Goal: Information Seeking & Learning: Learn about a topic

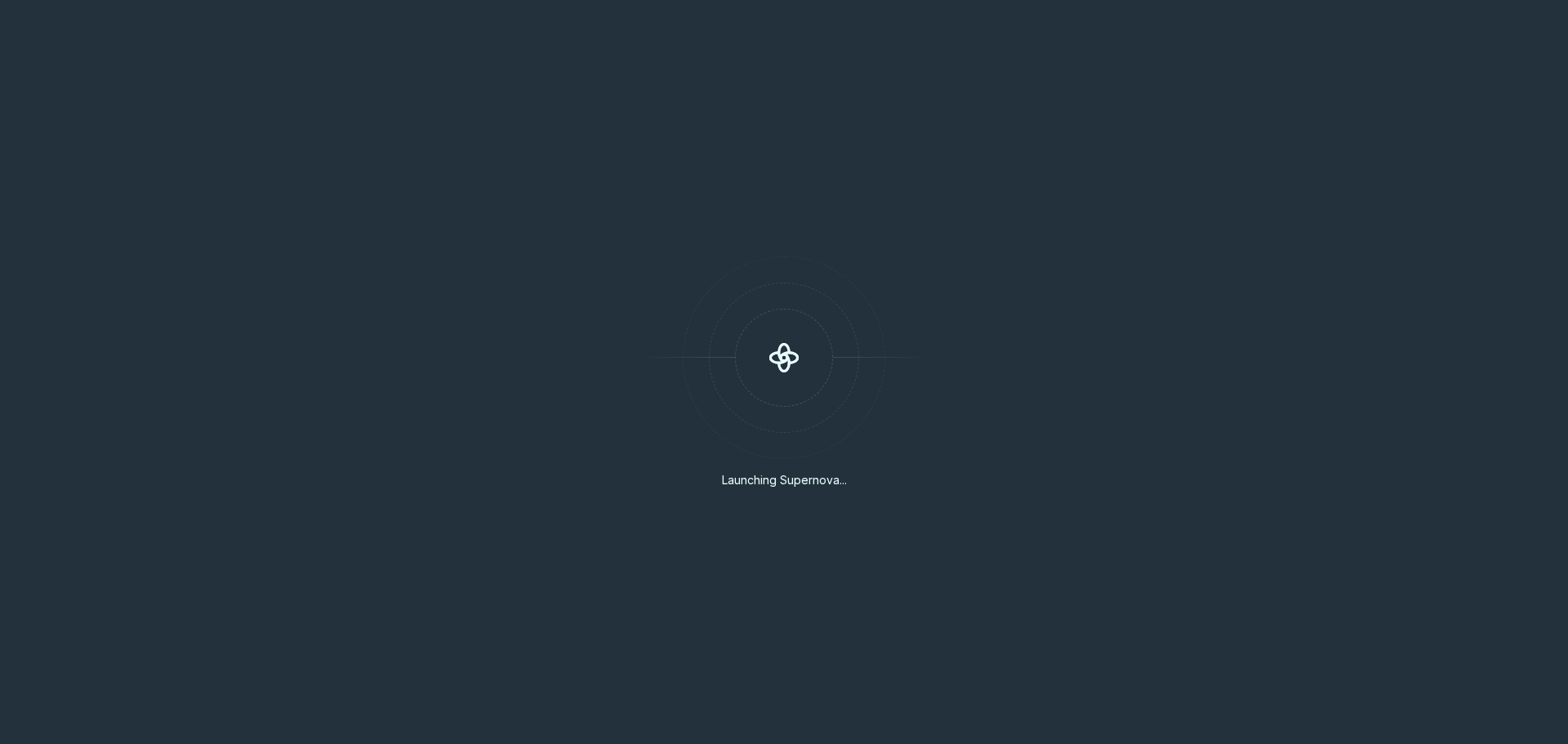
click at [1134, 226] on div "Launching Supernova..." at bounding box center [784, 372] width 1568 height 744
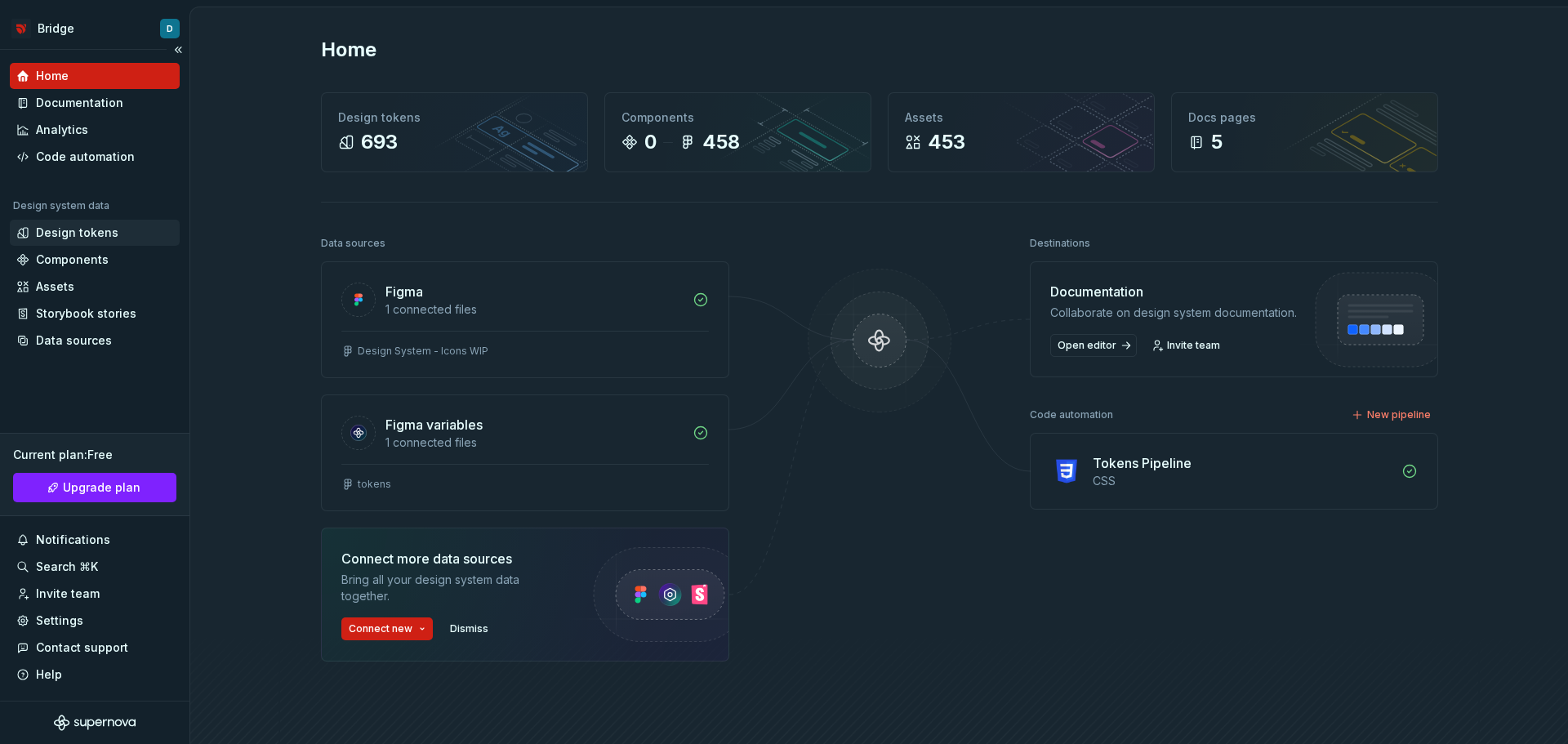
click at [86, 234] on div "Design tokens" at bounding box center [76, 233] width 82 height 17
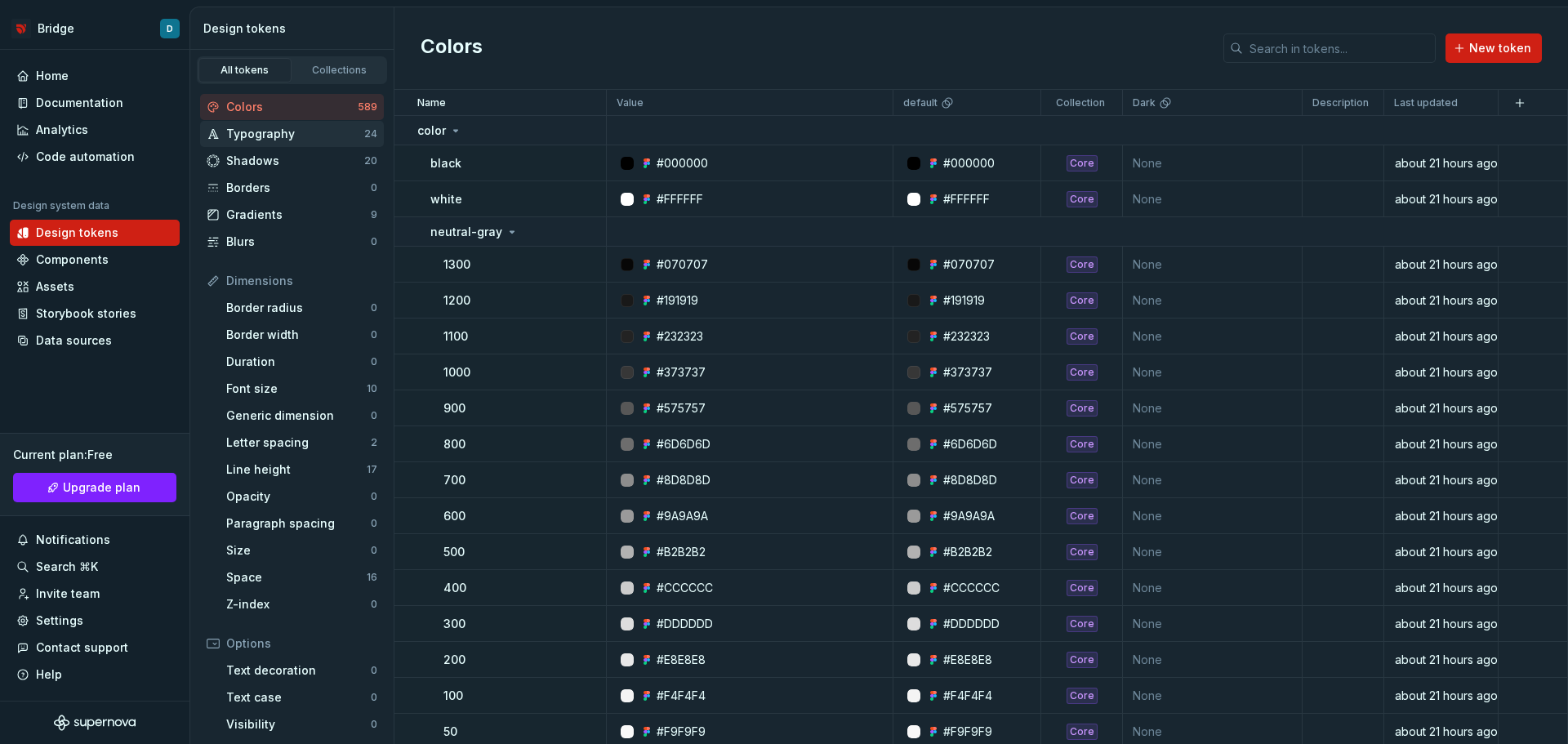
click at [302, 134] on div "Typography" at bounding box center [295, 134] width 138 height 17
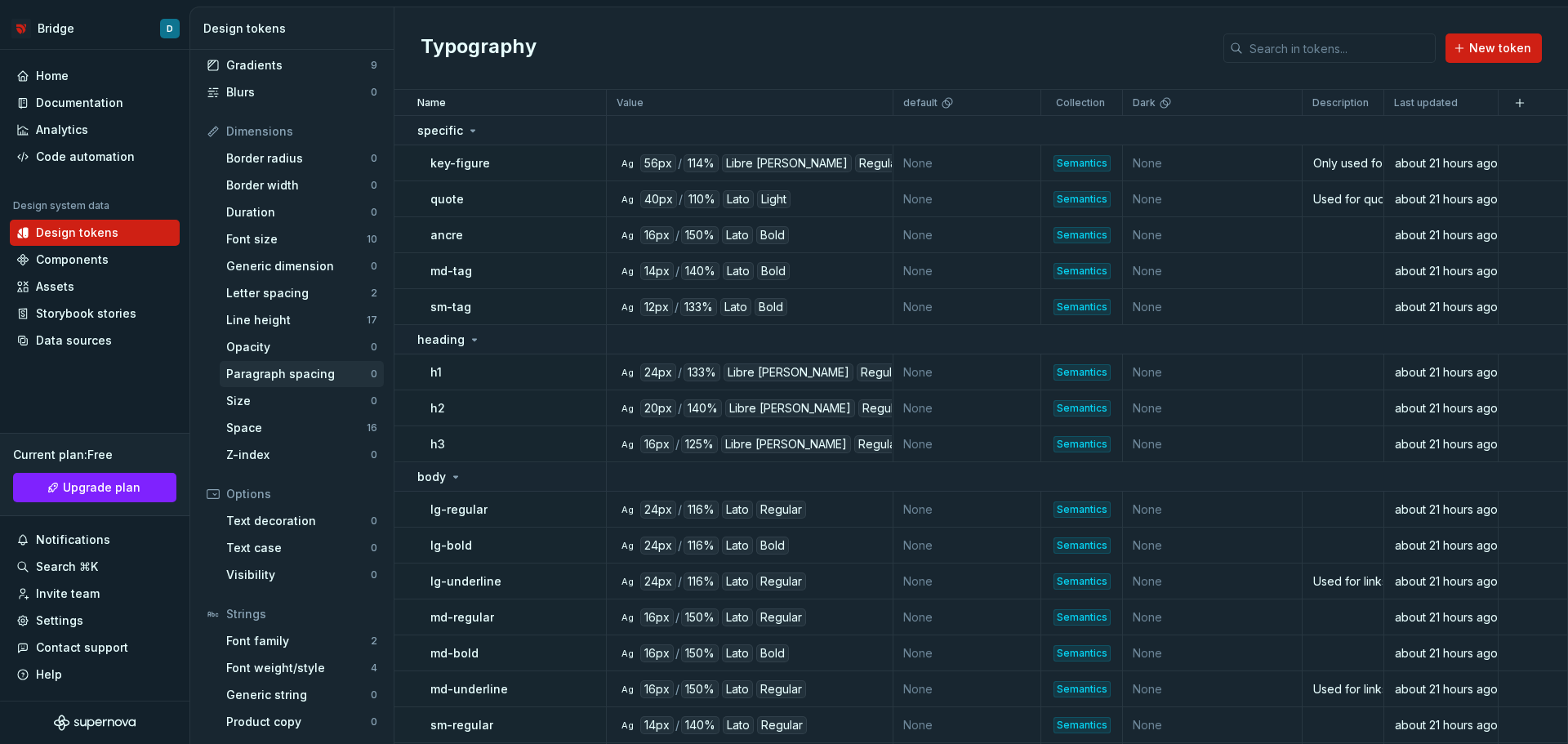
scroll to position [150, 0]
click at [281, 317] on div "Line height" at bounding box center [296, 319] width 140 height 17
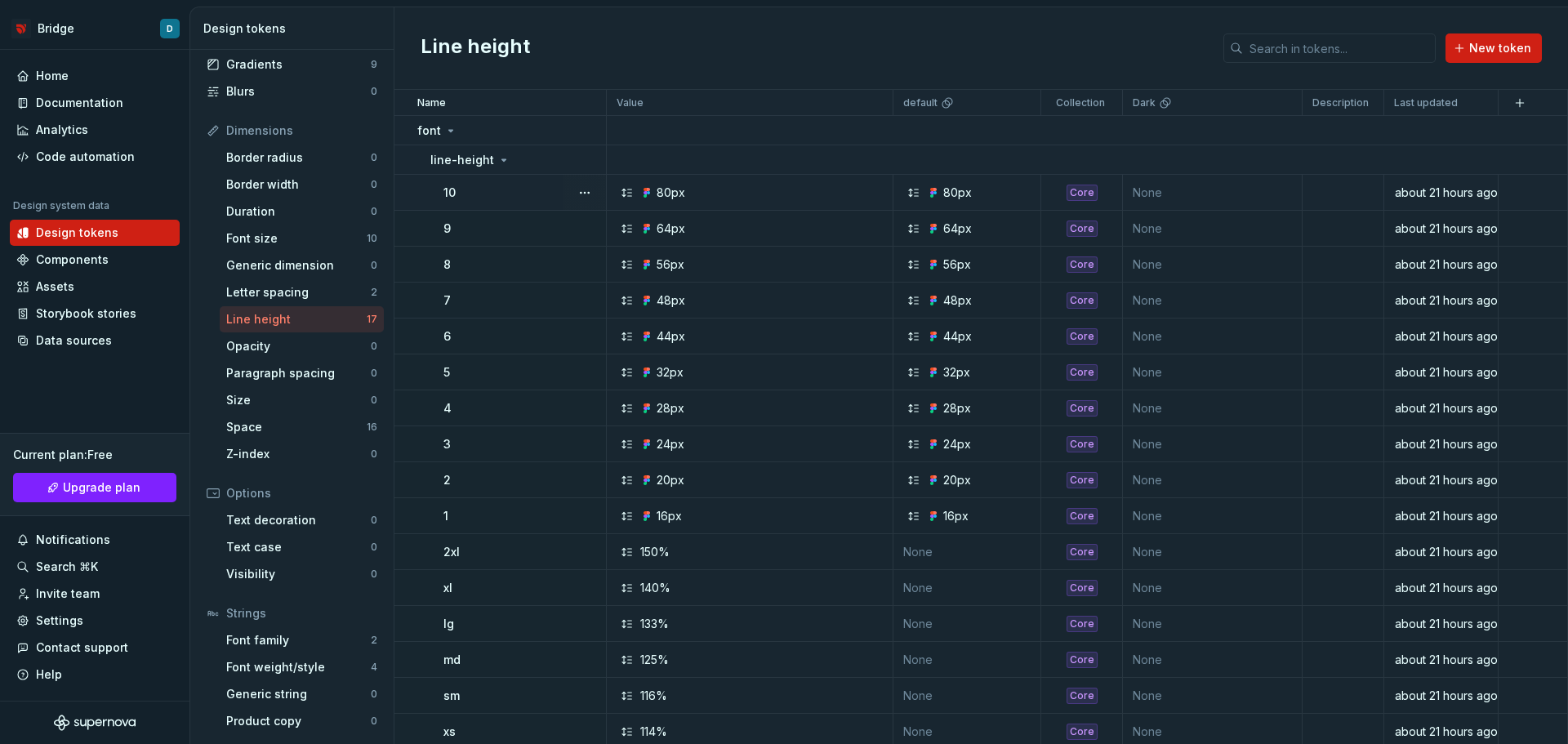
click at [645, 192] on icon at bounding box center [645, 192] width 3 height 3
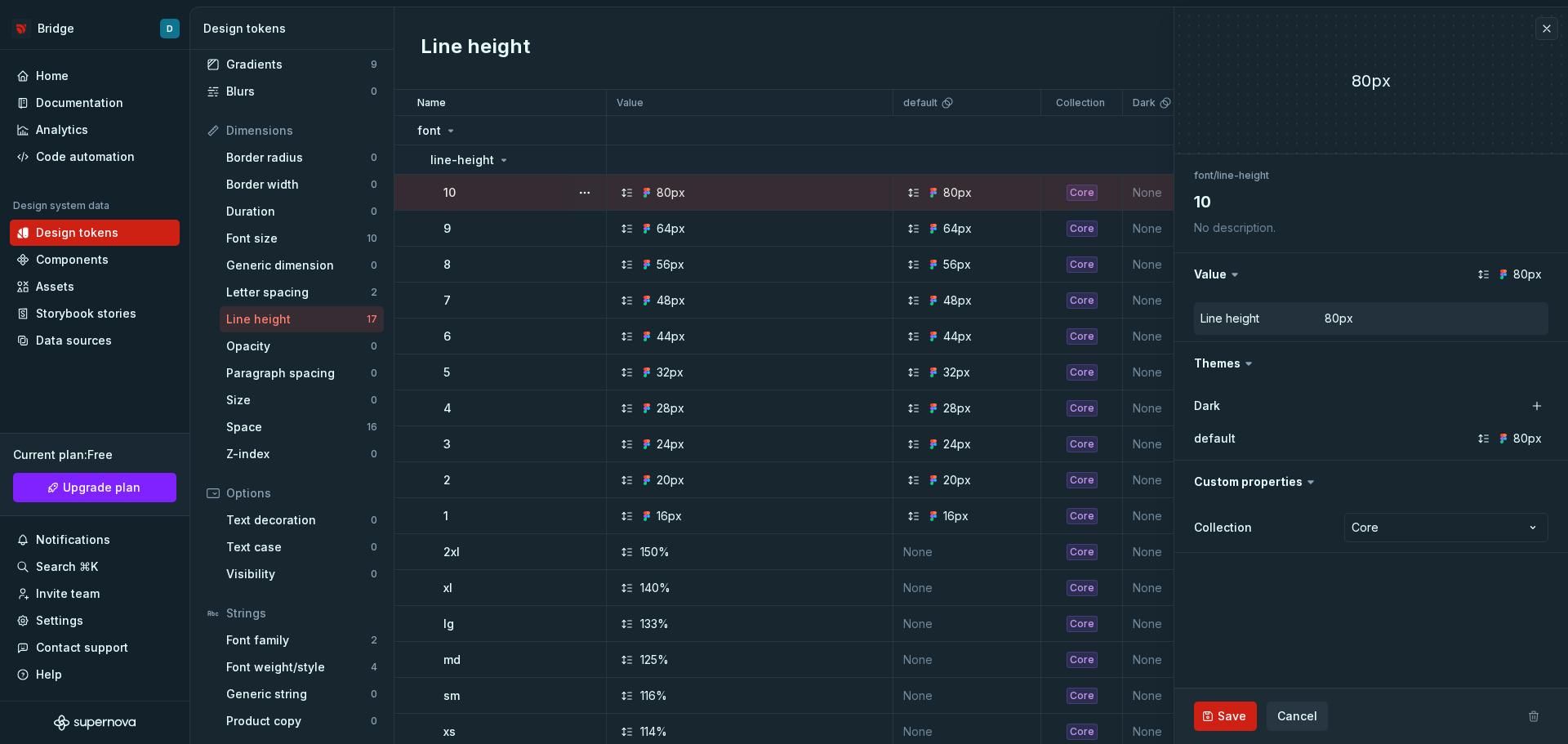
click at [655, 193] on div "80px" at bounding box center [663, 193] width 45 height 17
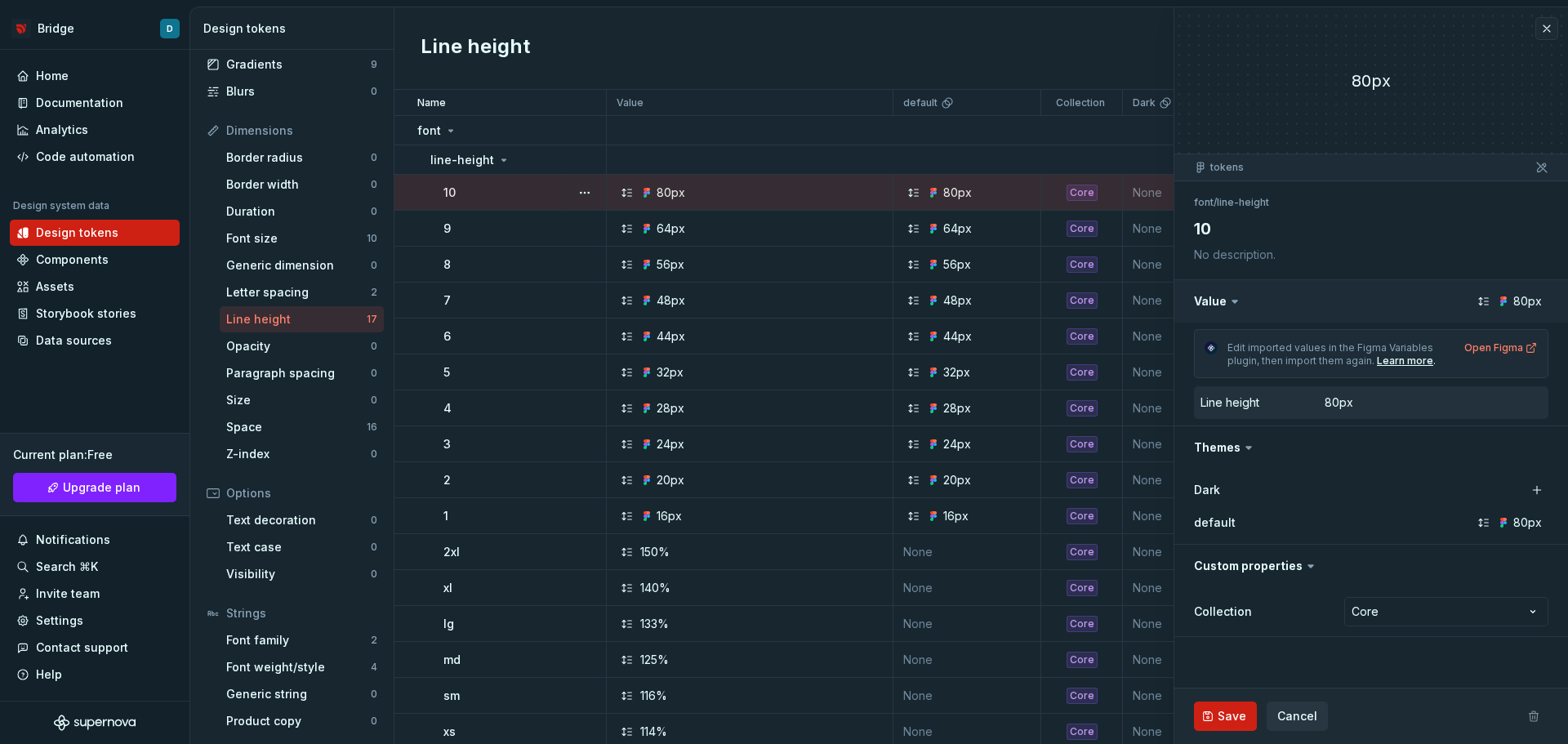
click at [1505, 300] on button "button" at bounding box center [1371, 301] width 394 height 42
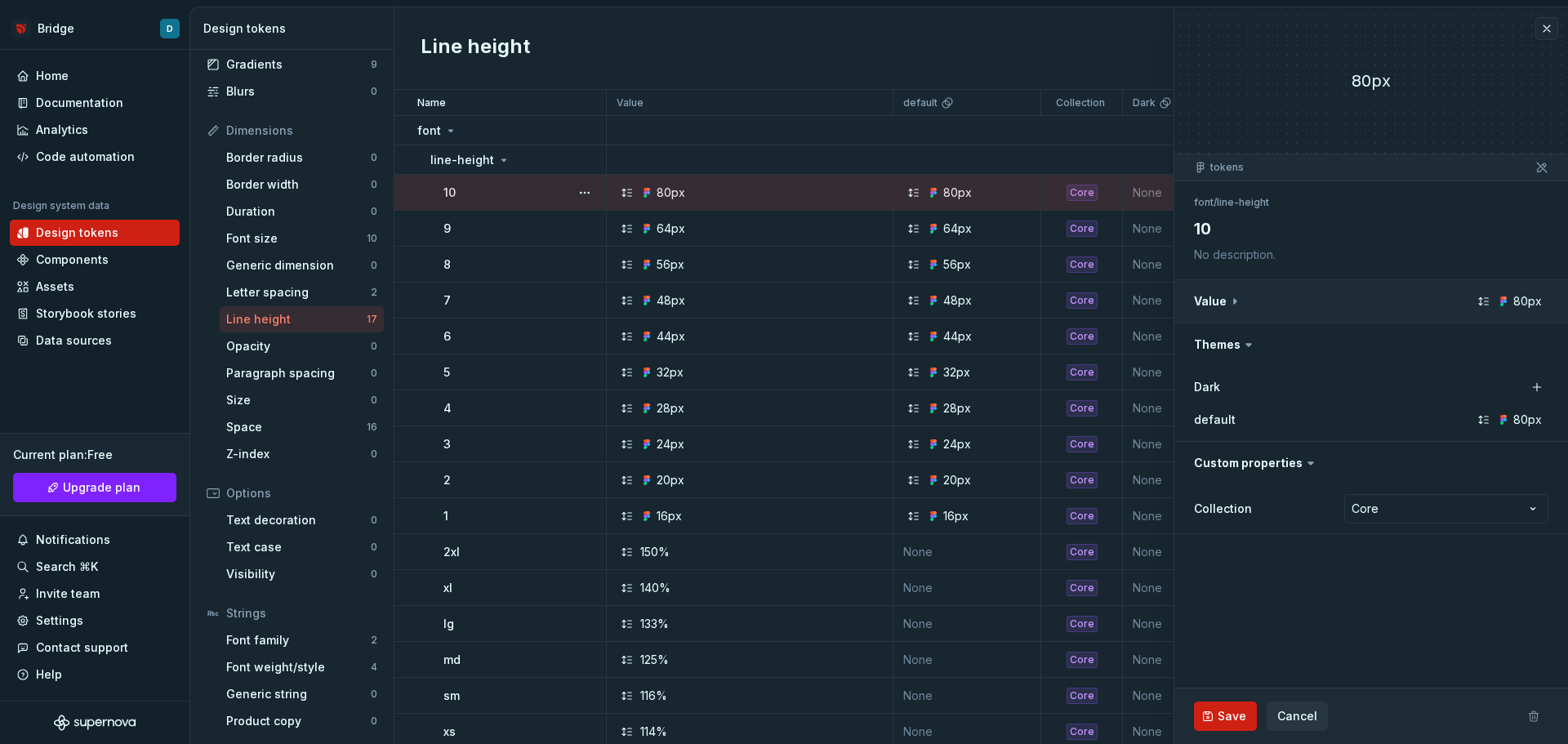
click at [1505, 300] on button "button" at bounding box center [1371, 301] width 394 height 42
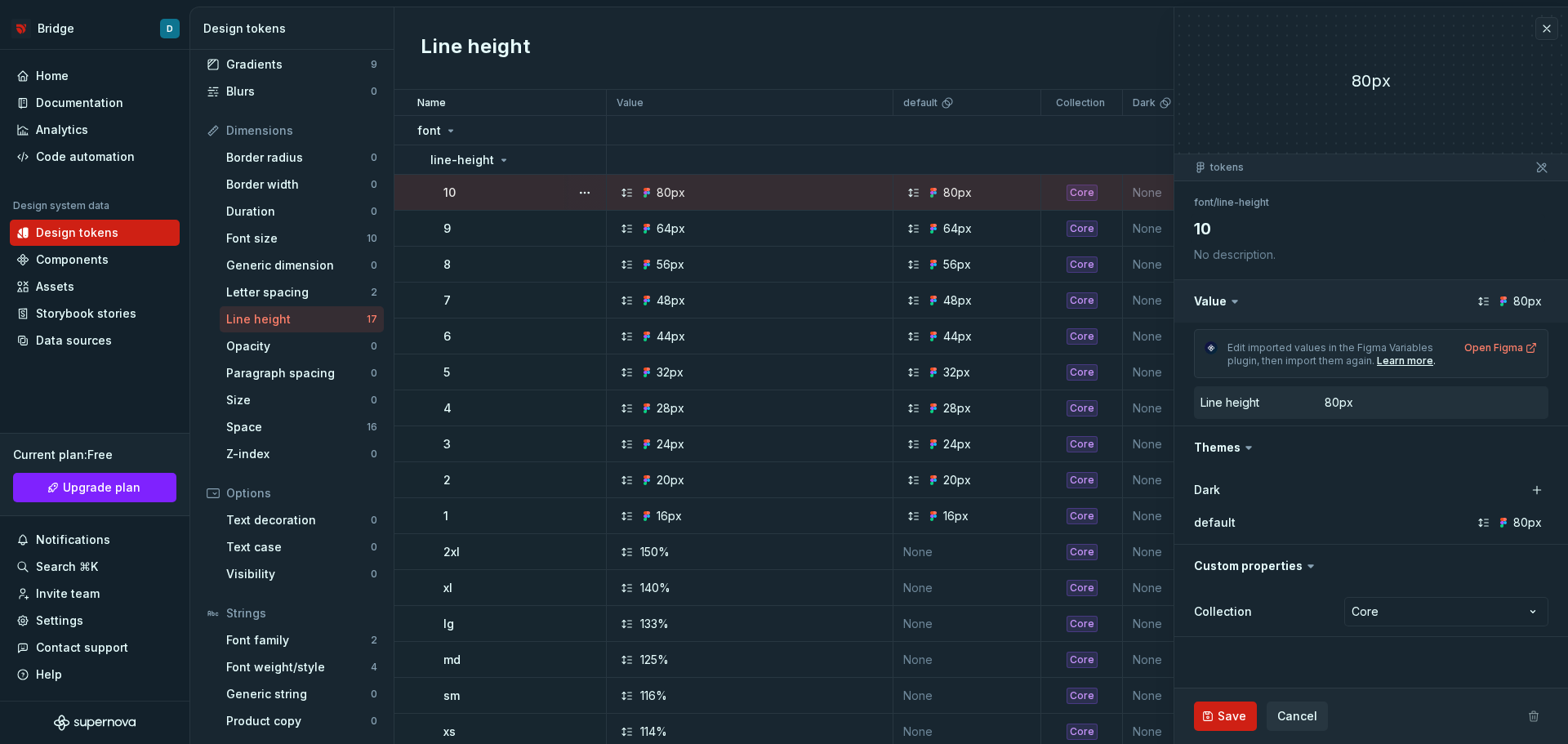
click at [1296, 296] on button "button" at bounding box center [1371, 301] width 394 height 42
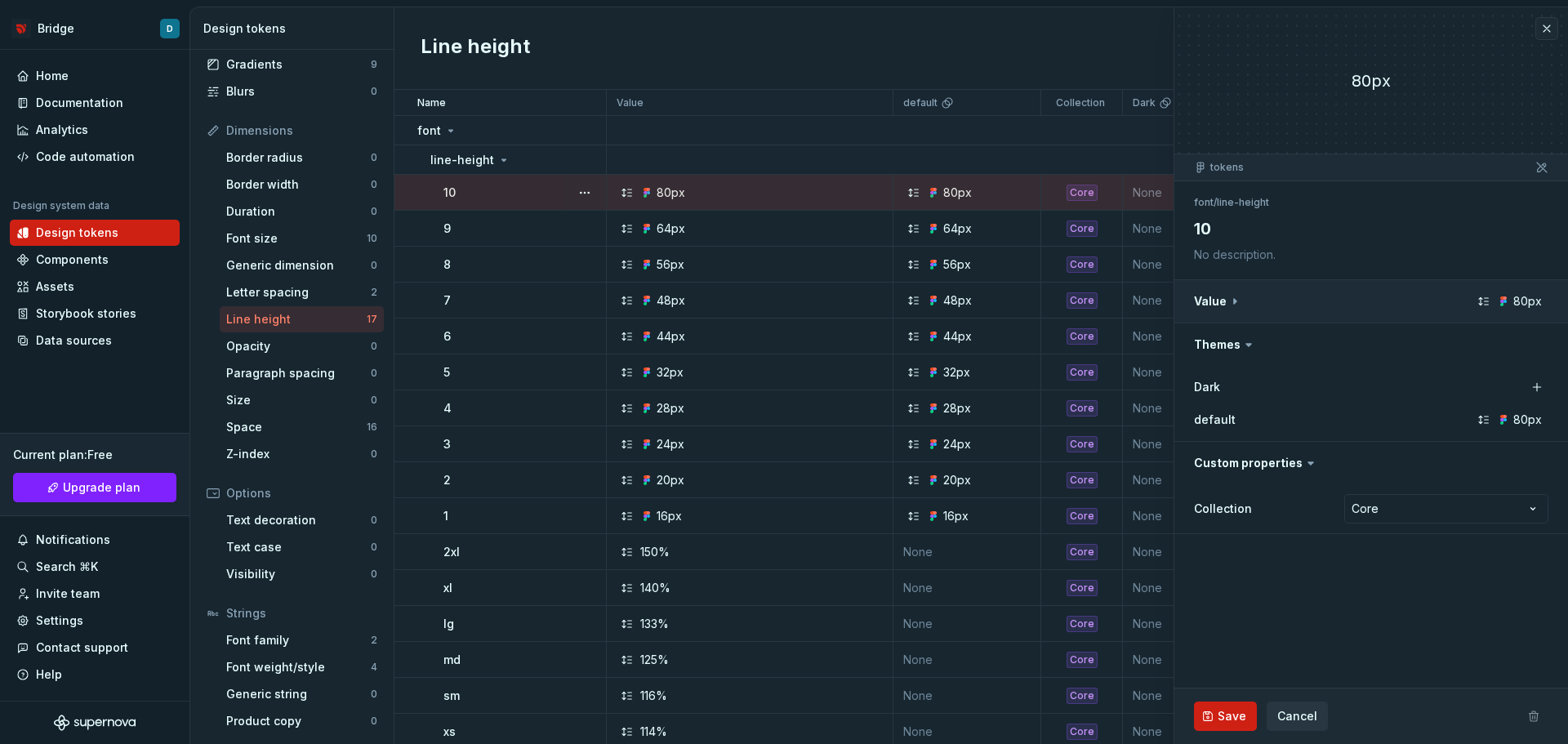
click at [1296, 296] on button "button" at bounding box center [1371, 301] width 394 height 42
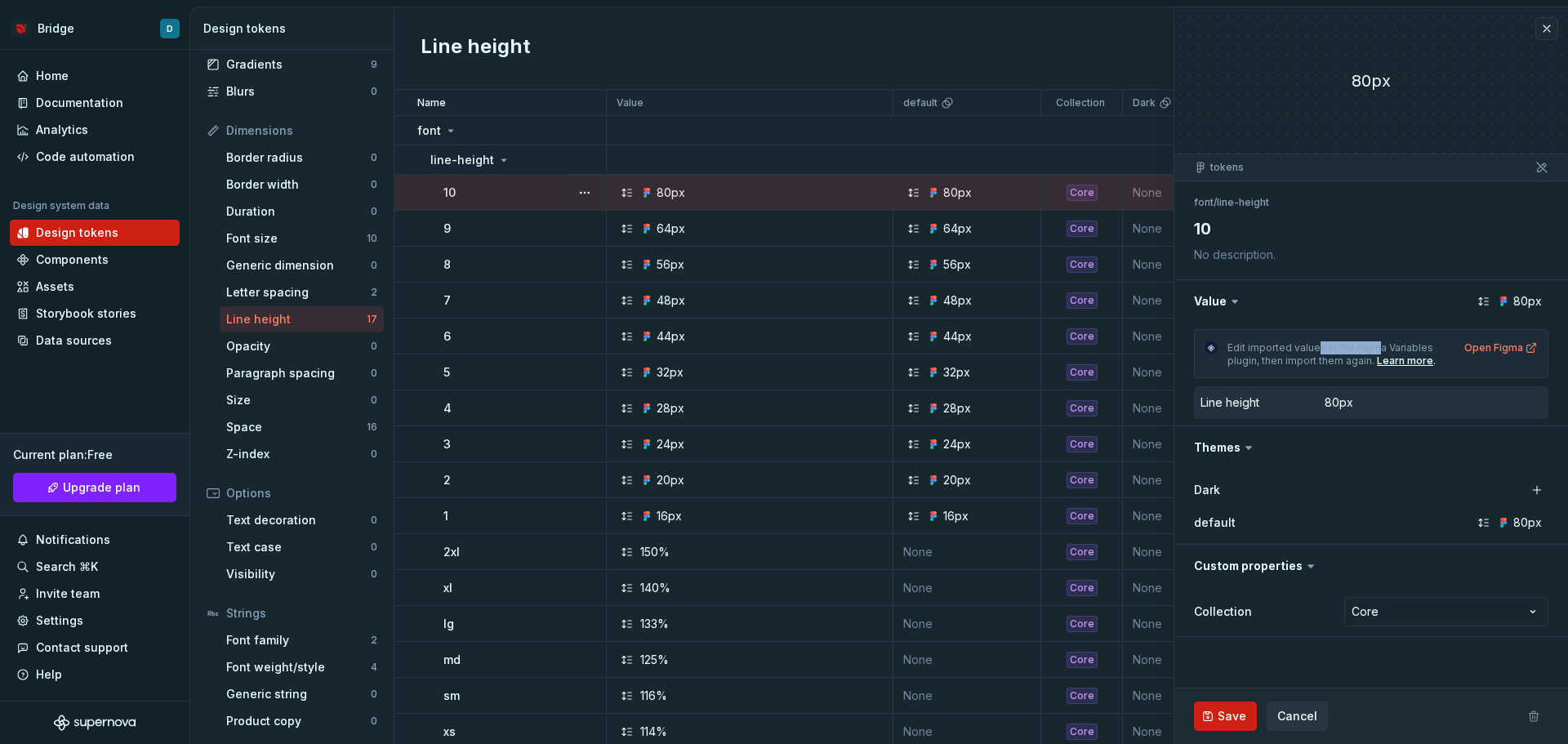
drag, startPoint x: 1325, startPoint y: 345, endPoint x: 1375, endPoint y: 345, distance: 50.0
click at [1375, 345] on span "Edit imported values in the Figma Variables plugin, then import them again." at bounding box center [1331, 354] width 208 height 26
drag, startPoint x: 1293, startPoint y: 360, endPoint x: 1350, endPoint y: 364, distance: 57.1
click at [1350, 364] on span "Edit imported values in the Figma Variables plugin, then import them again." at bounding box center [1331, 354] width 208 height 26
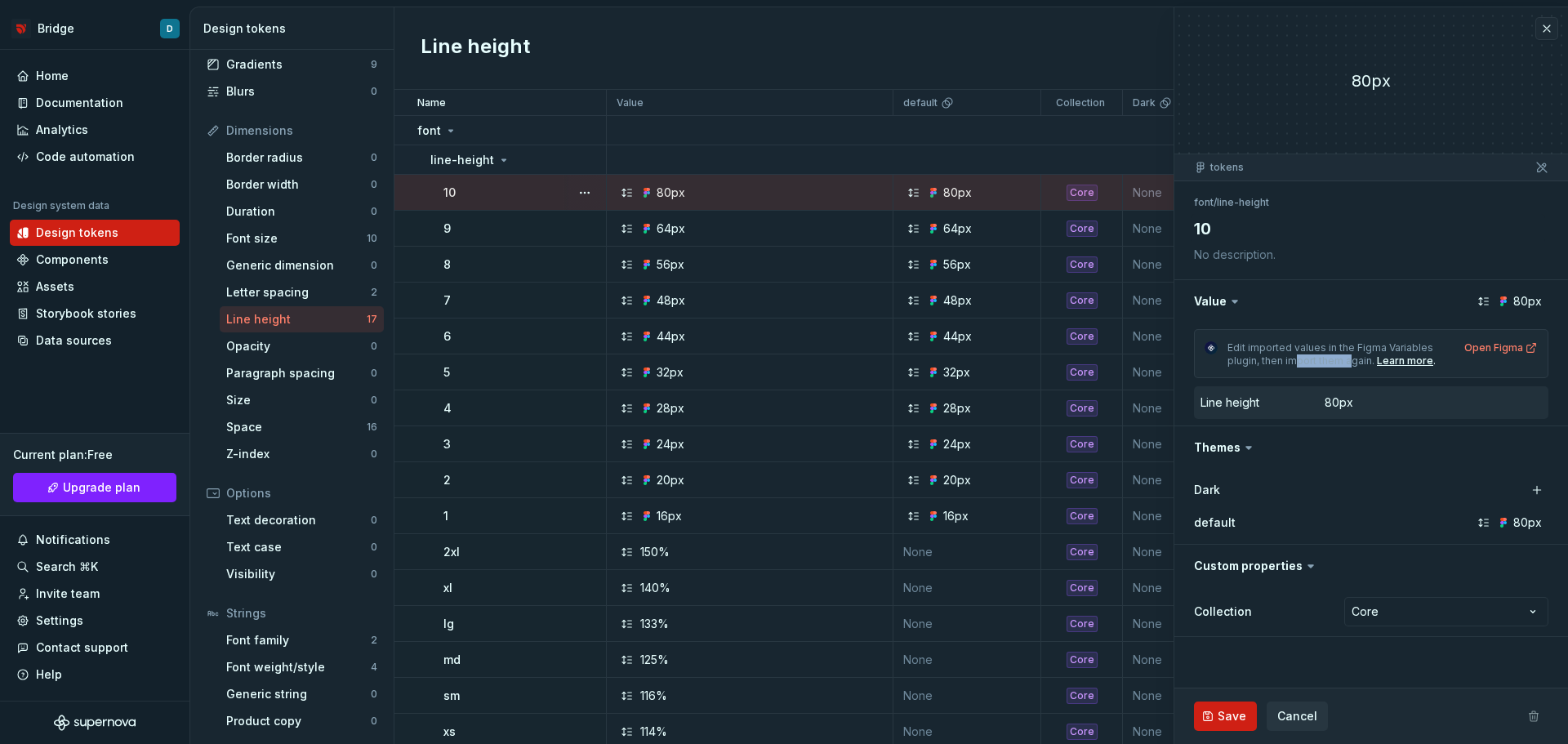
click at [1350, 364] on span "Edit imported values in the Figma Variables plugin, then import them again." at bounding box center [1331, 354] width 208 height 26
click at [1547, 33] on button "button" at bounding box center [1547, 29] width 23 height 23
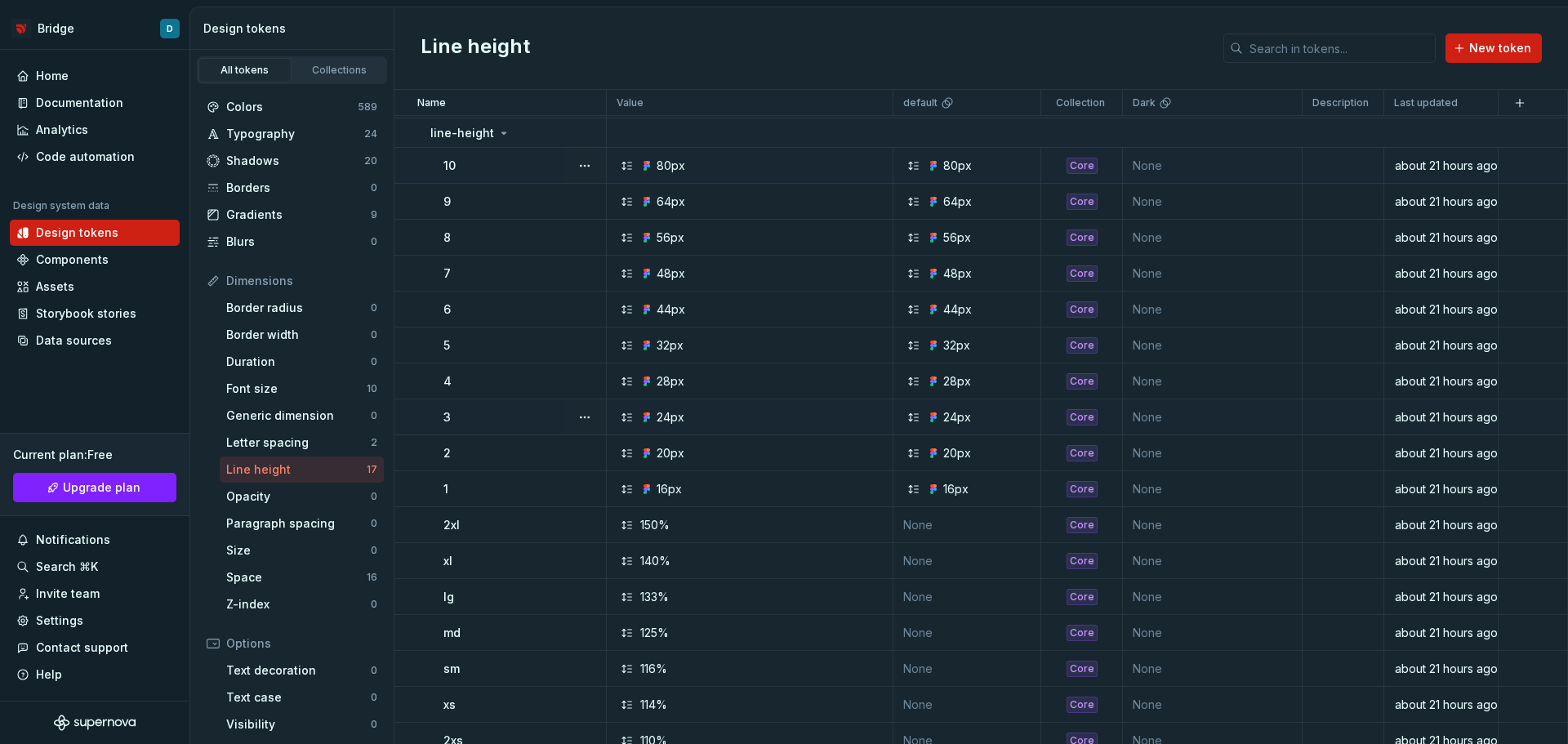
scroll to position [41, 0]
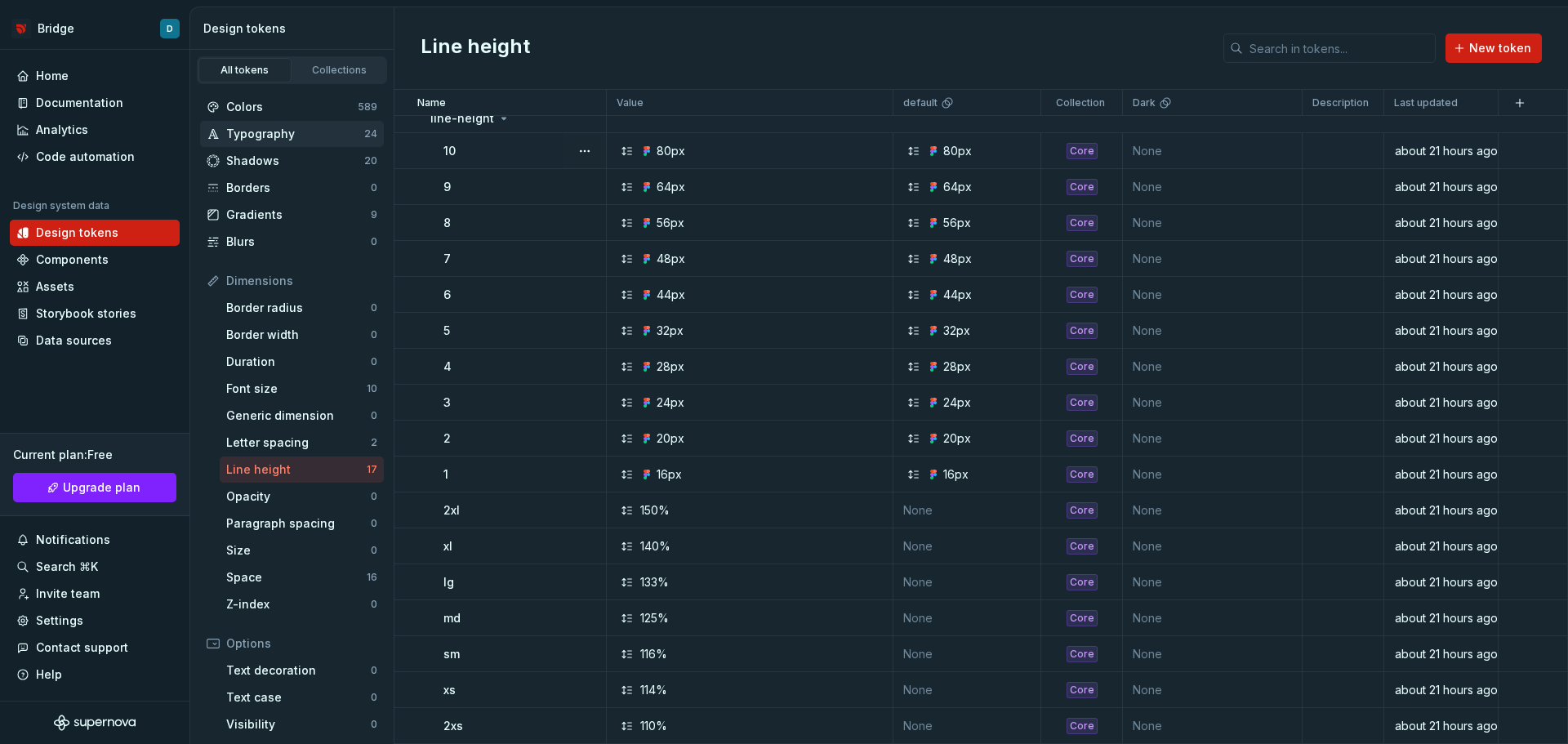
click at [318, 131] on div "Typography" at bounding box center [295, 134] width 138 height 17
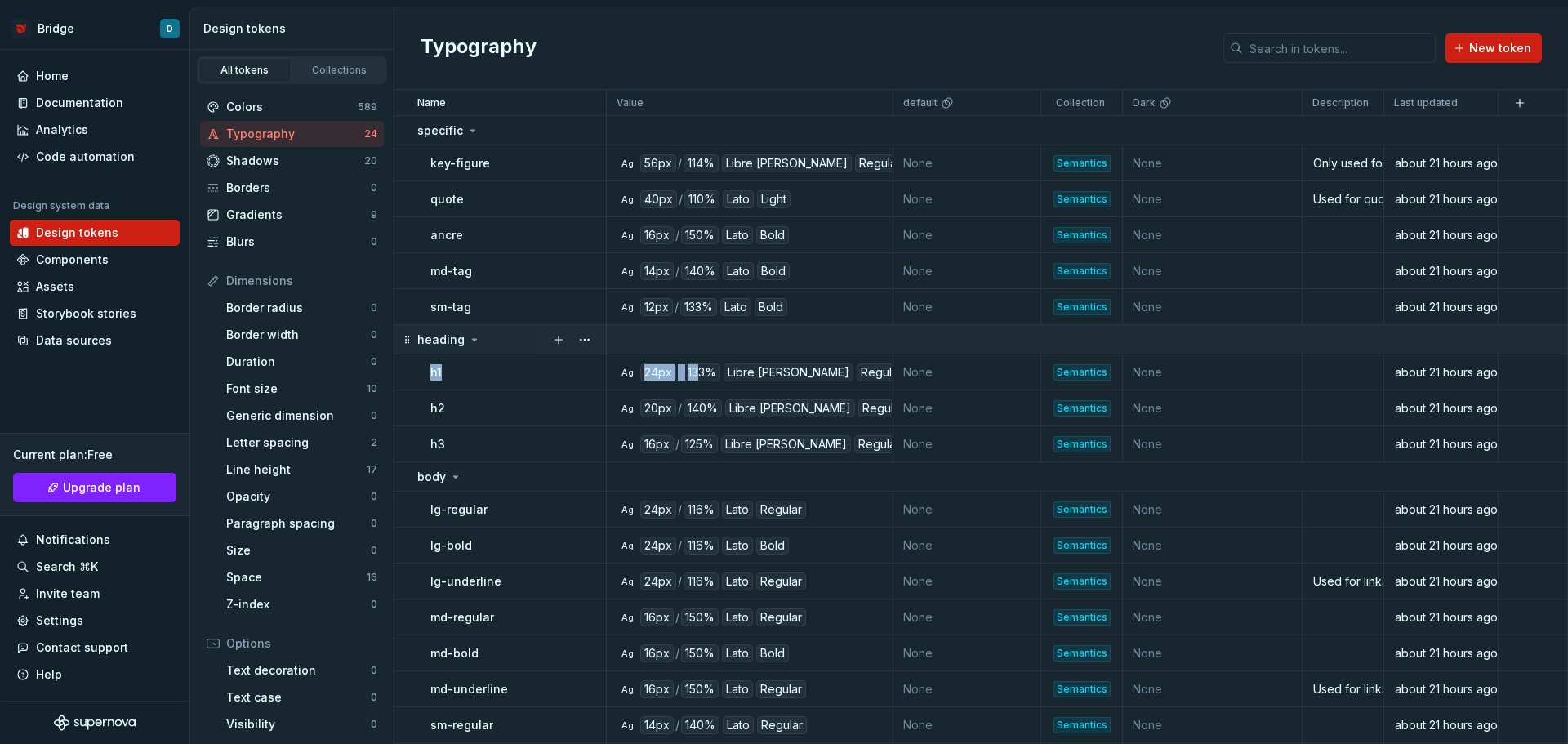
drag, startPoint x: 697, startPoint y: 372, endPoint x: 748, endPoint y: 352, distance: 54.8
click at [748, 352] on tbody "specific key-figure Ag 56px / 114% Libre [PERSON_NAME] Regular None Semantics N…" at bounding box center [981, 620] width 1173 height 1009
click at [748, 352] on td at bounding box center [1087, 339] width 961 height 29
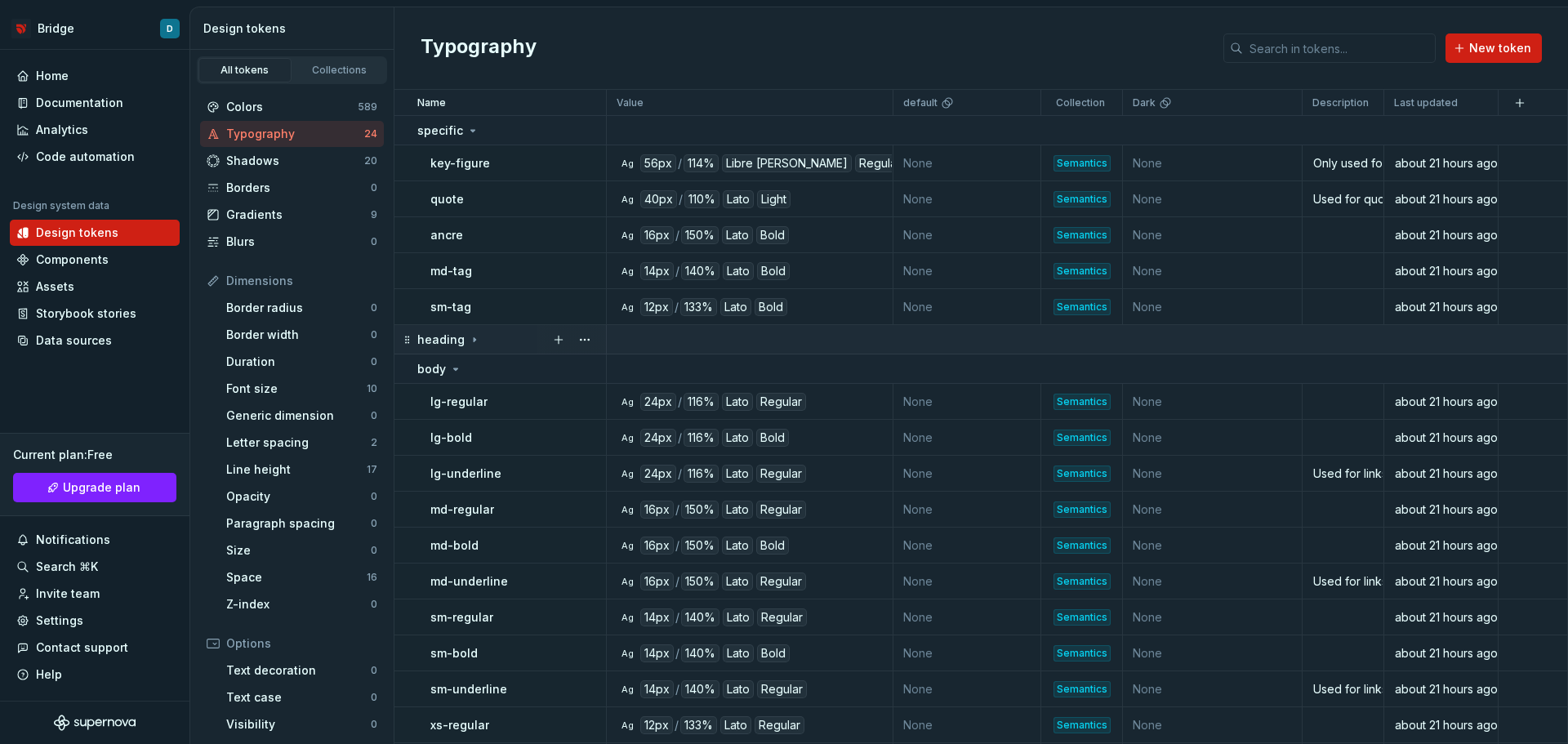
click at [726, 346] on td at bounding box center [1087, 339] width 961 height 29
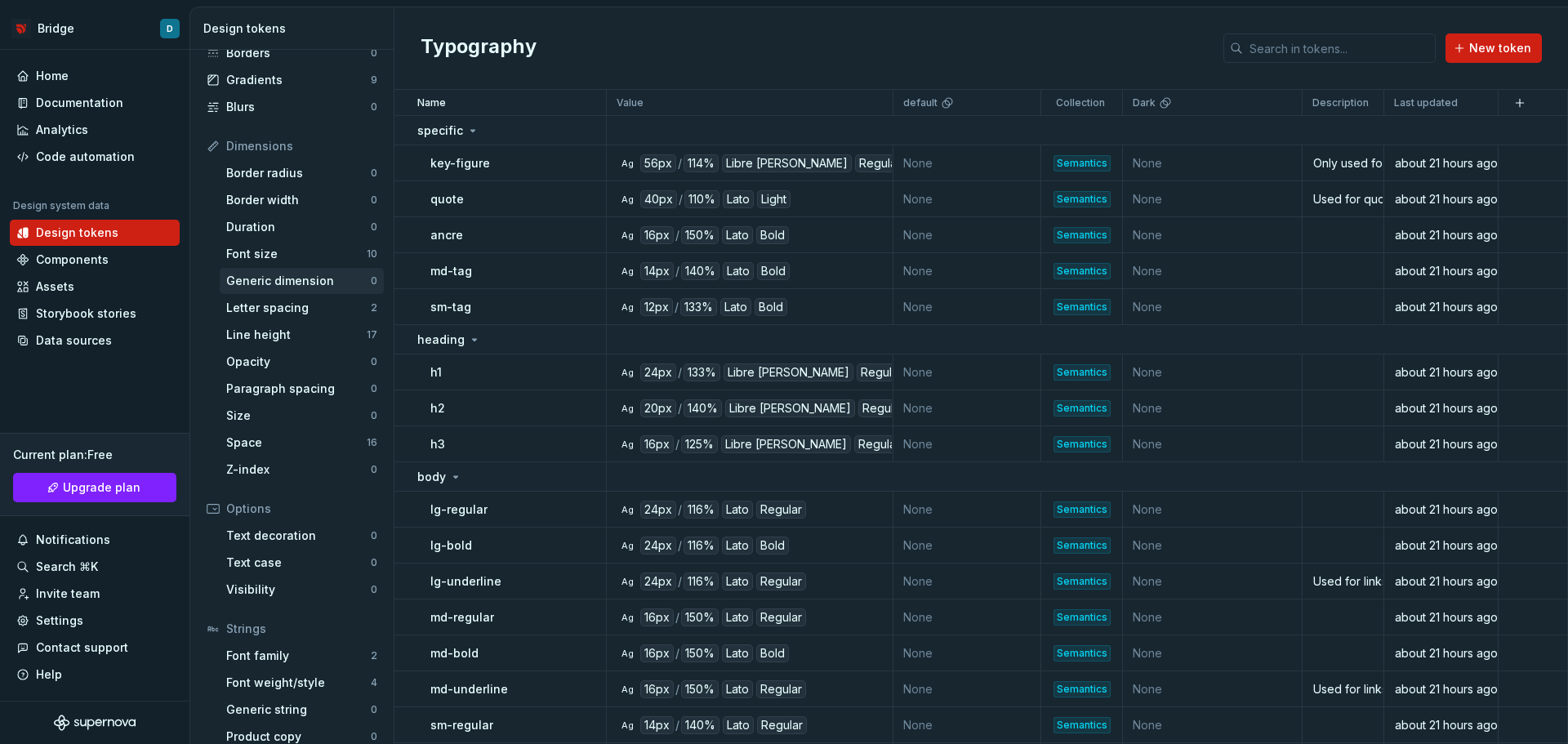
scroll to position [150, 0]
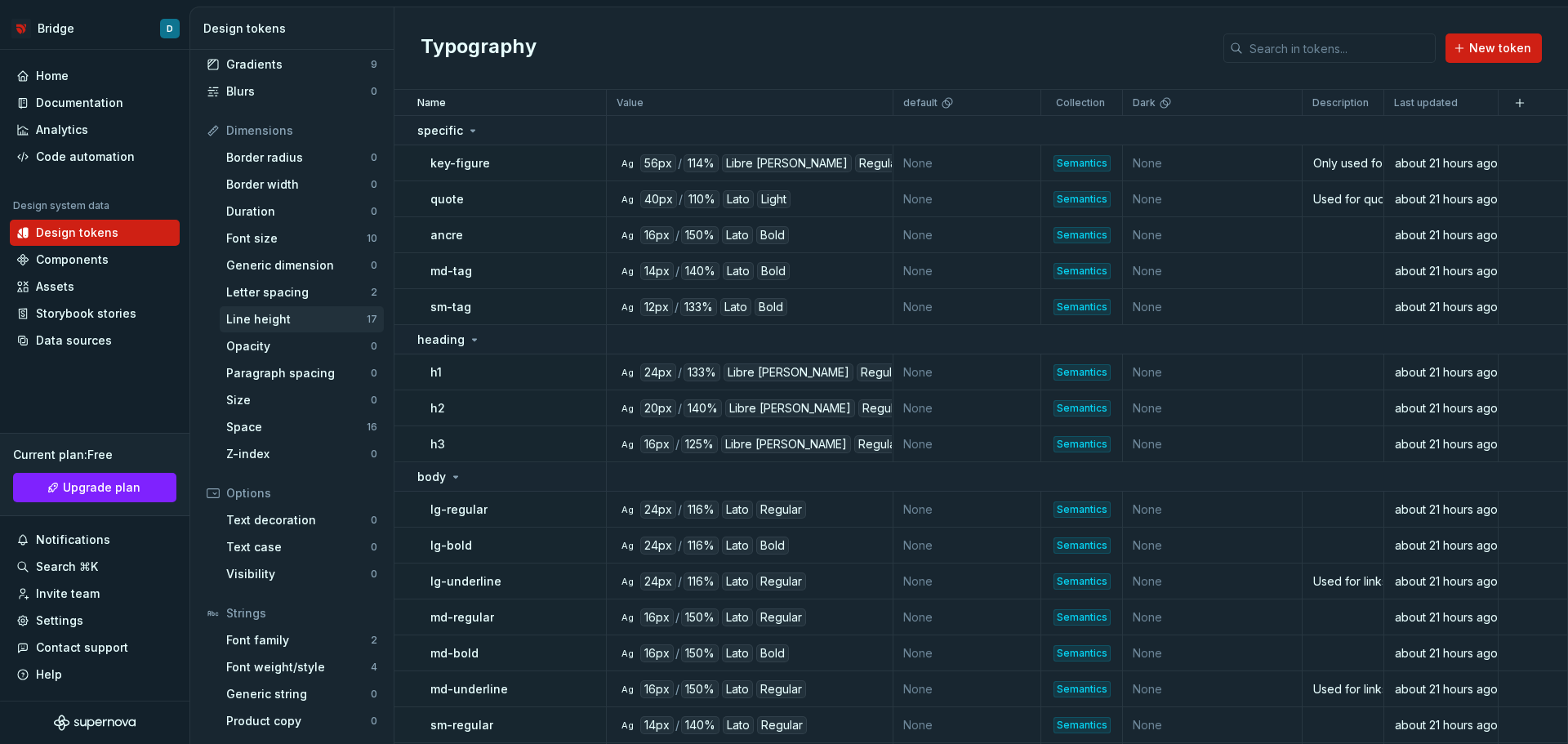
click at [315, 319] on div "Line height" at bounding box center [296, 319] width 140 height 17
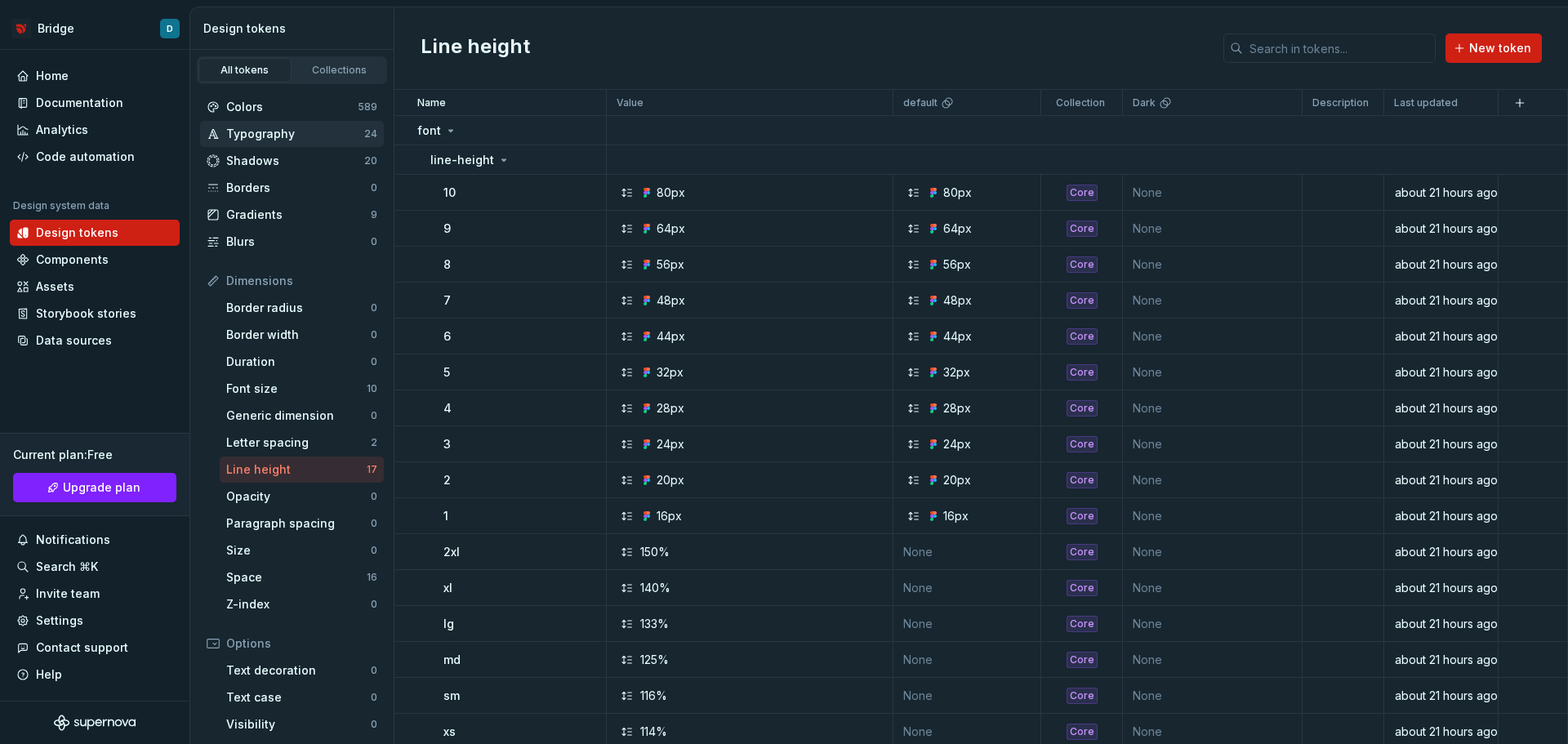
click at [292, 141] on div "Typography" at bounding box center [295, 134] width 138 height 17
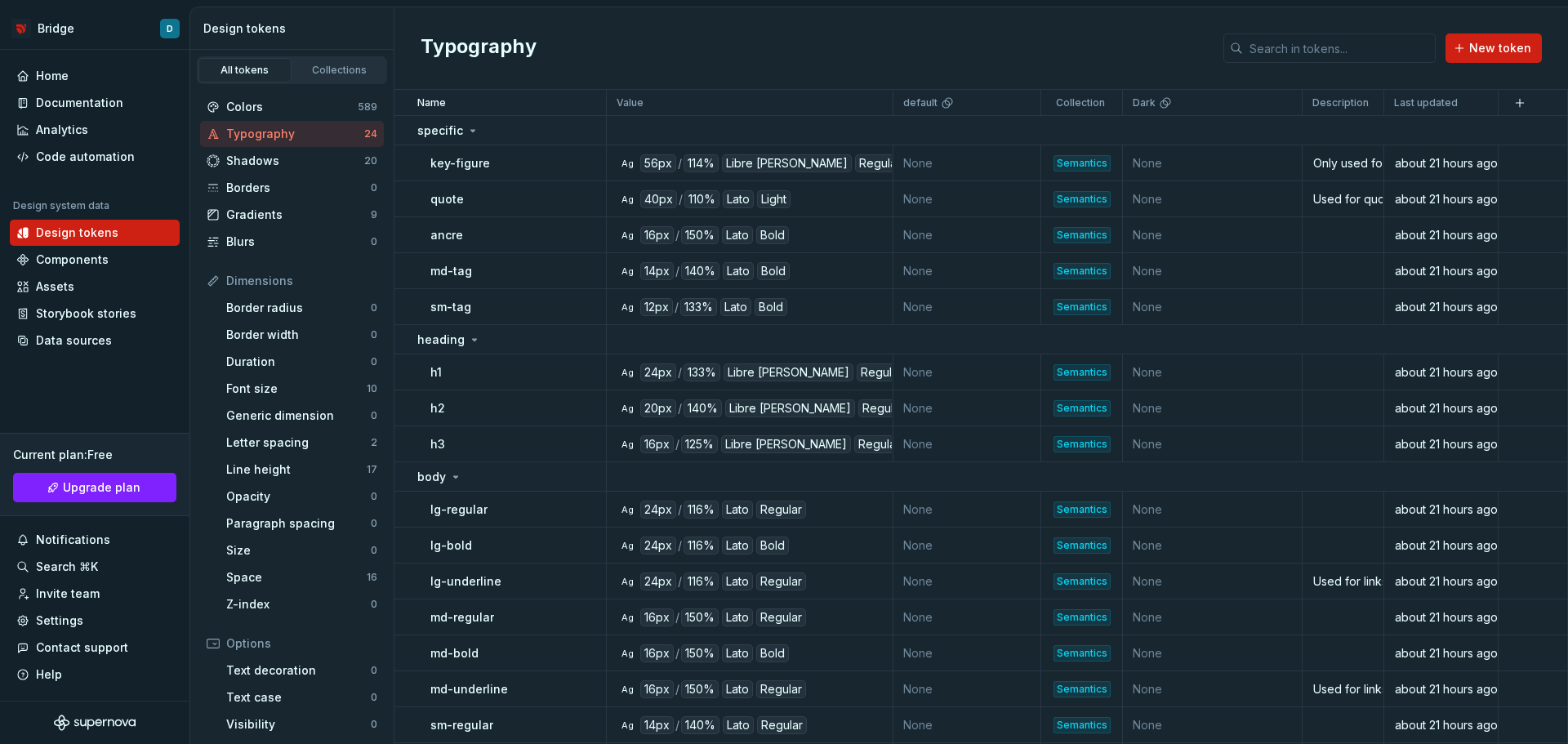
click at [1079, 60] on div "Typography New token" at bounding box center [981, 48] width 1173 height 82
click at [250, 461] on div "Line height 17" at bounding box center [302, 470] width 164 height 27
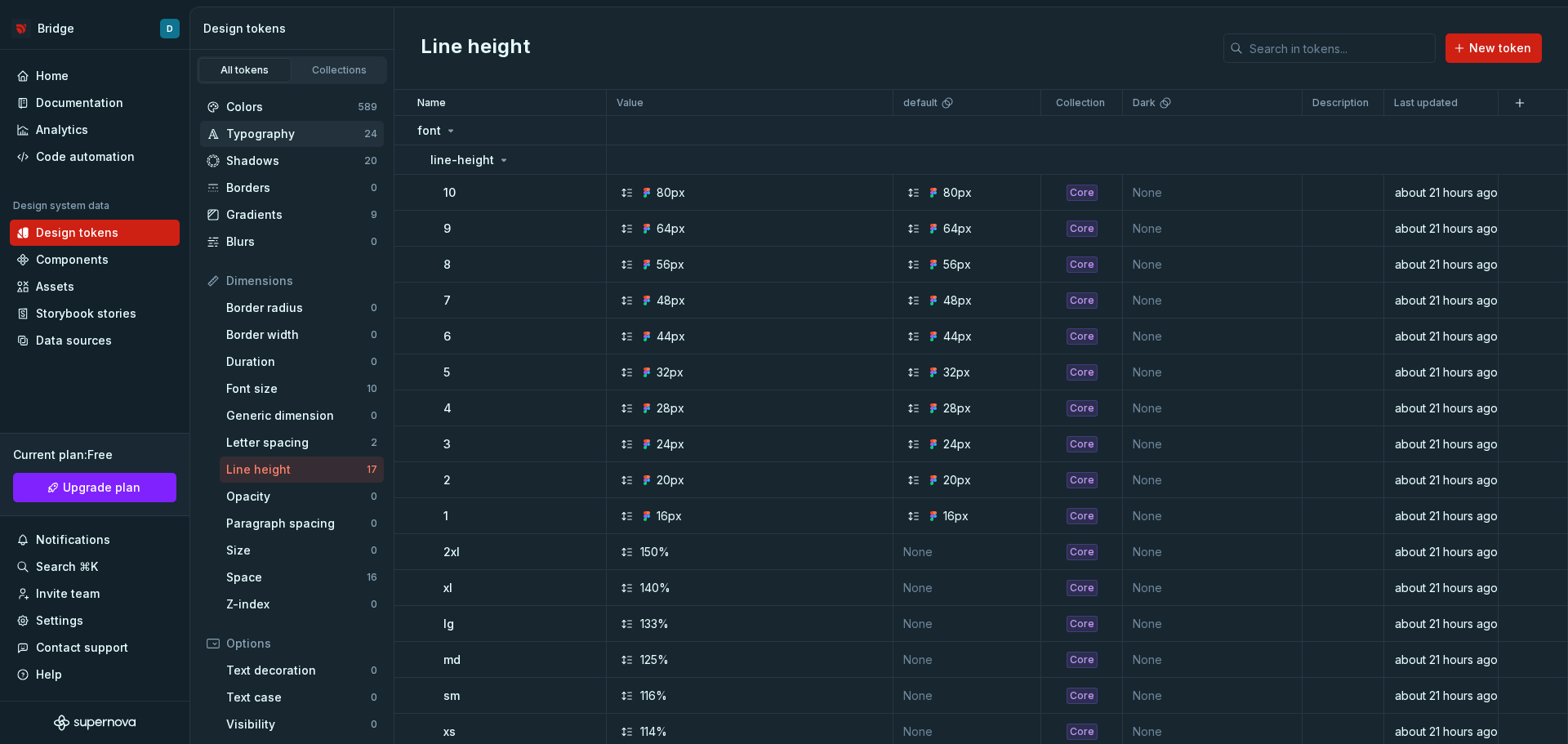
click at [305, 136] on div "Typography" at bounding box center [295, 134] width 138 height 17
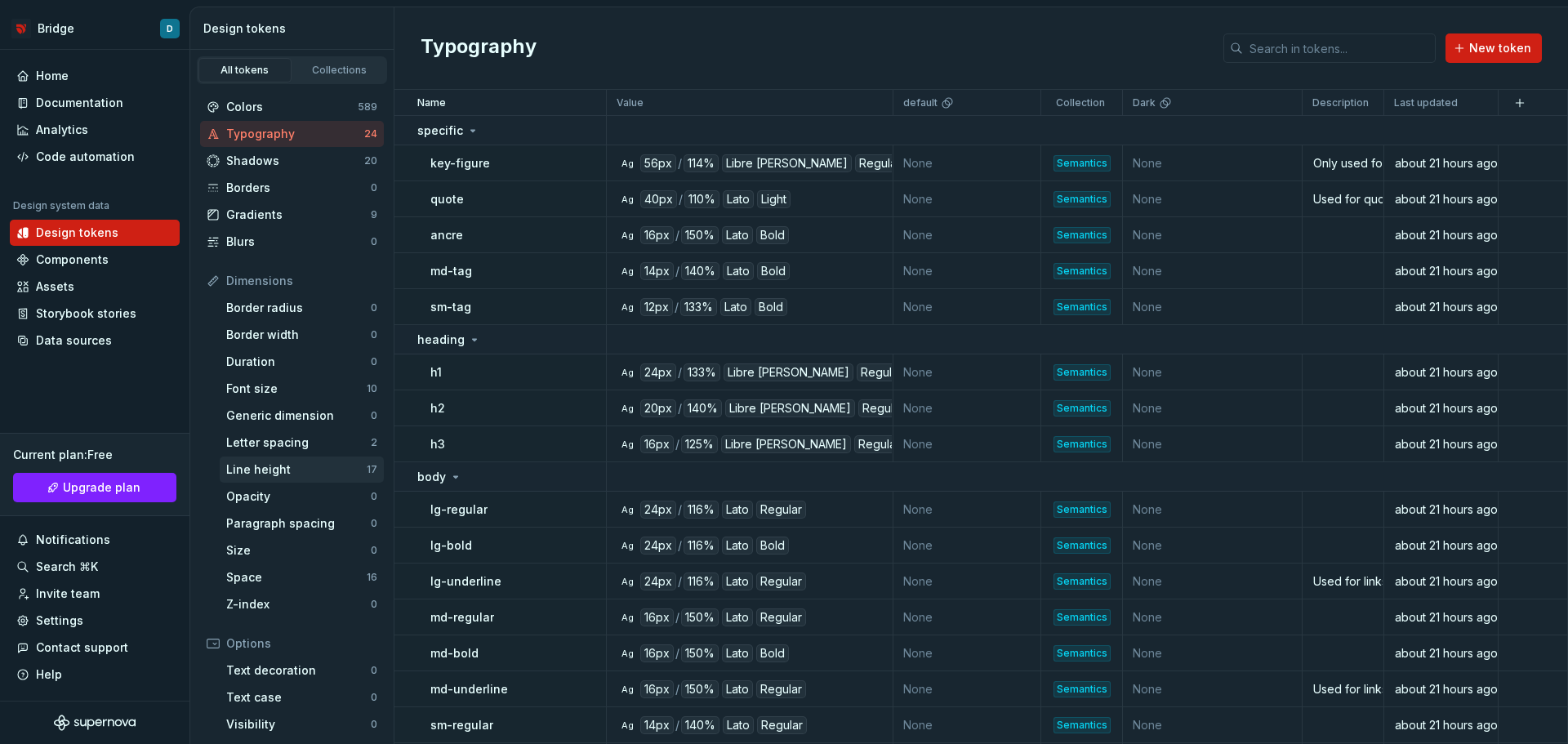
click at [245, 467] on div "Line height" at bounding box center [296, 470] width 140 height 17
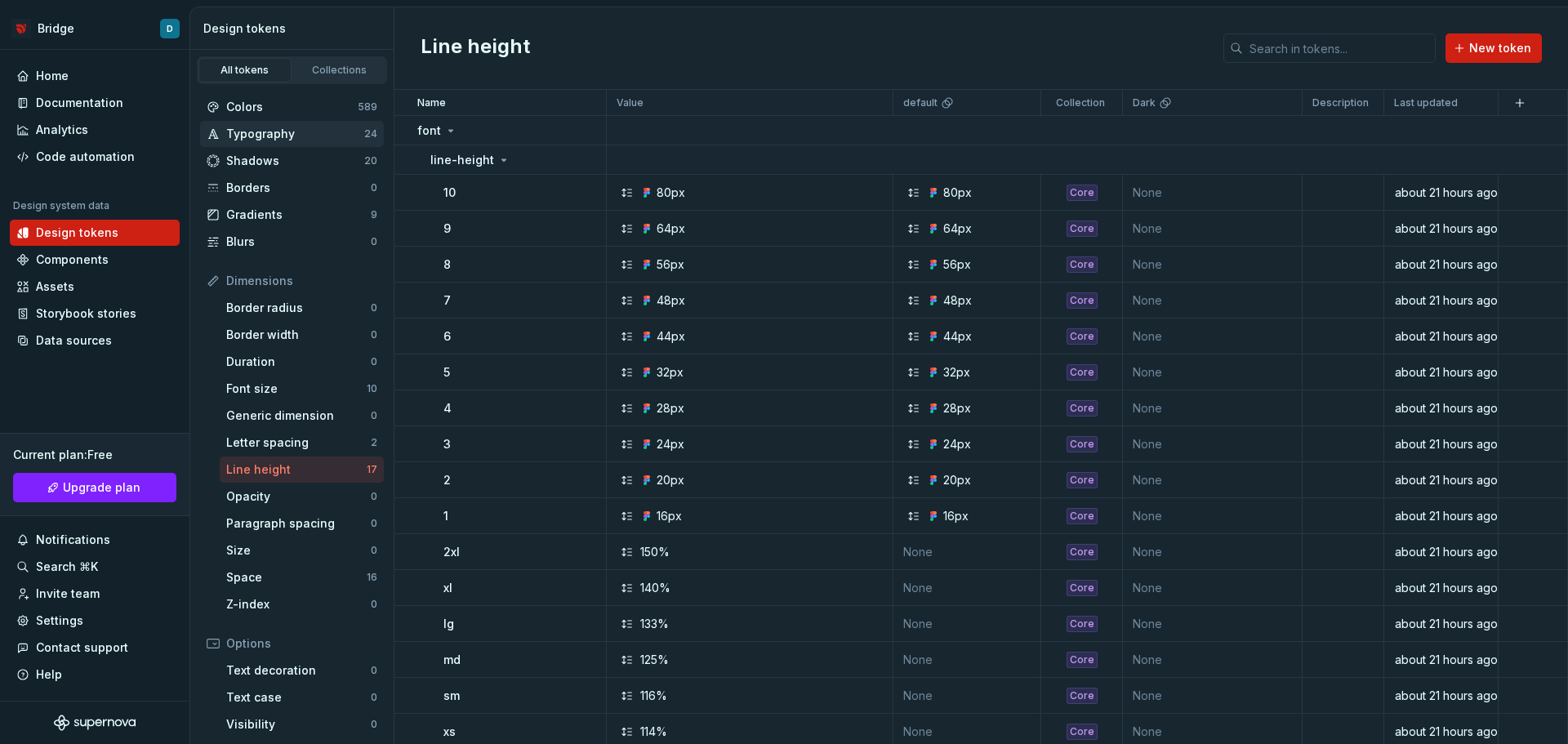
click at [275, 135] on div "Typography" at bounding box center [295, 134] width 138 height 17
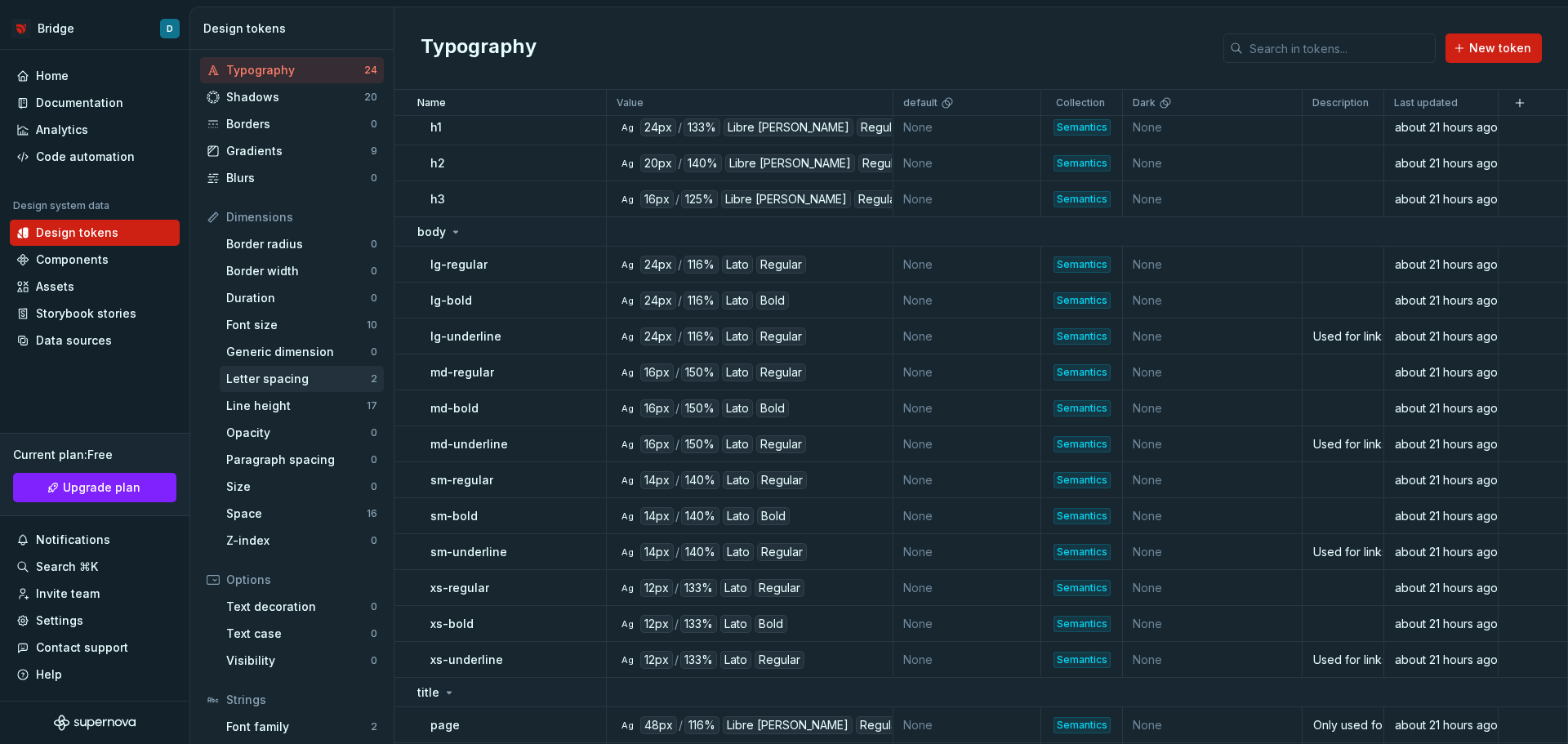
scroll to position [81, 0]
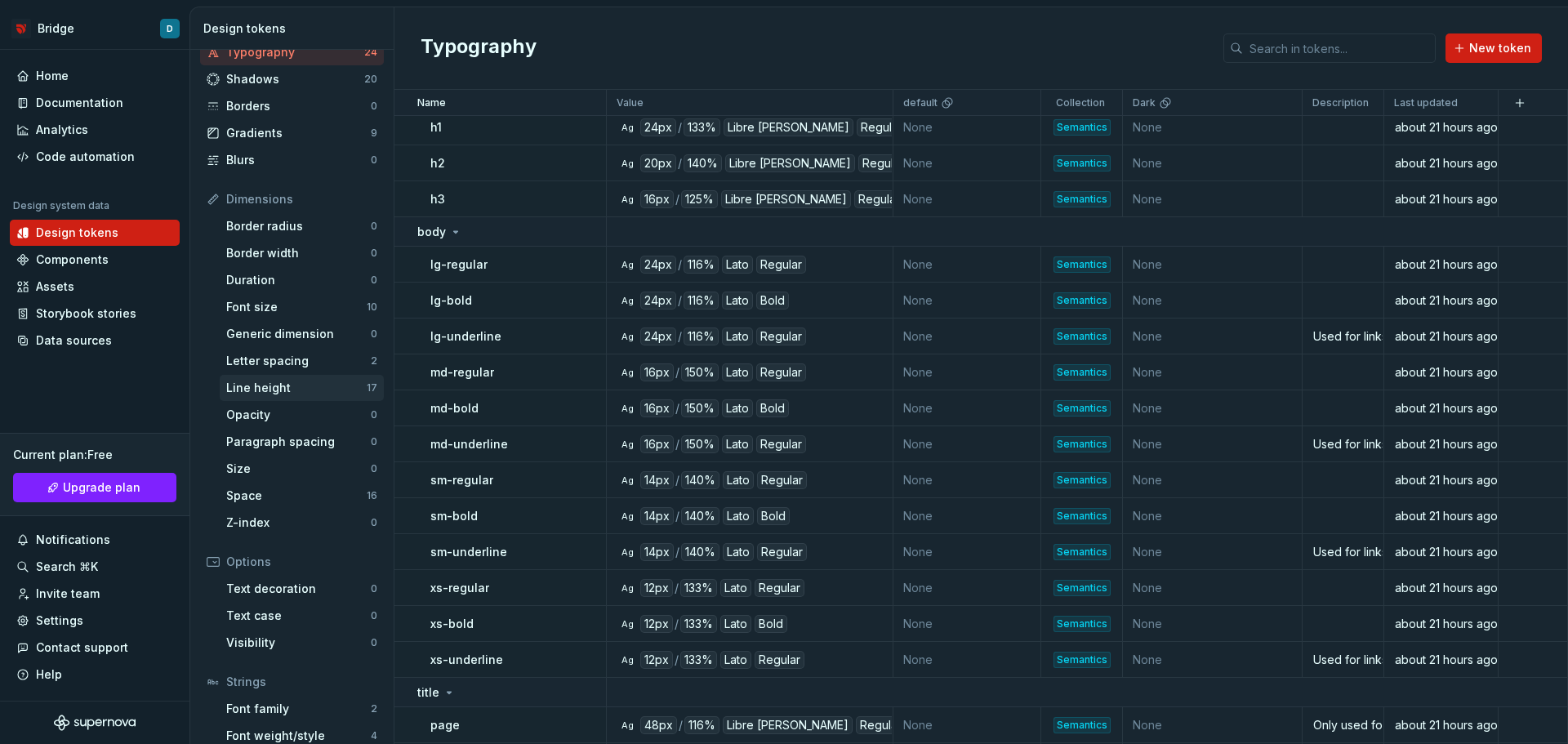
click at [298, 380] on div "Line height" at bounding box center [296, 388] width 140 height 17
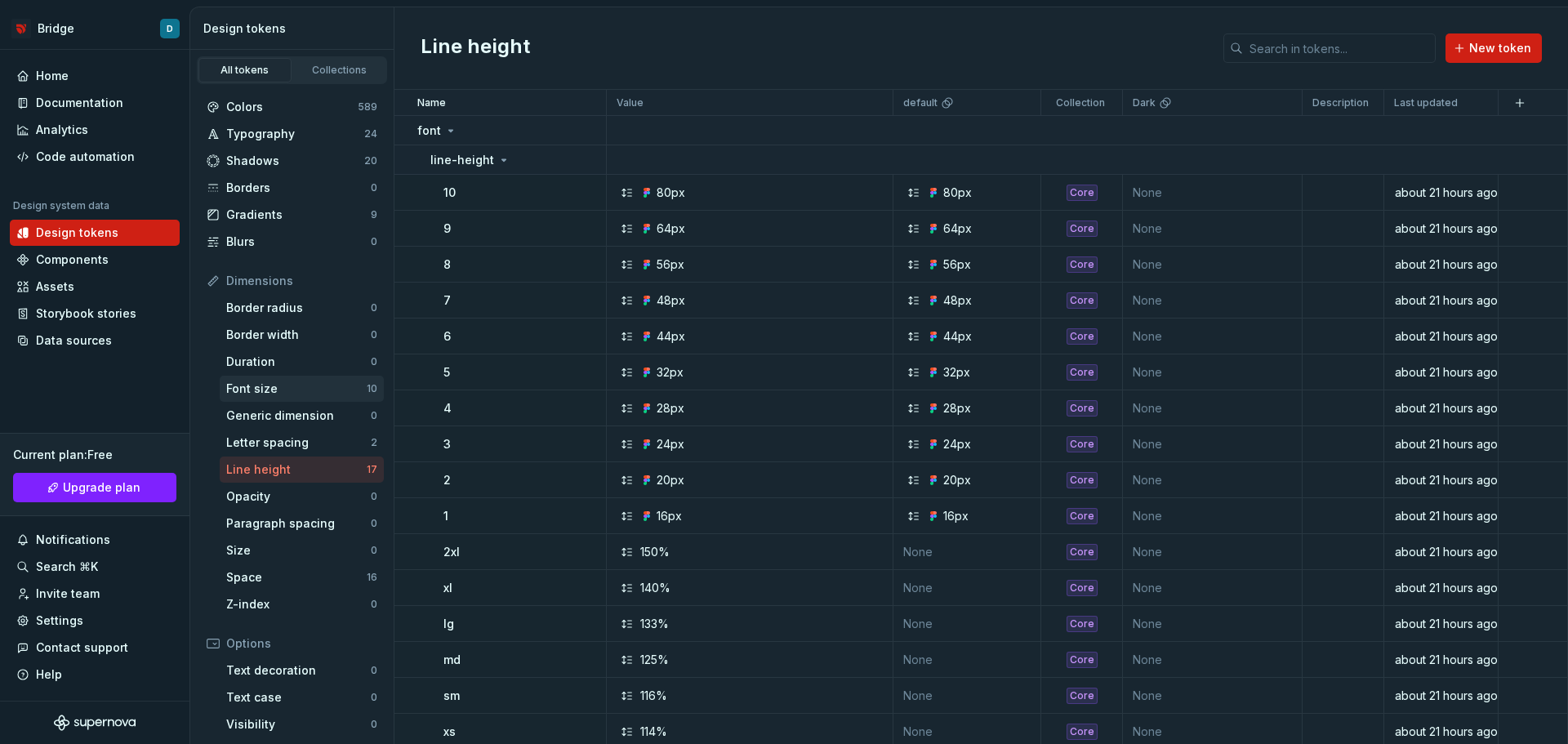
click at [267, 390] on div "Font size" at bounding box center [296, 389] width 140 height 17
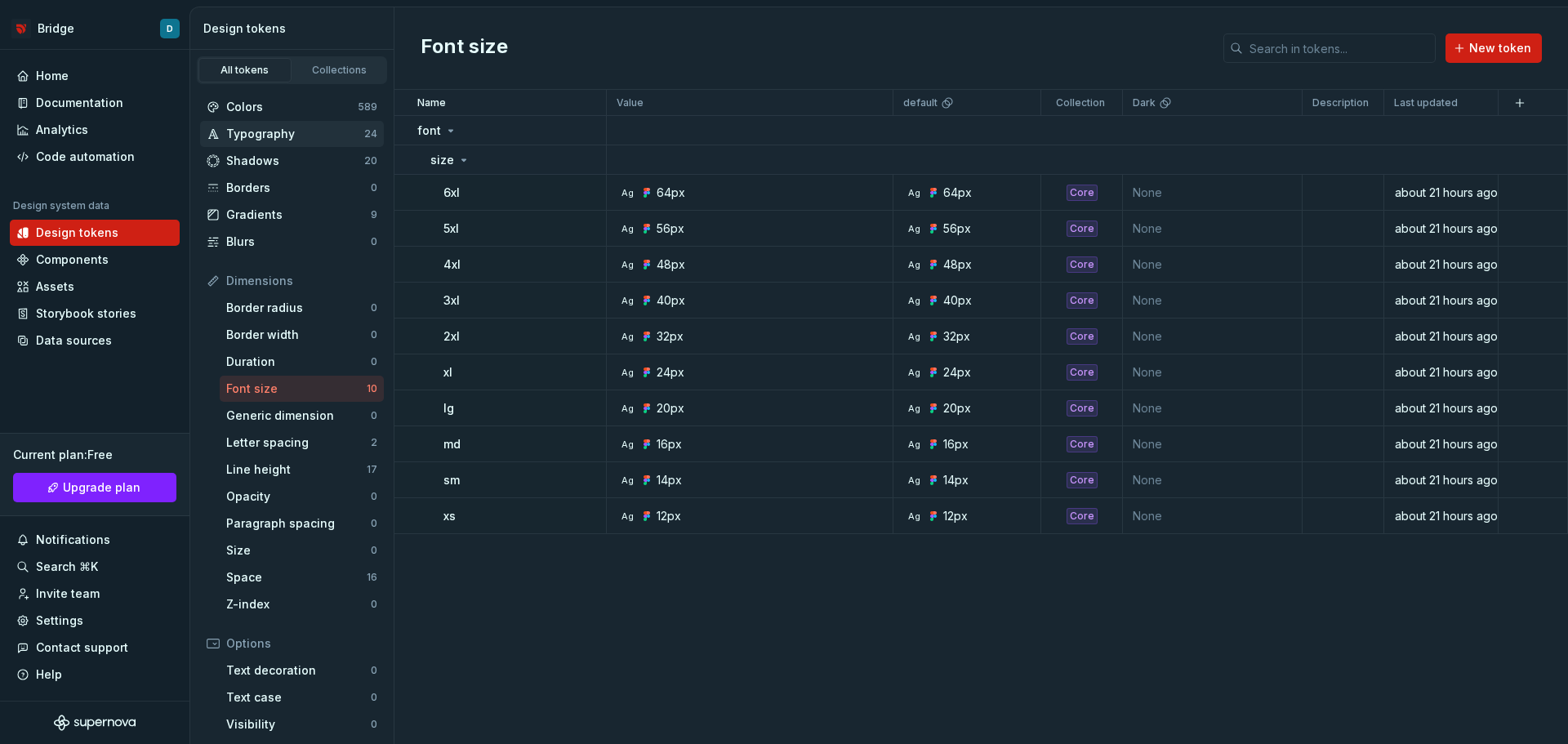
click at [300, 136] on div "Typography" at bounding box center [295, 134] width 138 height 17
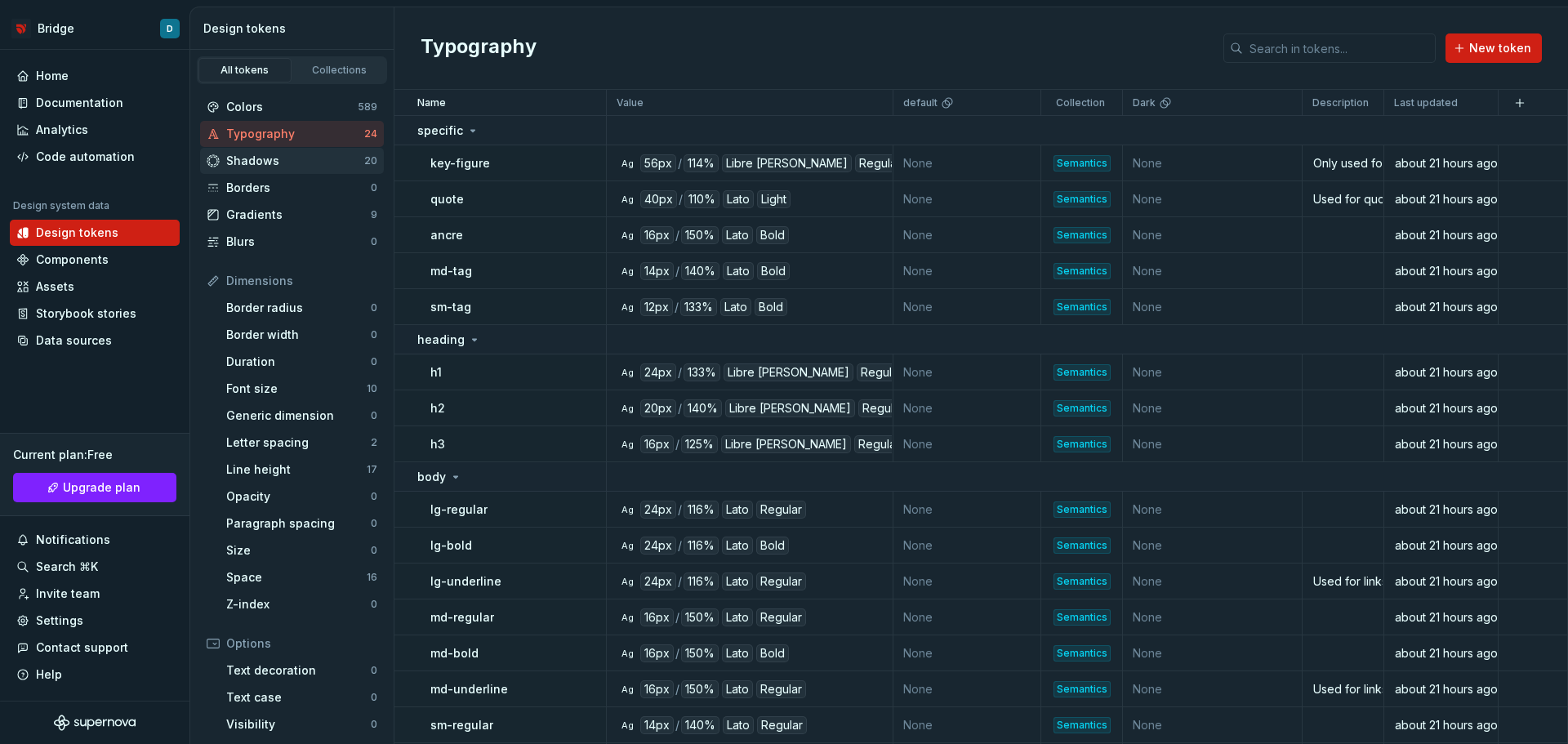
click at [261, 164] on div "Shadows" at bounding box center [295, 161] width 138 height 17
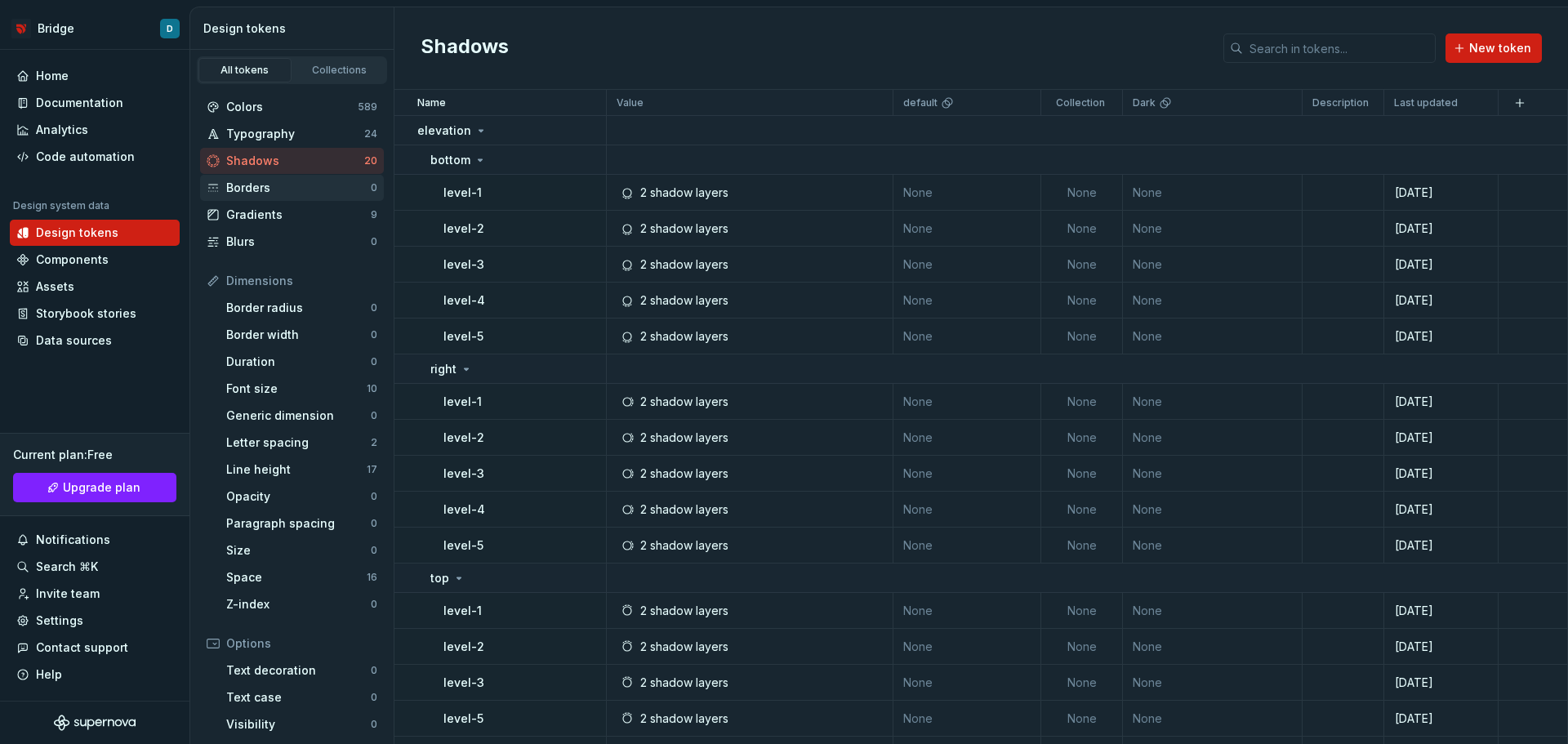
click at [273, 186] on div "Borders" at bounding box center [299, 188] width 144 height 17
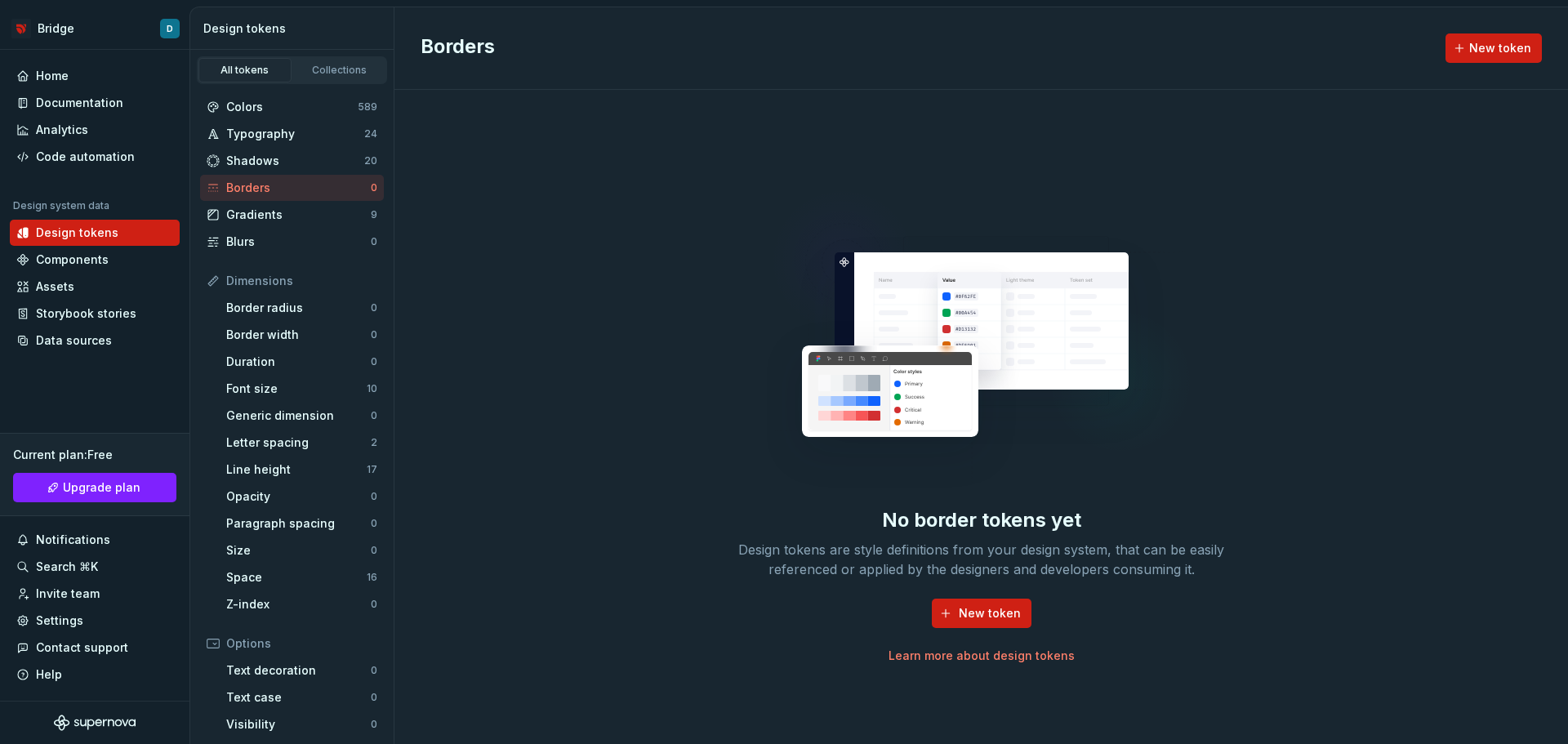
click at [269, 199] on div "Borders 0" at bounding box center [292, 188] width 184 height 27
click at [269, 209] on div "Gradients" at bounding box center [299, 215] width 144 height 17
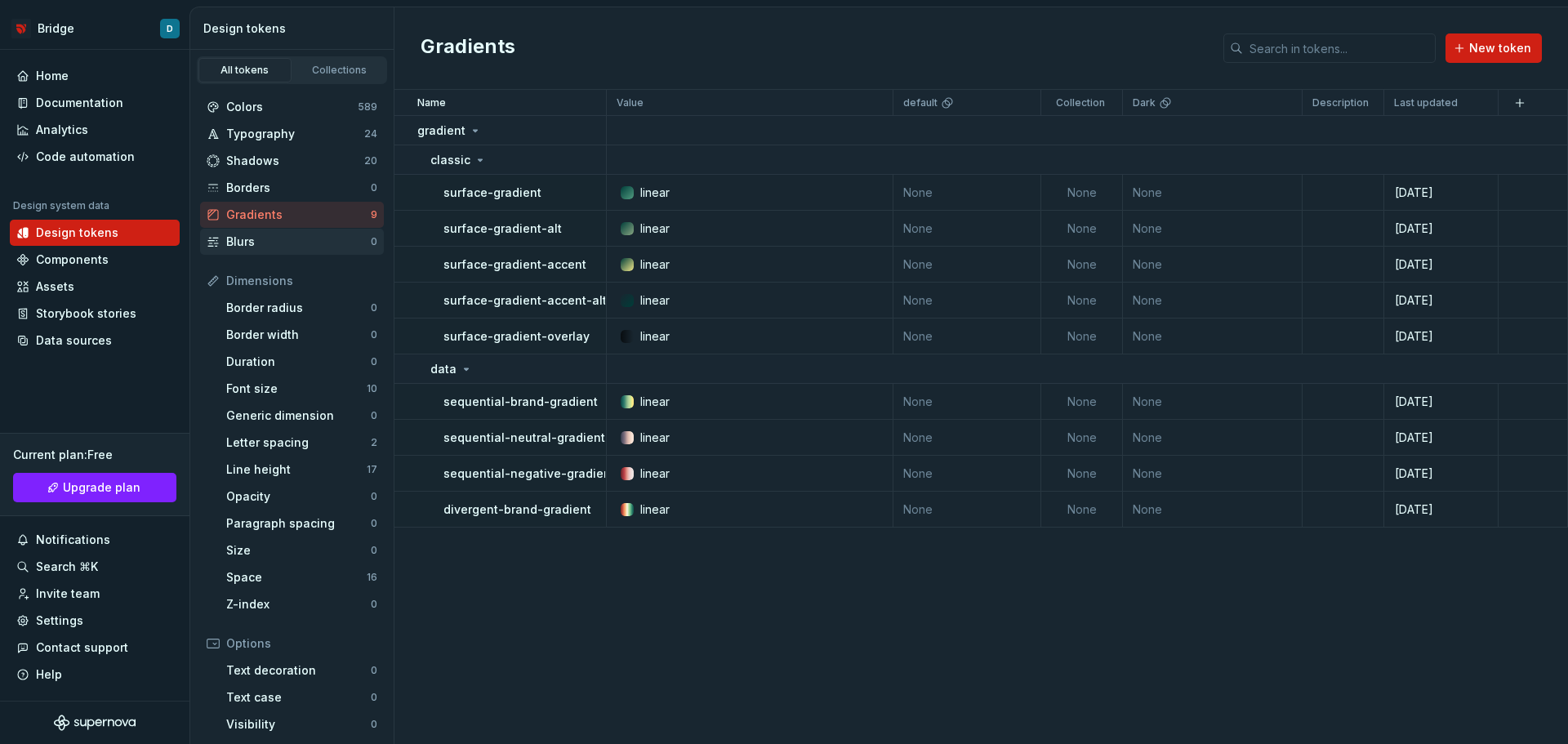
click at [266, 235] on div "Blurs" at bounding box center [299, 242] width 144 height 17
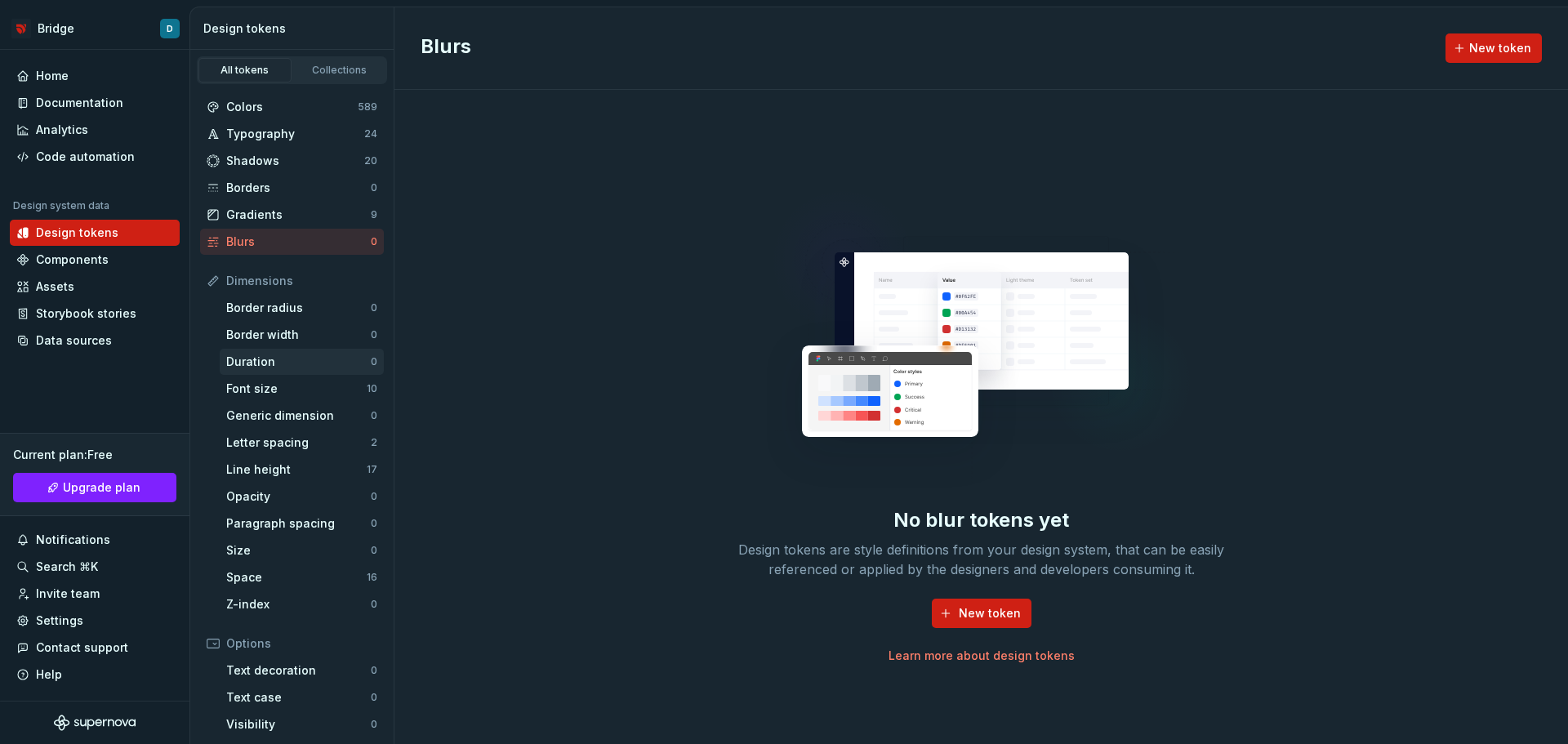
click at [277, 353] on div "Duration 0" at bounding box center [302, 362] width 164 height 27
click at [279, 397] on div "Font size 10" at bounding box center [302, 389] width 164 height 27
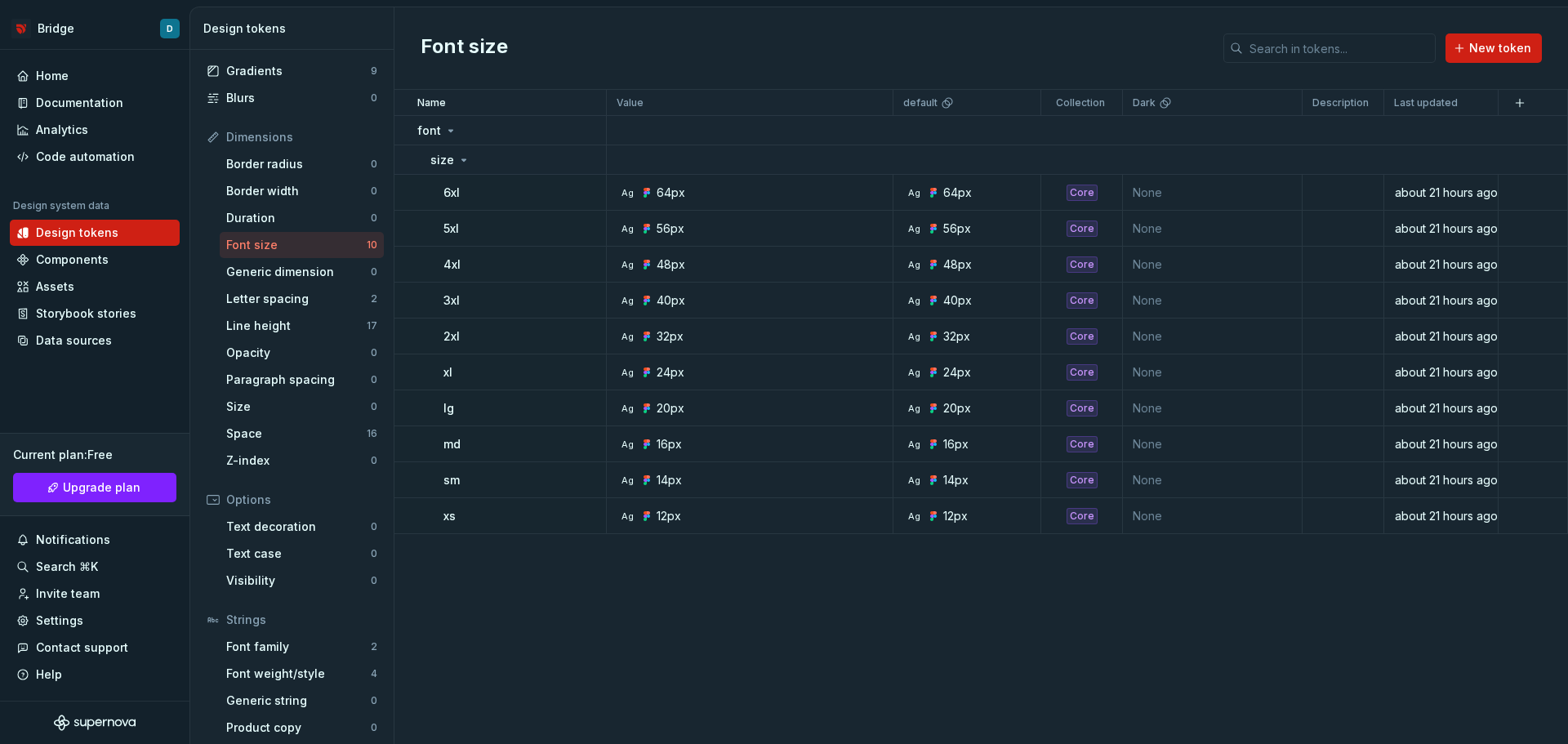
scroll to position [150, 0]
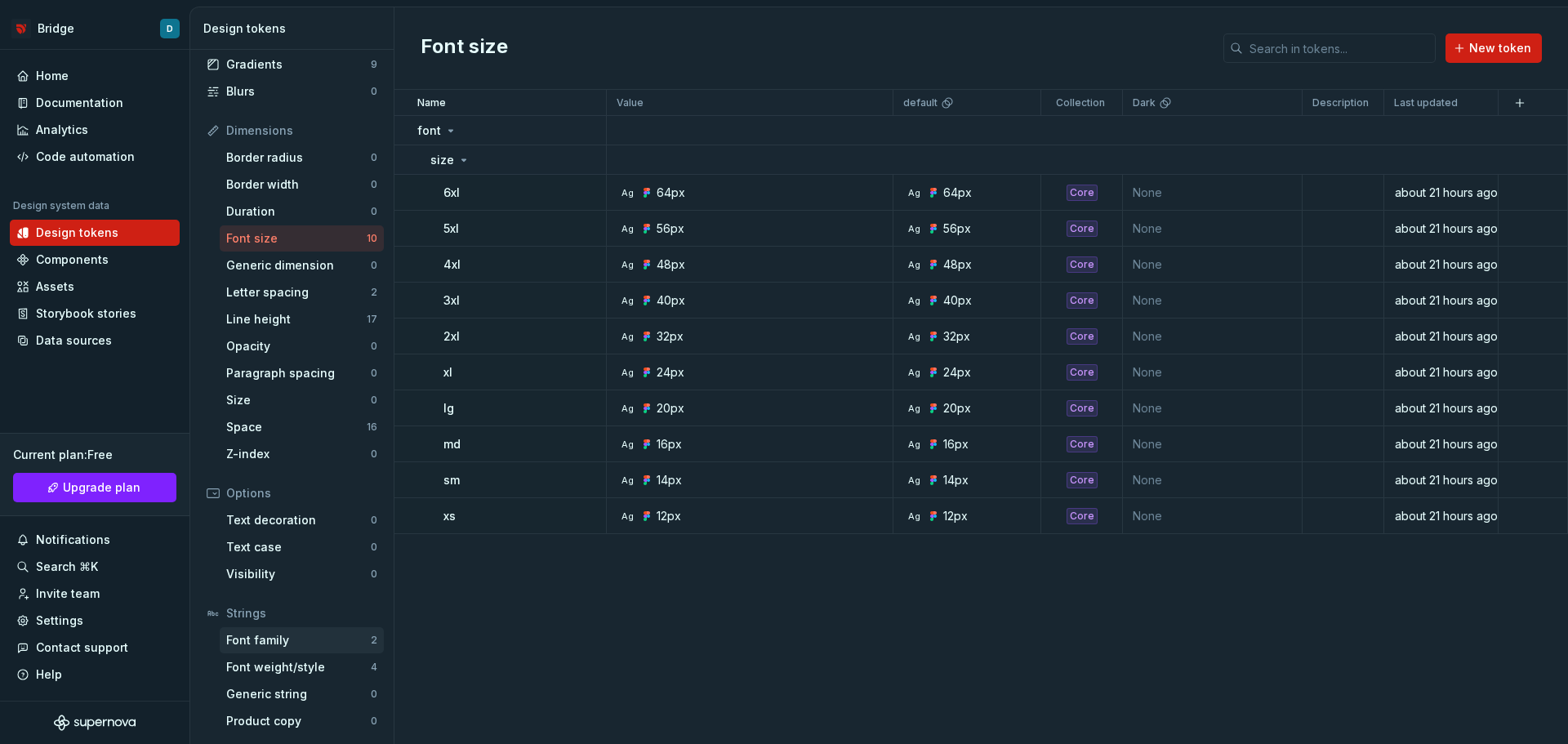
click at [279, 651] on div "Font family 2" at bounding box center [302, 640] width 164 height 27
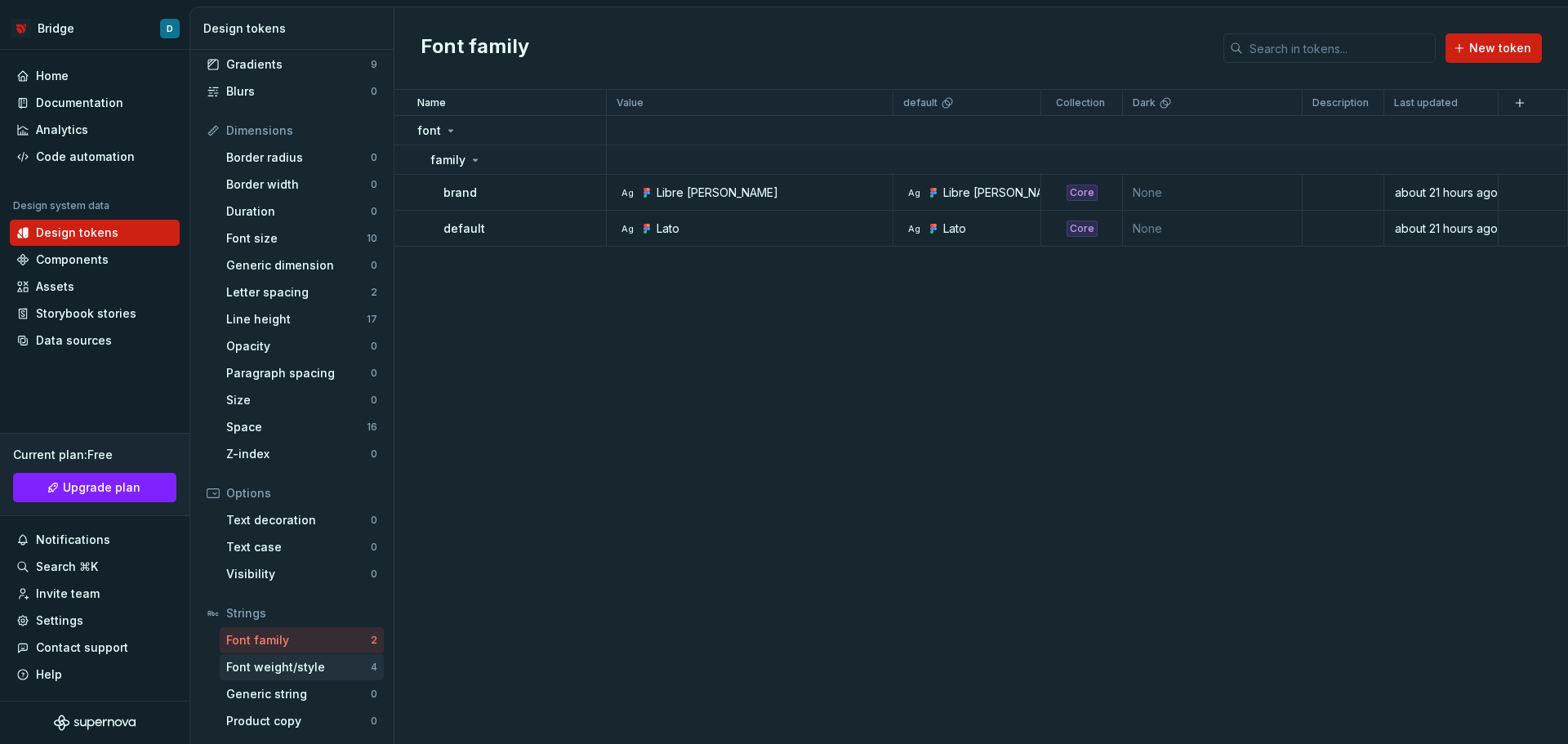
click at [285, 666] on div "Font weight/style" at bounding box center [299, 668] width 144 height 17
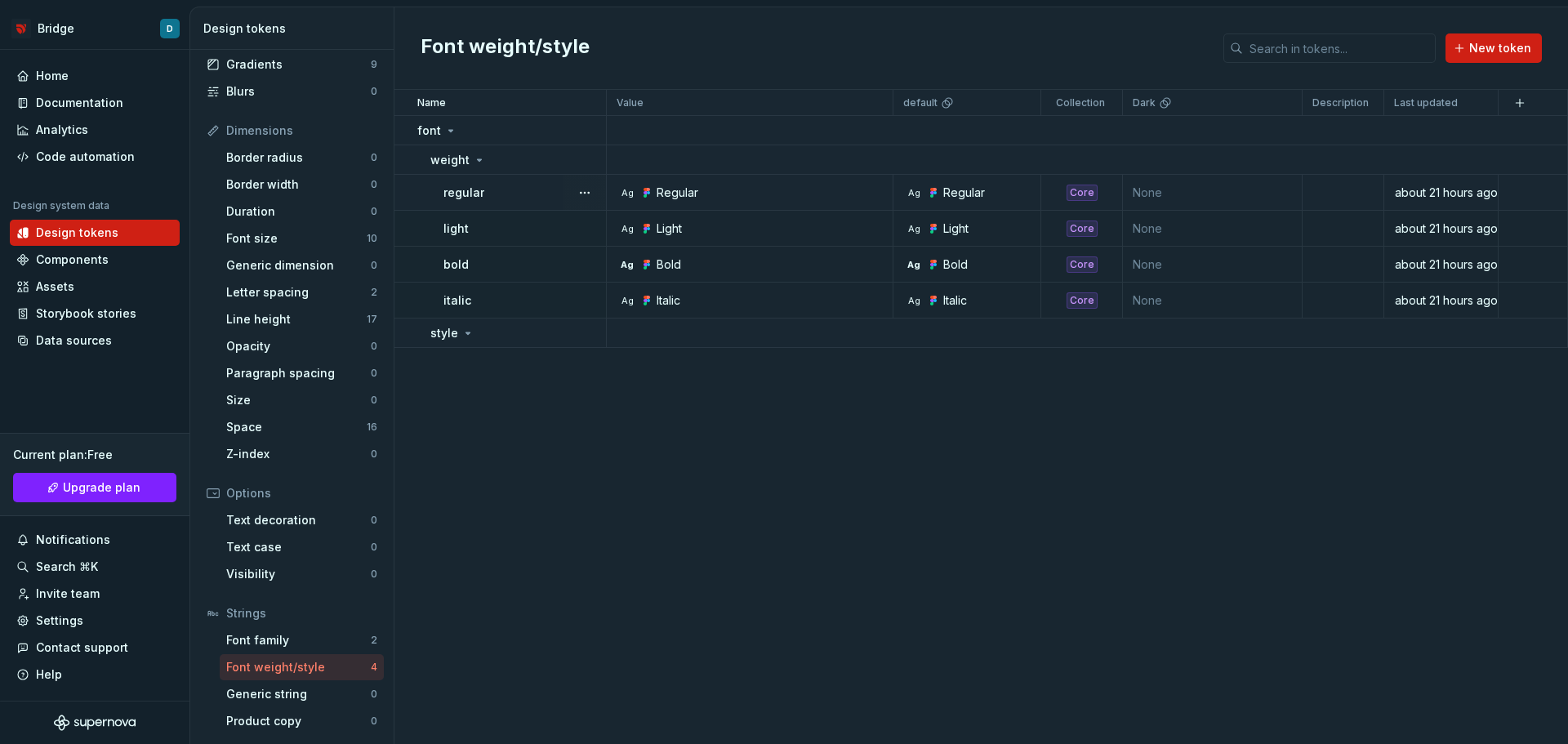
click at [677, 200] on div "Regular" at bounding box center [677, 193] width 41 height 17
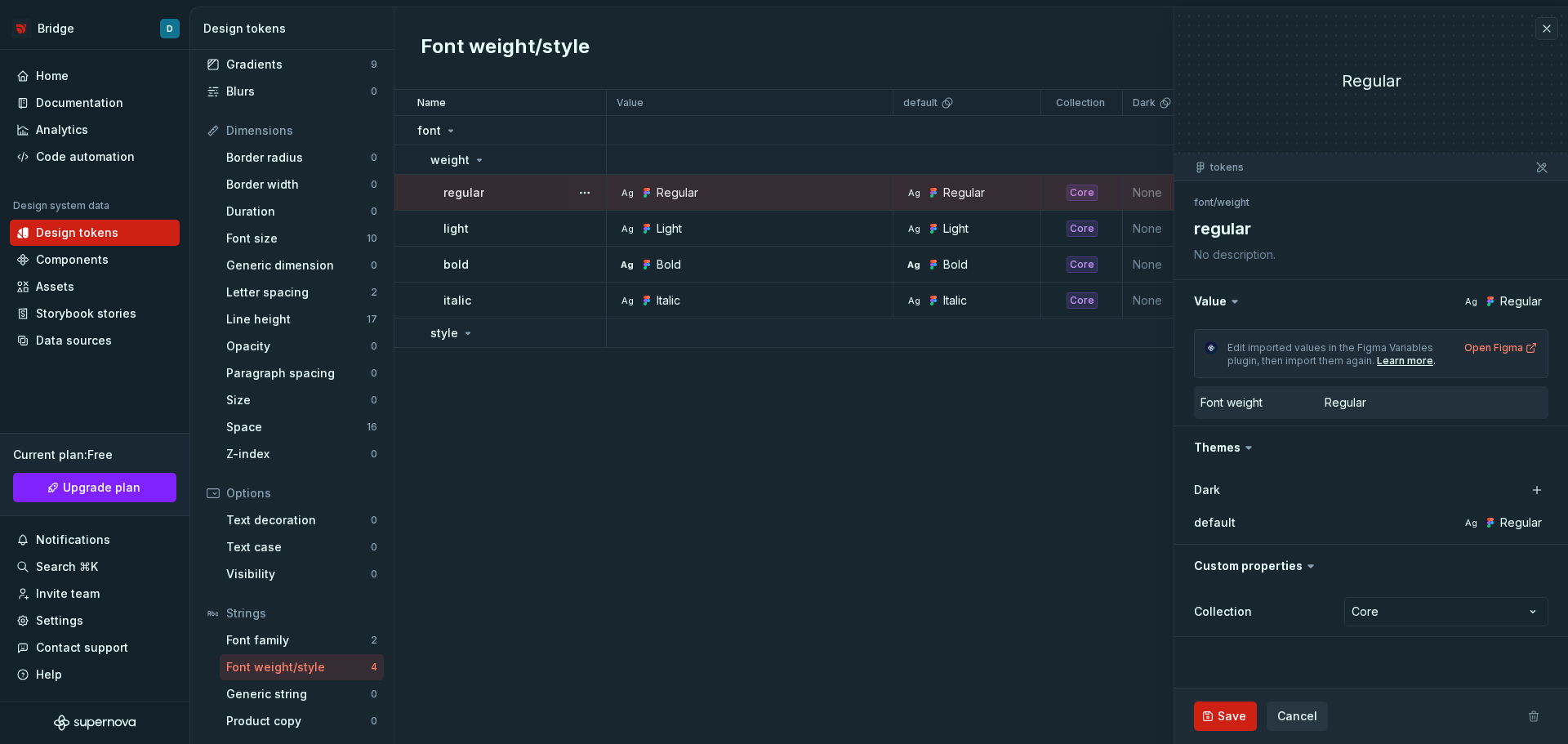
click at [1502, 526] on div "Regular" at bounding box center [1521, 523] width 41 height 17
click at [1199, 521] on label "default" at bounding box center [1215, 523] width 41 height 17
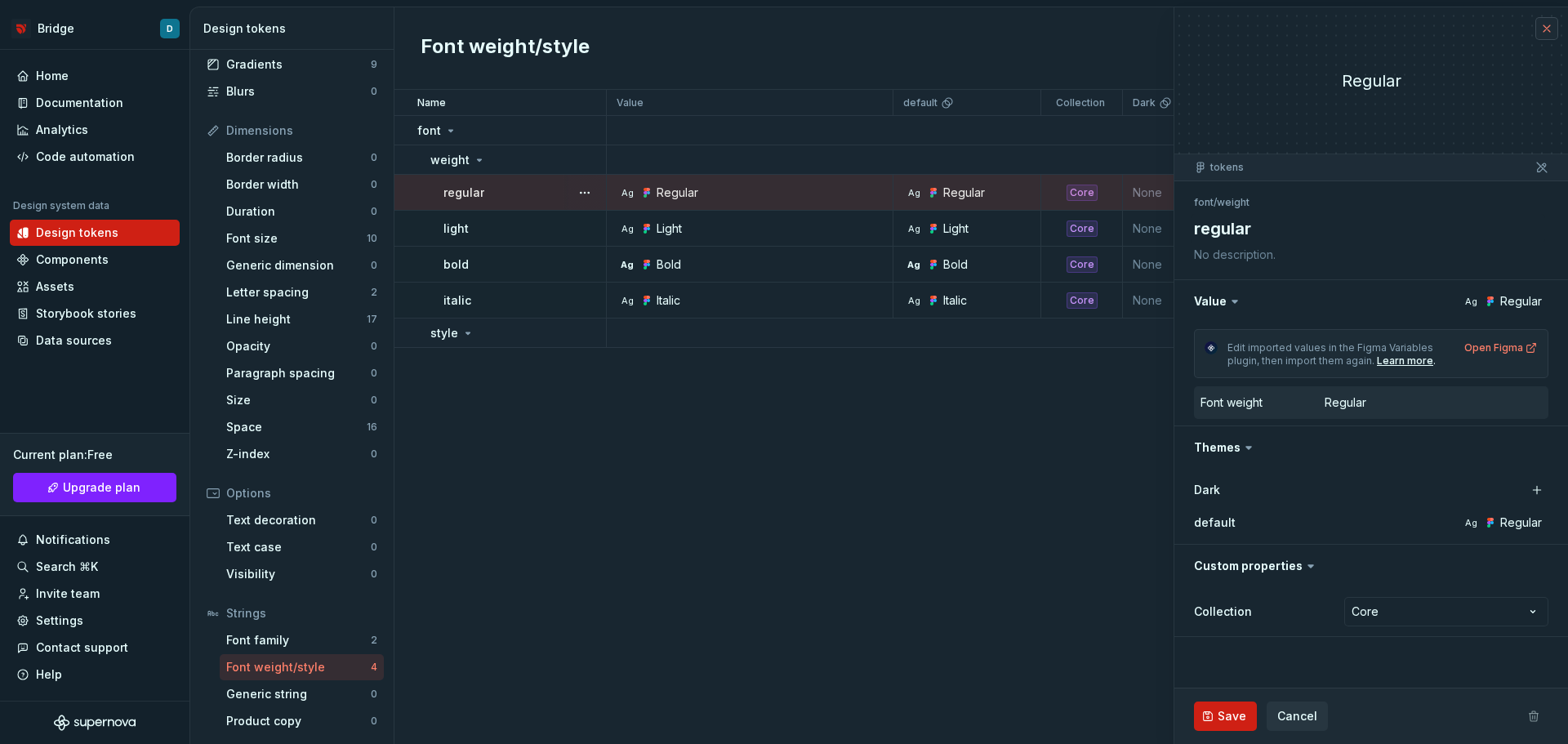
click at [1538, 36] on button "button" at bounding box center [1547, 29] width 23 height 23
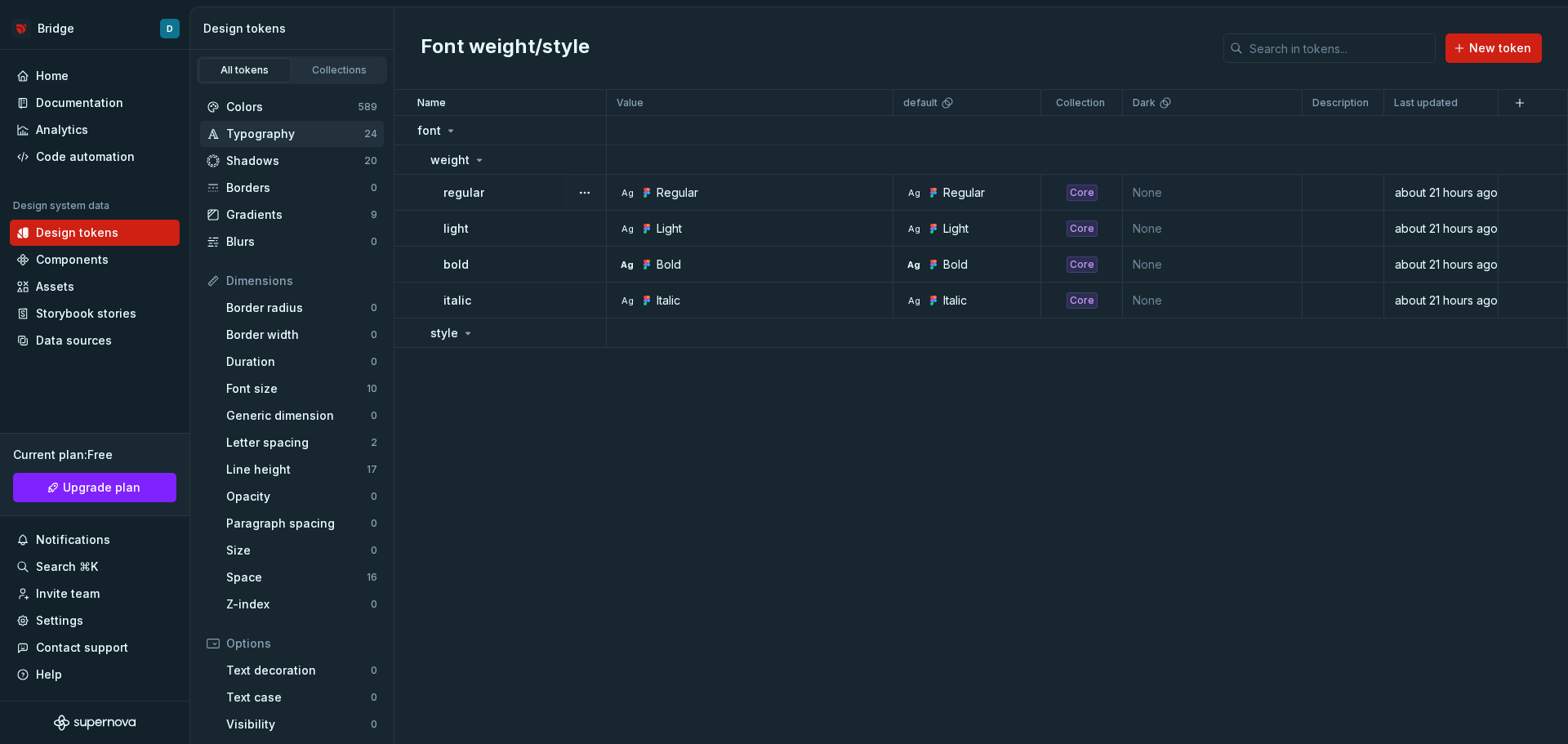
click at [299, 125] on div "Typography 24" at bounding box center [292, 134] width 184 height 27
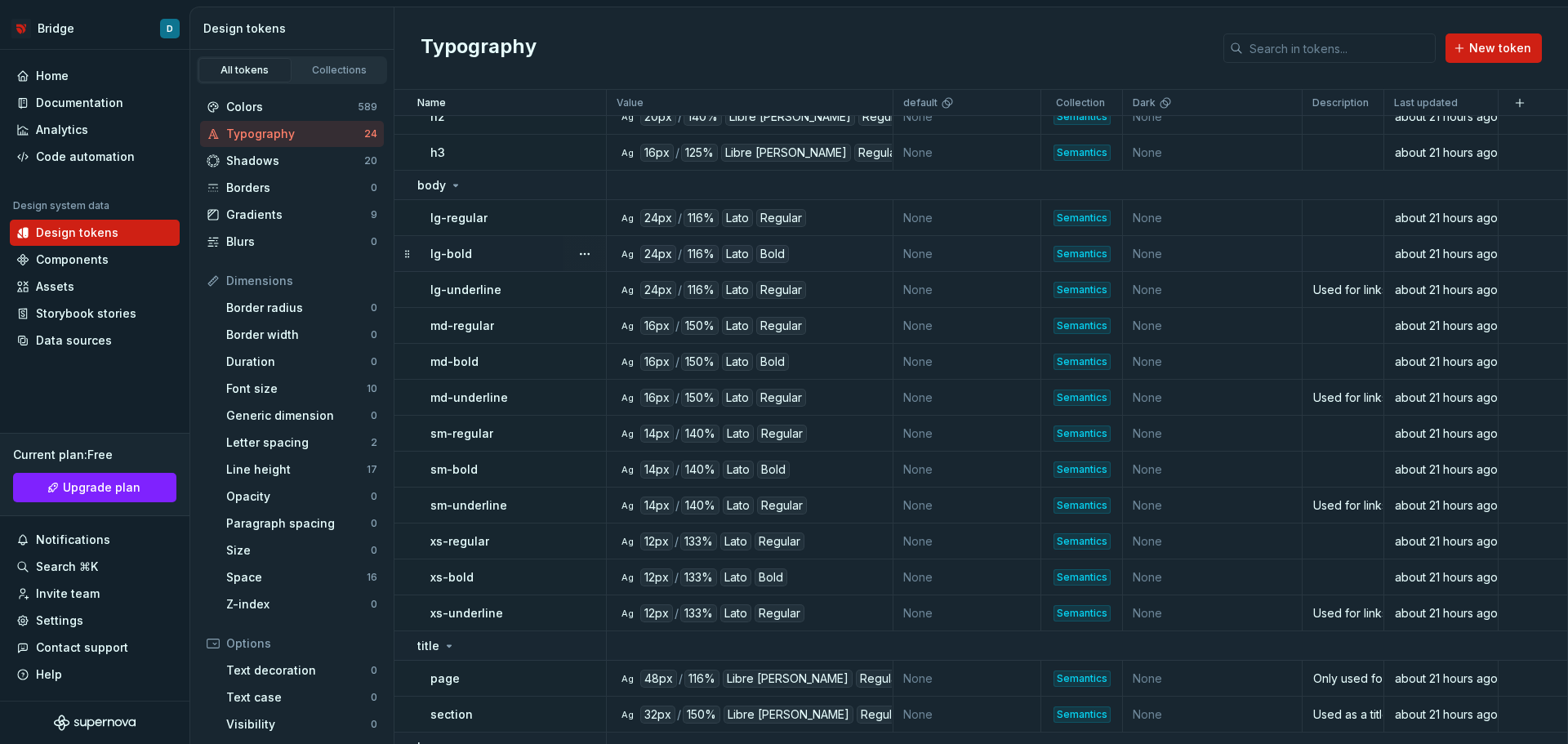
scroll to position [382, 0]
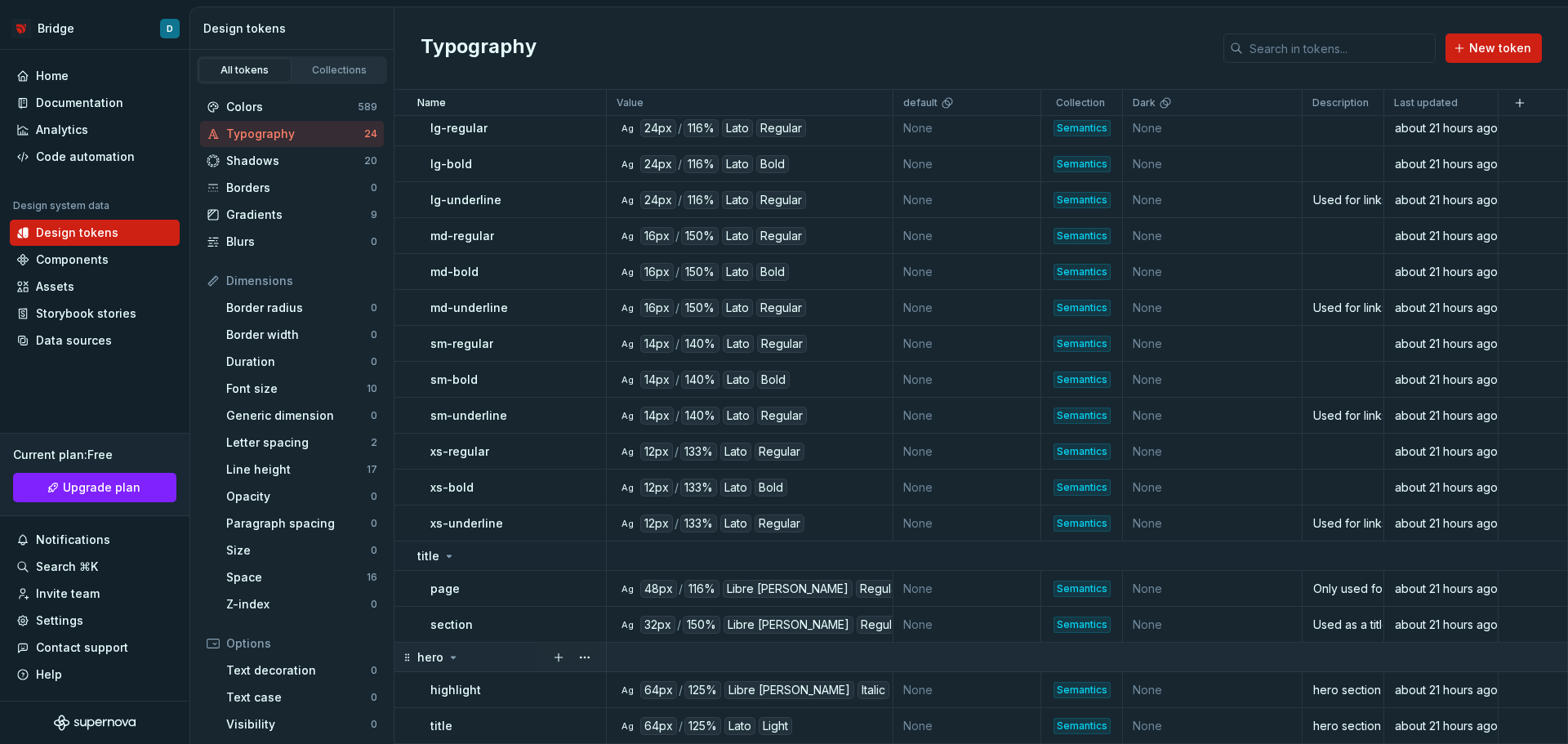
click at [439, 658] on p "hero" at bounding box center [430, 658] width 27 height 17
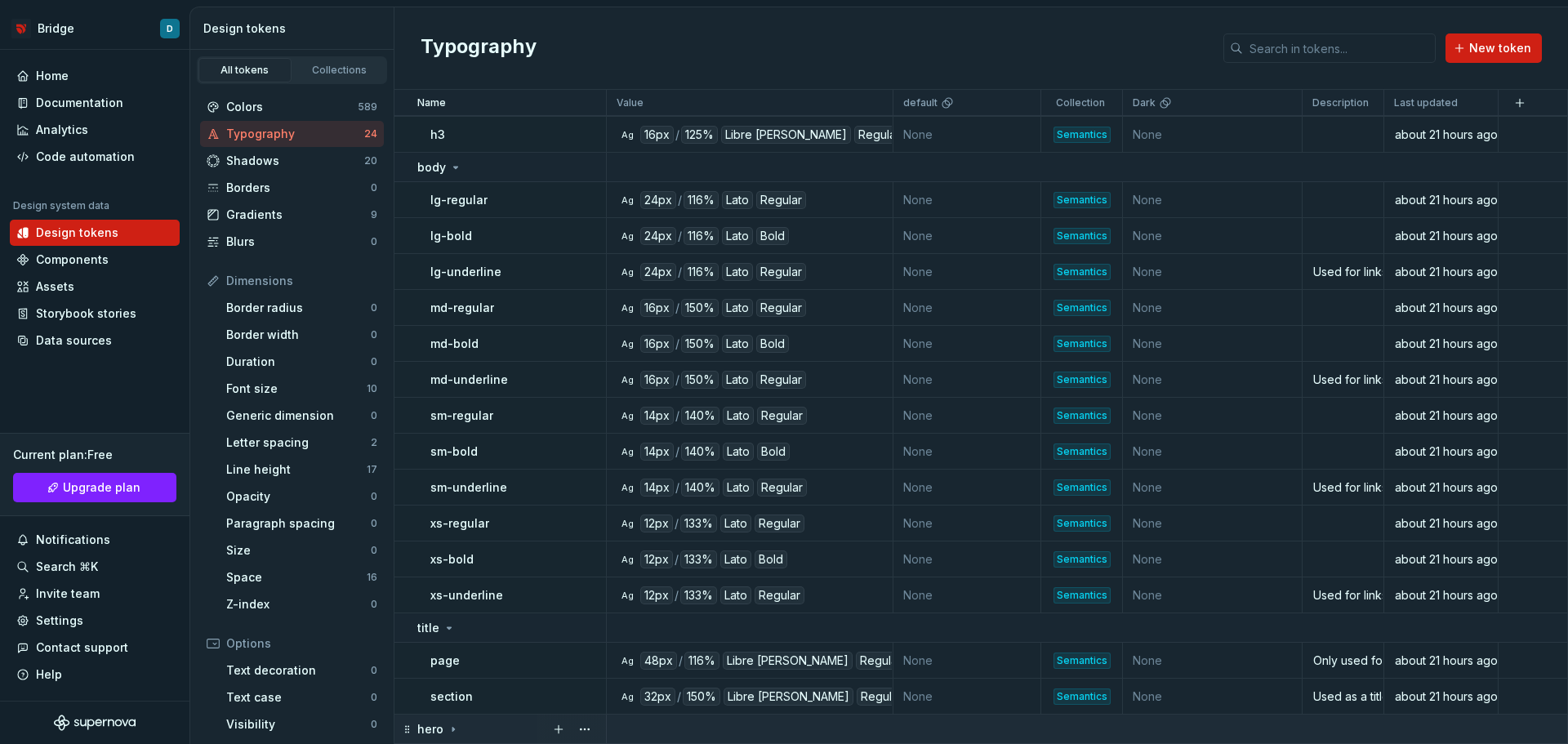
scroll to position [309, 0]
click at [437, 722] on p "hero" at bounding box center [430, 730] width 27 height 17
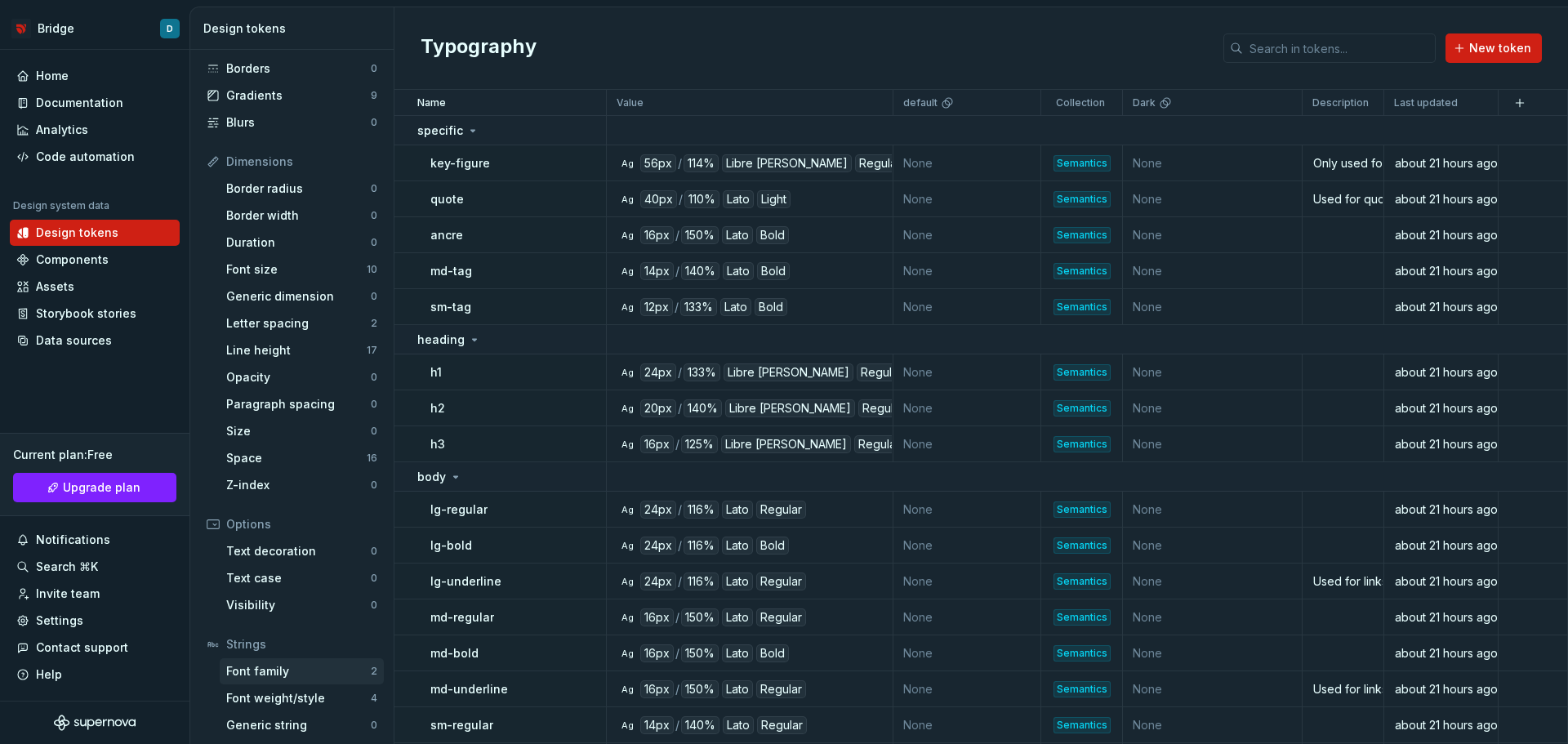
scroll to position [150, 0]
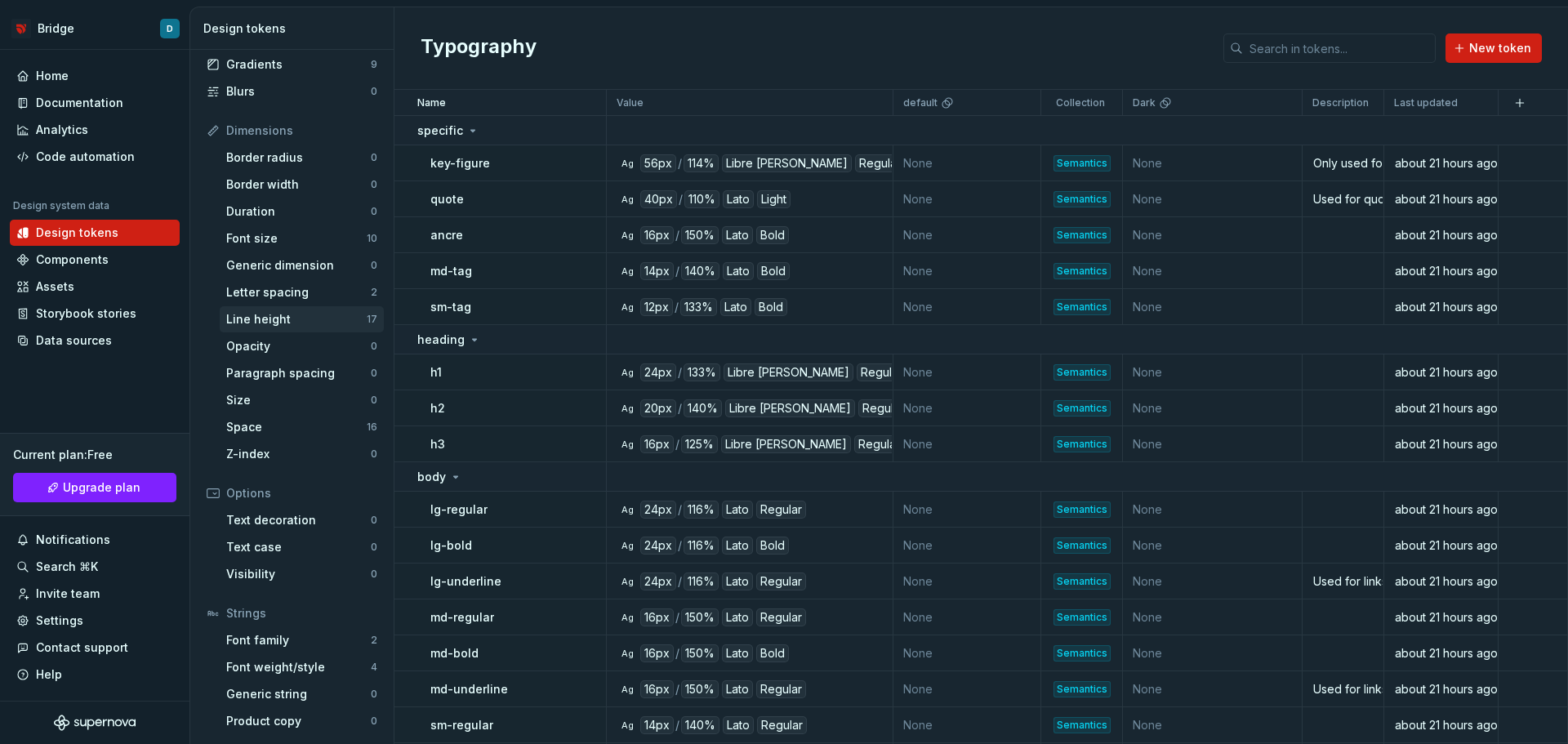
click at [294, 327] on div "Line height" at bounding box center [296, 319] width 140 height 17
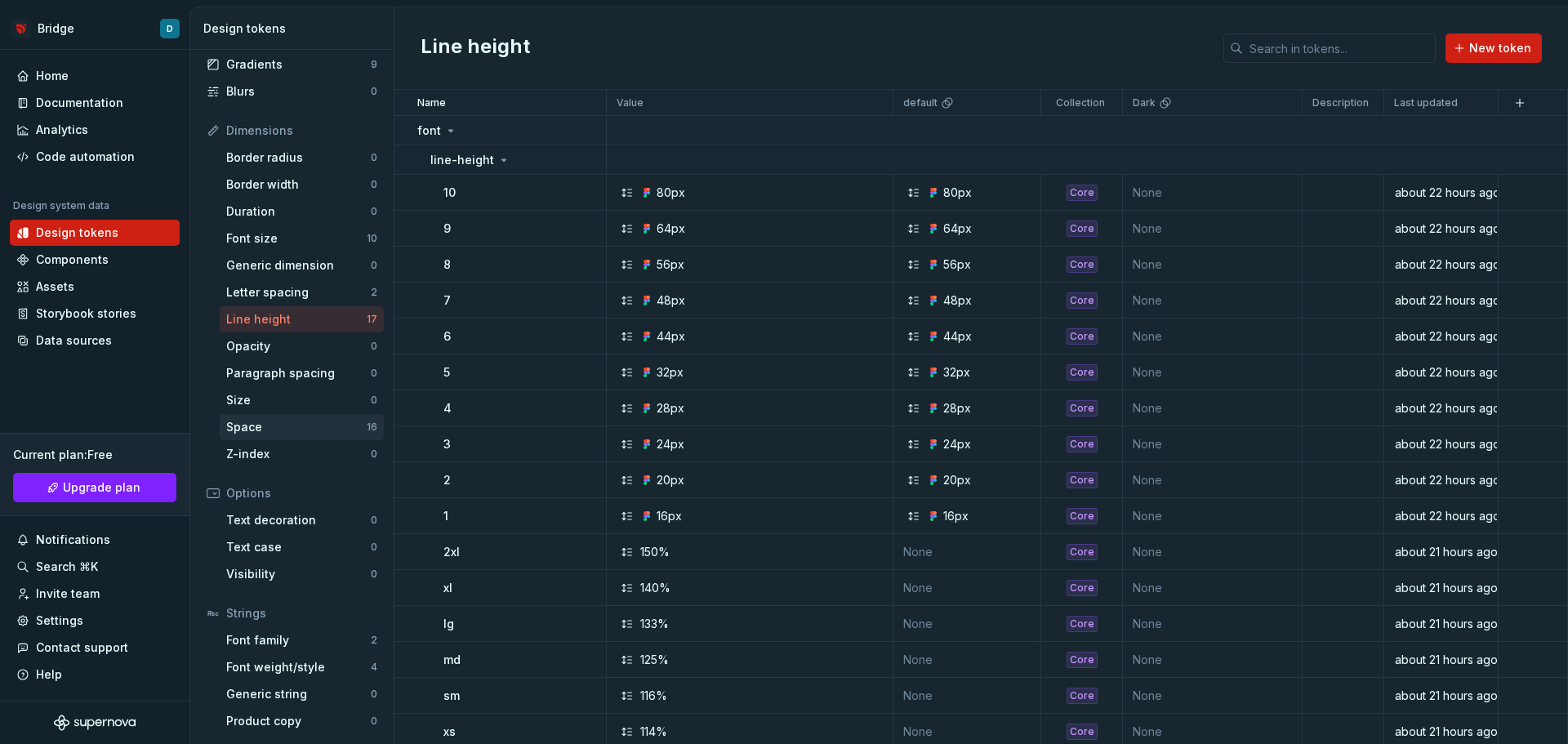
click at [271, 431] on div "Space" at bounding box center [296, 427] width 140 height 17
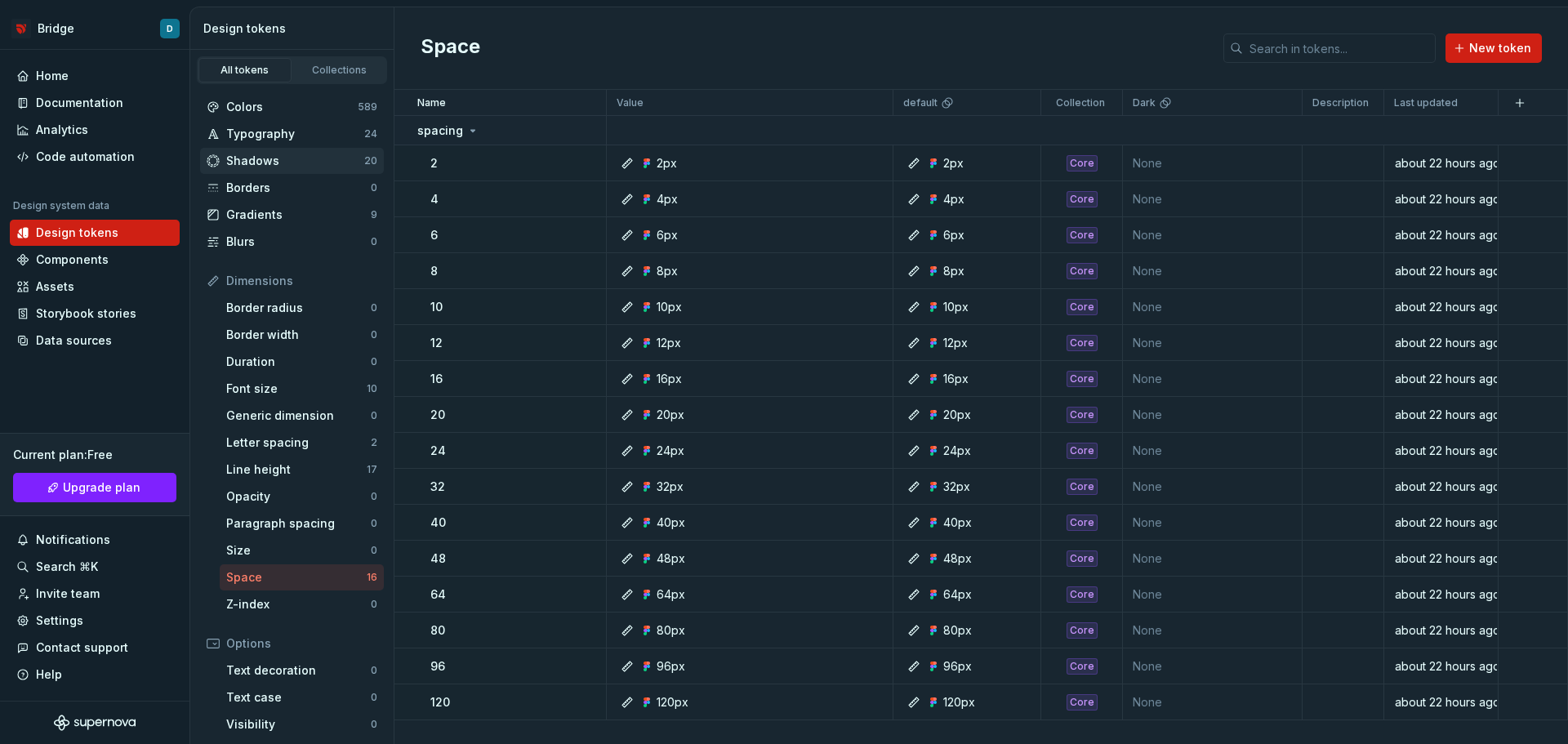
click at [299, 165] on div "Shadows" at bounding box center [295, 161] width 138 height 17
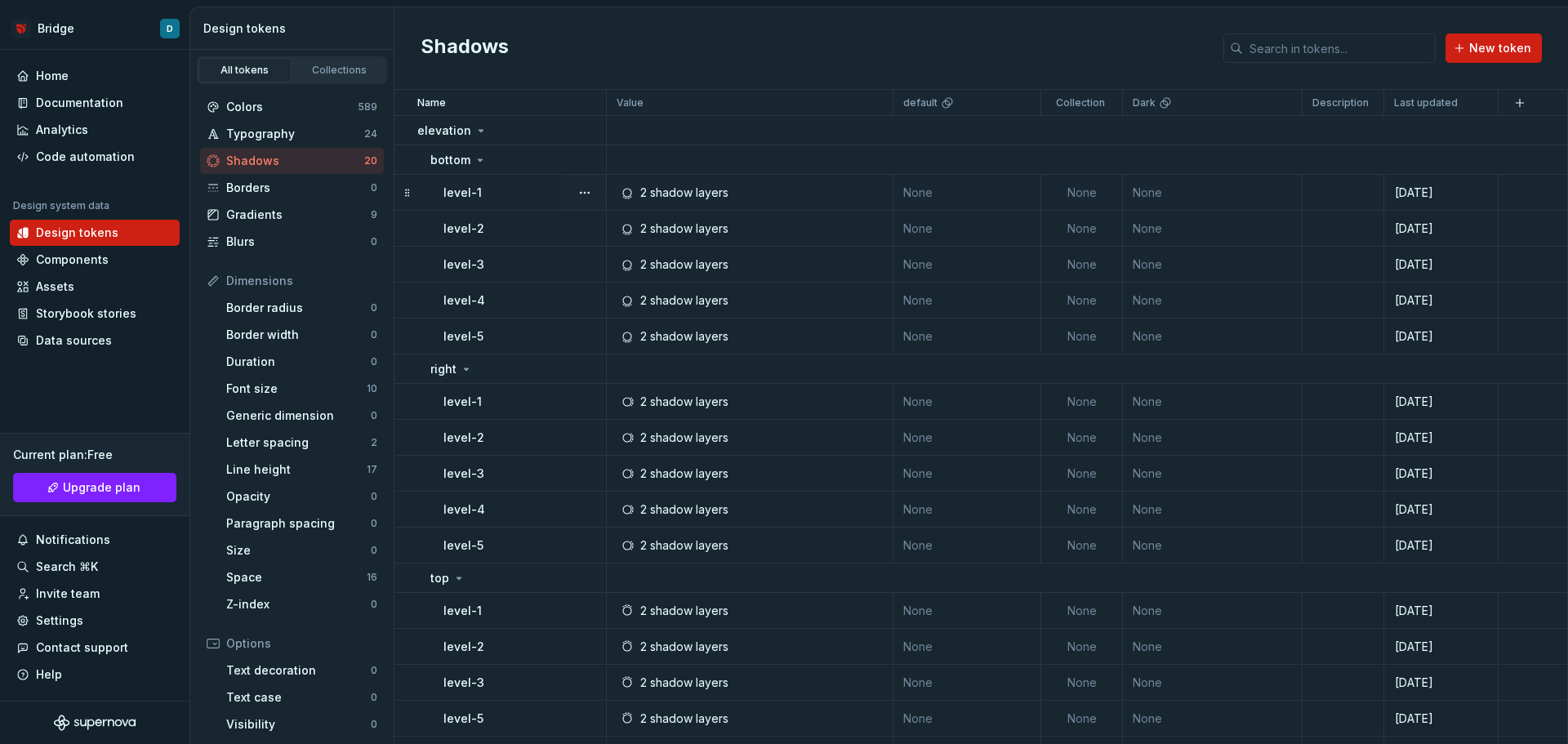
click at [639, 191] on div "2 shadow layers" at bounding box center [755, 193] width 274 height 17
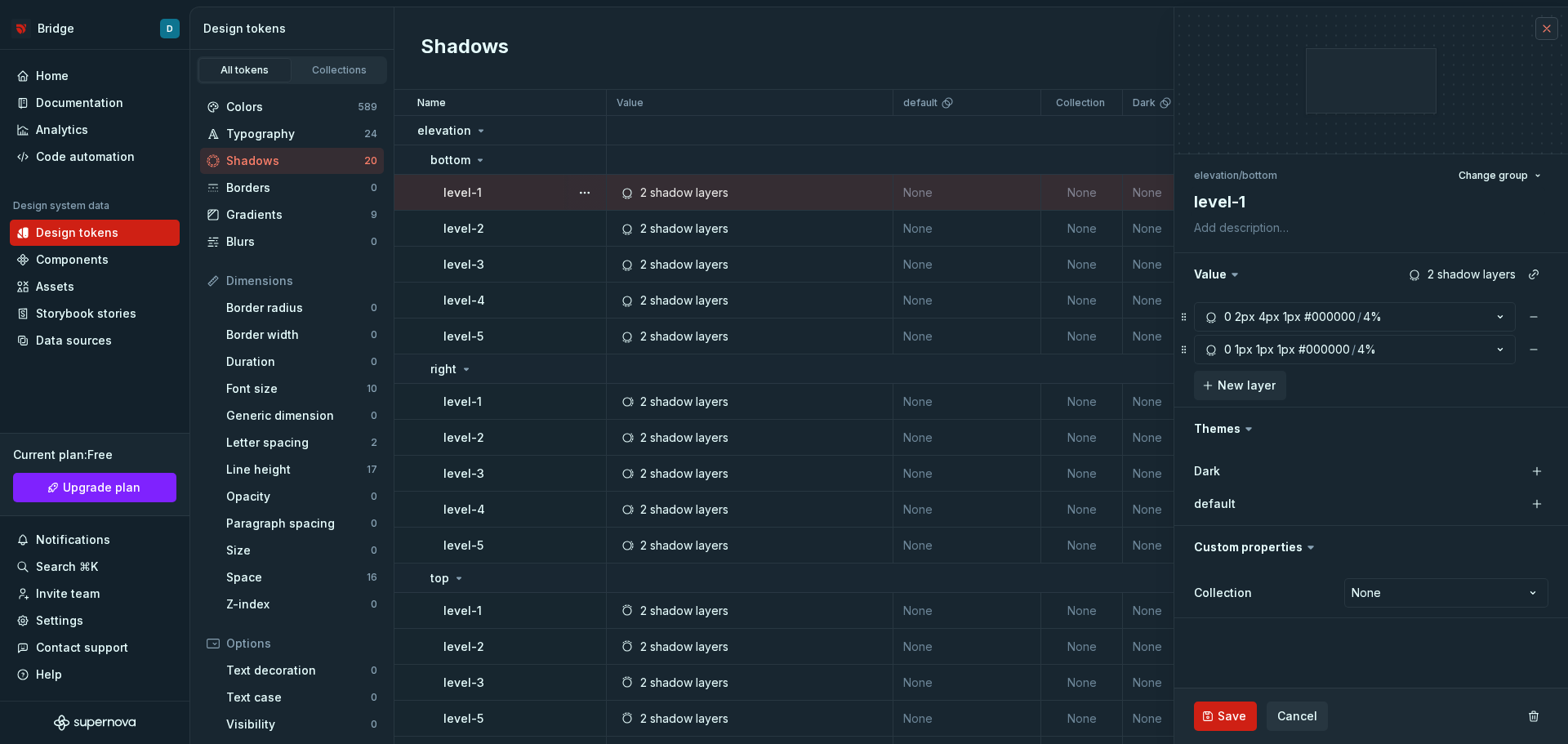
click at [1547, 29] on button "button" at bounding box center [1547, 29] width 23 height 23
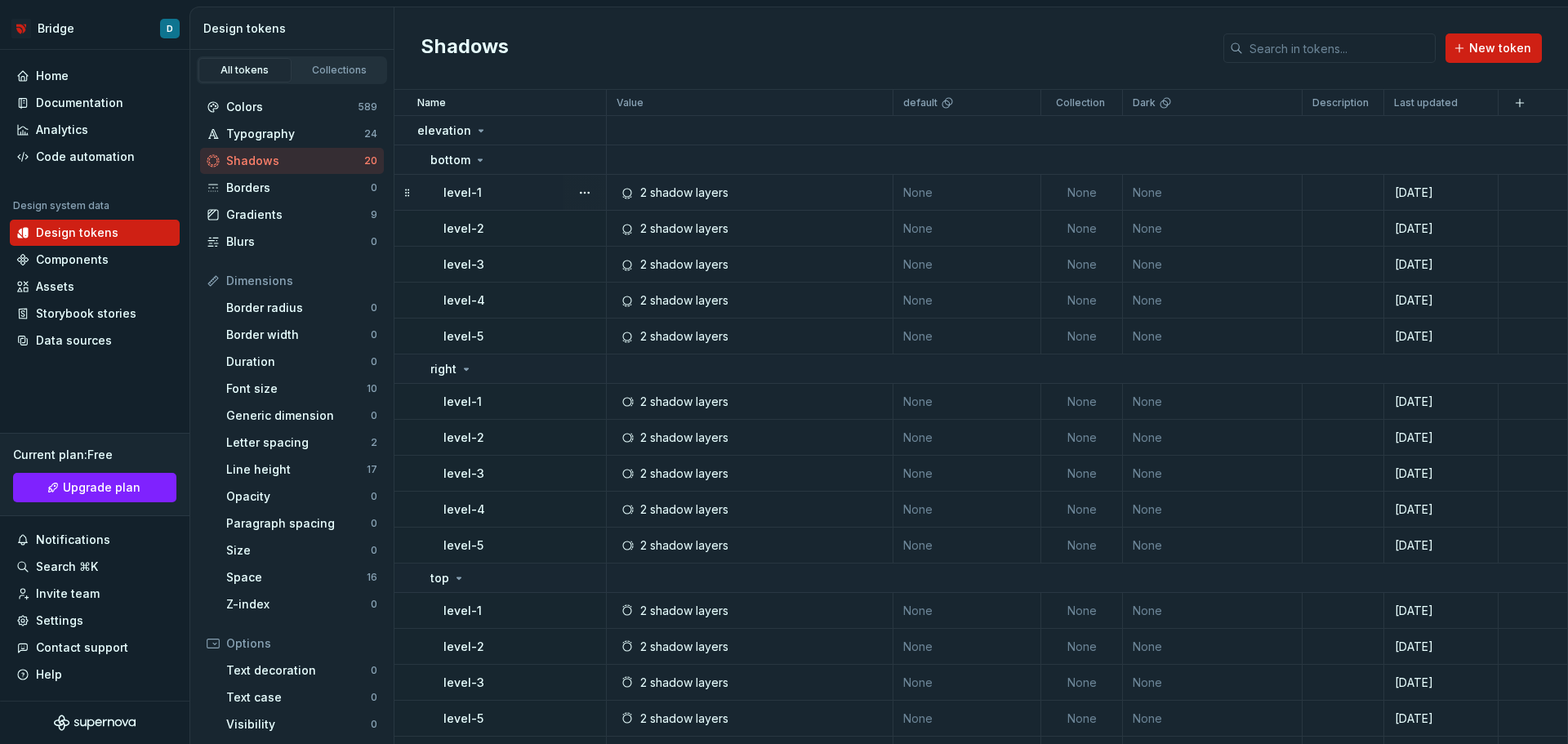
click at [653, 189] on div "2 shadow layers" at bounding box center [684, 193] width 88 height 17
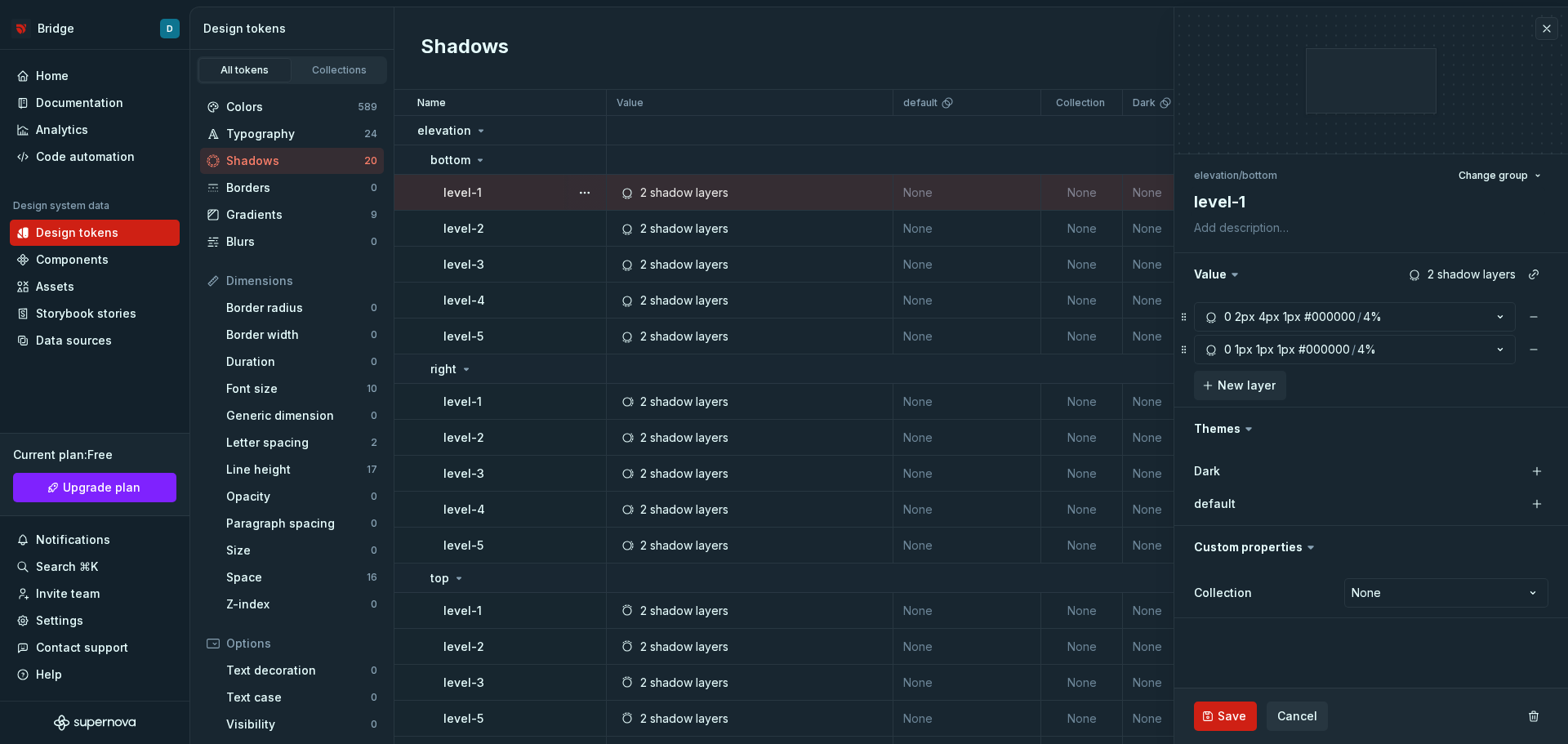
scroll to position [81, 0]
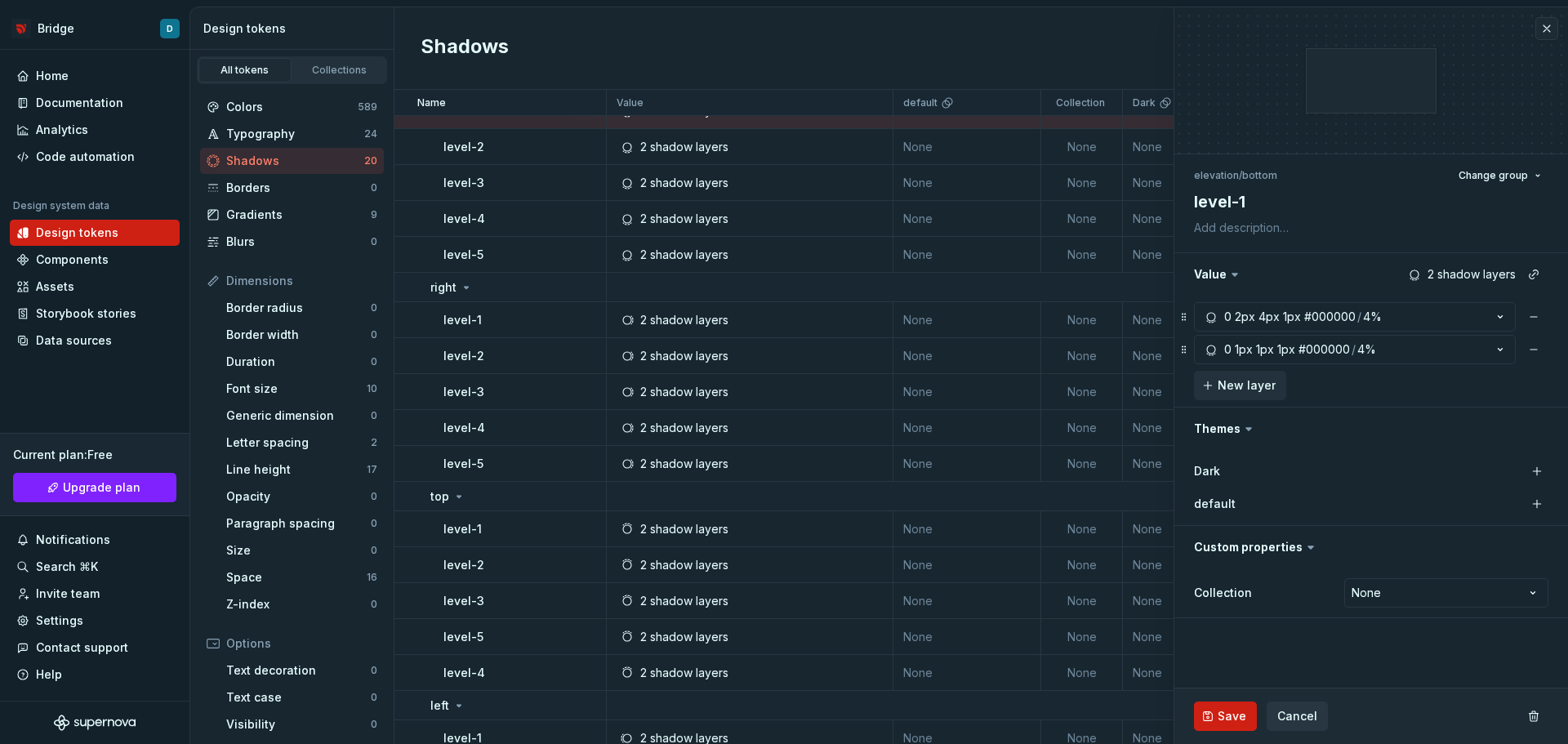
click at [1398, 597] on html "Bridge D Home Documentation Analytics Code automation Design system data Design…" at bounding box center [784, 372] width 1568 height 744
click at [1235, 318] on div "2px" at bounding box center [1245, 317] width 21 height 17
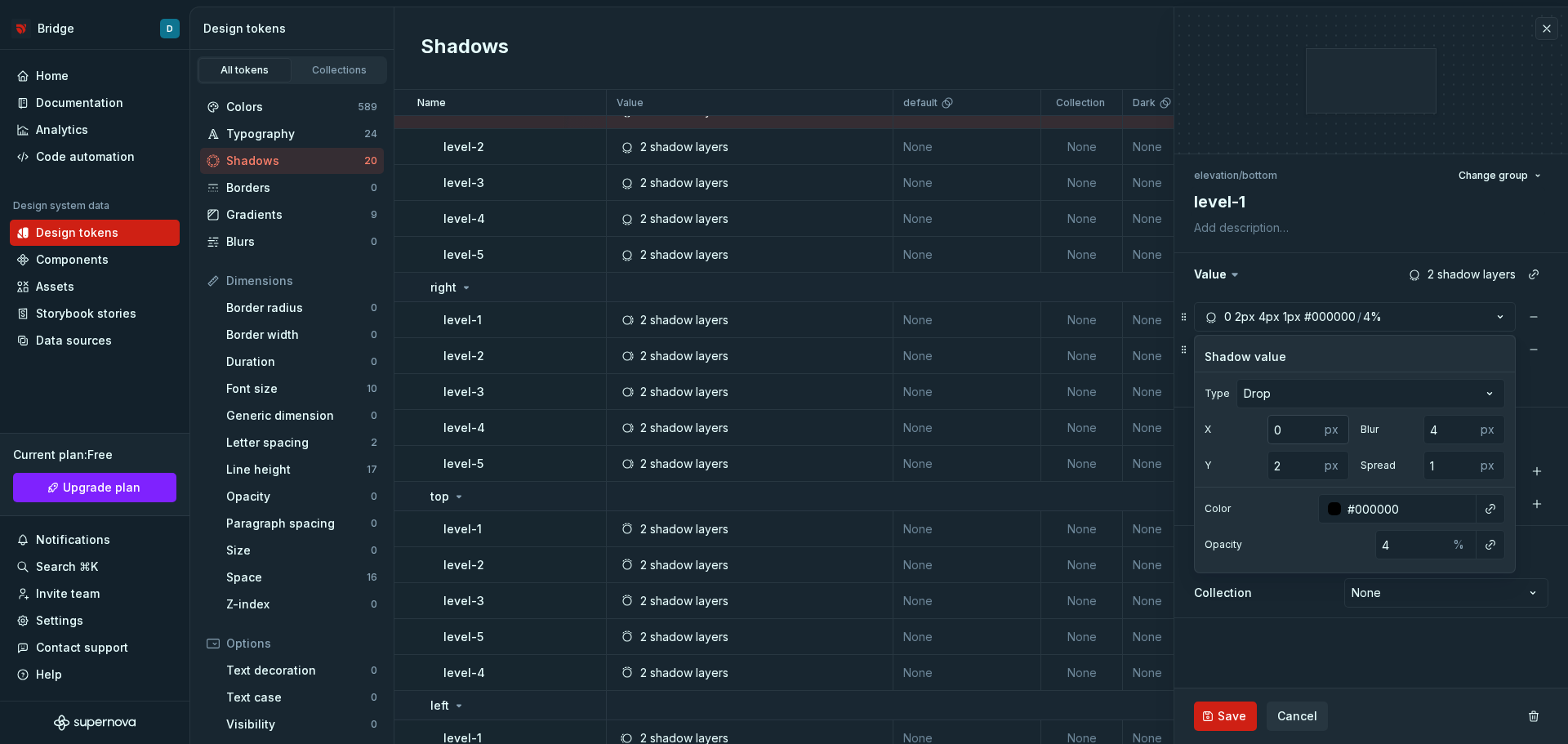
click at [1284, 425] on input "0" at bounding box center [1294, 429] width 52 height 29
click at [1443, 427] on input "4" at bounding box center [1449, 429] width 52 height 29
click at [1319, 471] on div "2 px" at bounding box center [1308, 465] width 81 height 29
type textarea "*"
type input "1"
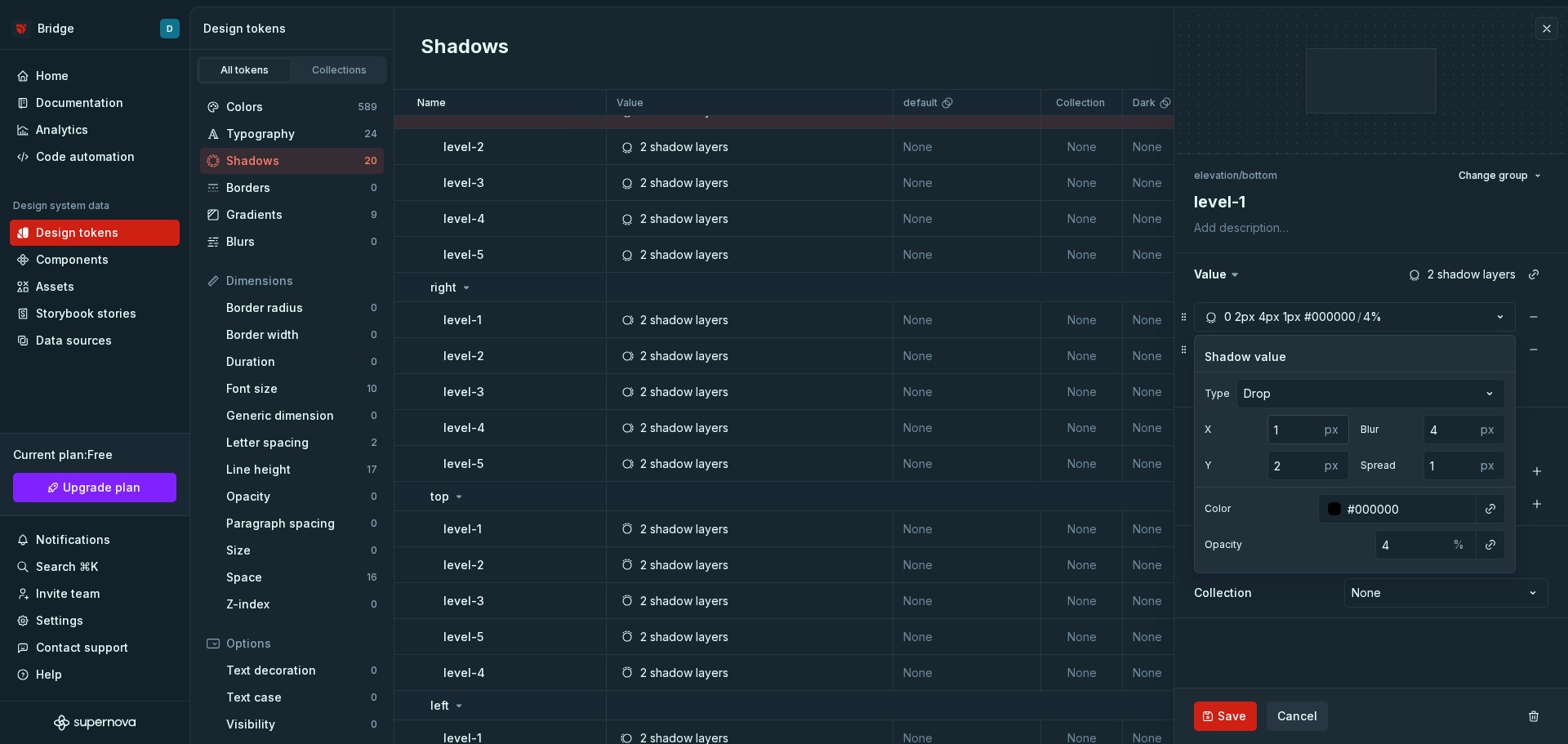
click at [1303, 428] on input "1" at bounding box center [1294, 429] width 52 height 29
type textarea "*"
type input "0"
click at [1308, 435] on input "0" at bounding box center [1294, 429] width 52 height 29
drag, startPoint x: 1197, startPoint y: 355, endPoint x: 1254, endPoint y: 364, distance: 57.7
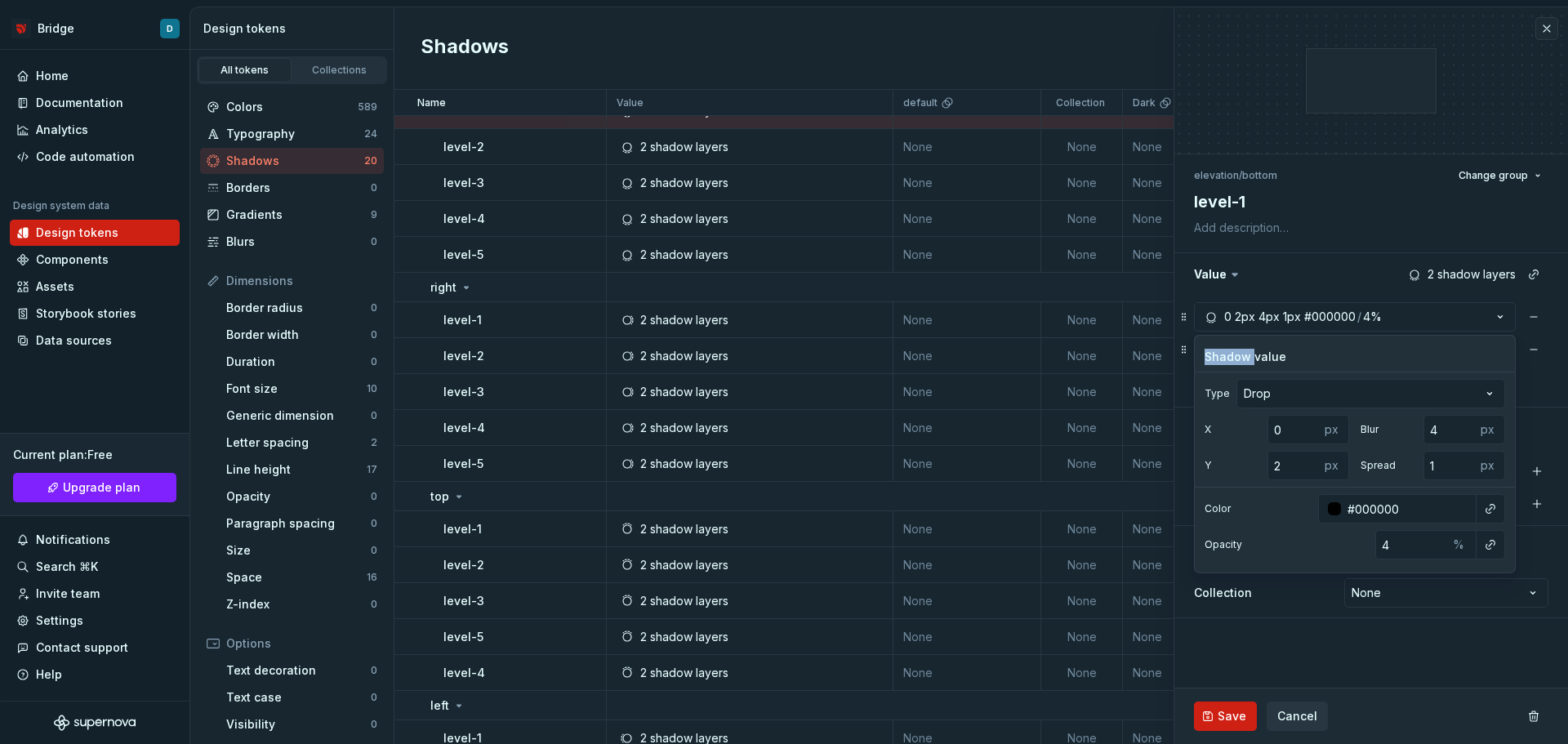
click at [1254, 364] on div "Shadow value" at bounding box center [1355, 357] width 320 height 17
click at [1267, 359] on div "Shadow value" at bounding box center [1355, 357] width 320 height 17
drag, startPoint x: 1284, startPoint y: 361, endPoint x: 1206, endPoint y: 360, distance: 78.0
click at [1206, 360] on div "Shadow value" at bounding box center [1355, 357] width 320 height 17
click at [1245, 359] on div "Shadow value" at bounding box center [1355, 357] width 320 height 17
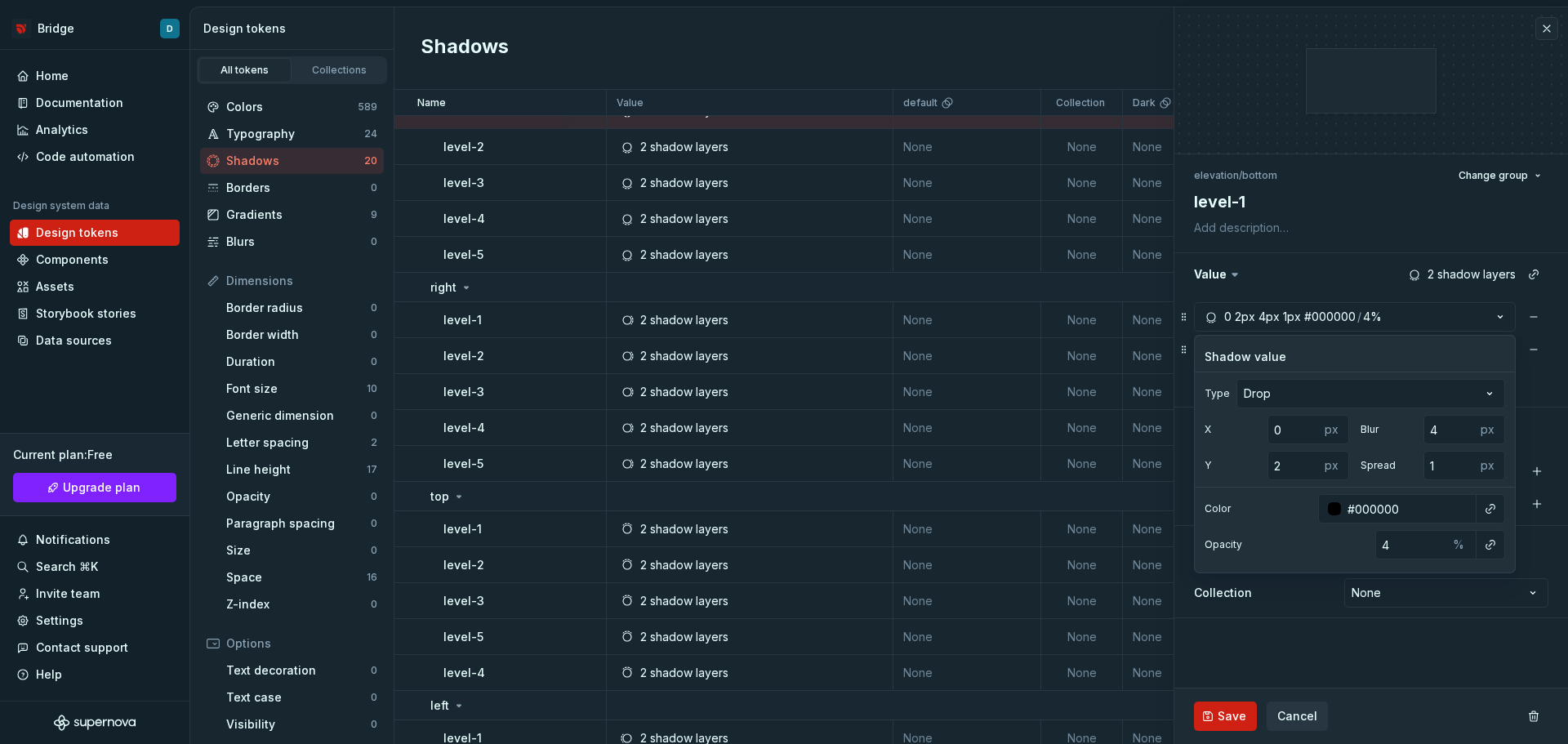
click at [1304, 552] on div "Opacity 4 %" at bounding box center [1355, 544] width 320 height 29
click at [1313, 434] on input "0" at bounding box center [1294, 429] width 52 height 29
click at [1335, 430] on div "px" at bounding box center [1334, 429] width 29 height 29
click at [1436, 406] on html "Bridge D Home Documentation Analytics Code automation Design system data Design…" at bounding box center [784, 372] width 1568 height 744
click at [1422, 401] on html "Bridge D Home Documentation Analytics Code automation Design system data Design…" at bounding box center [784, 372] width 1568 height 744
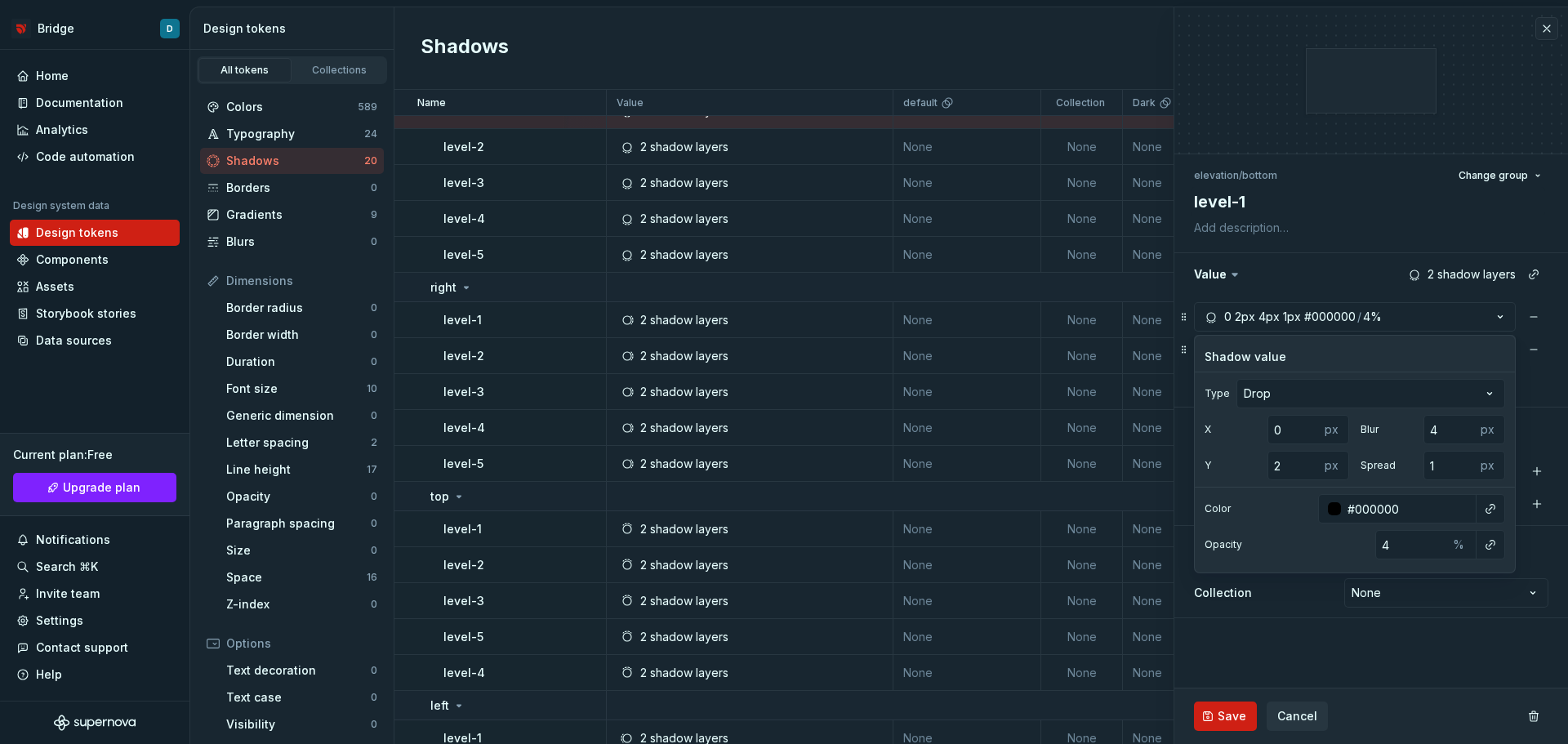
click at [1422, 401] on html "Bridge D Home Documentation Analytics Code automation Design system data Design…" at bounding box center [784, 372] width 1568 height 744
click at [1489, 319] on button "0 2px 4px 1px #000000 / 4%" at bounding box center [1355, 316] width 322 height 29
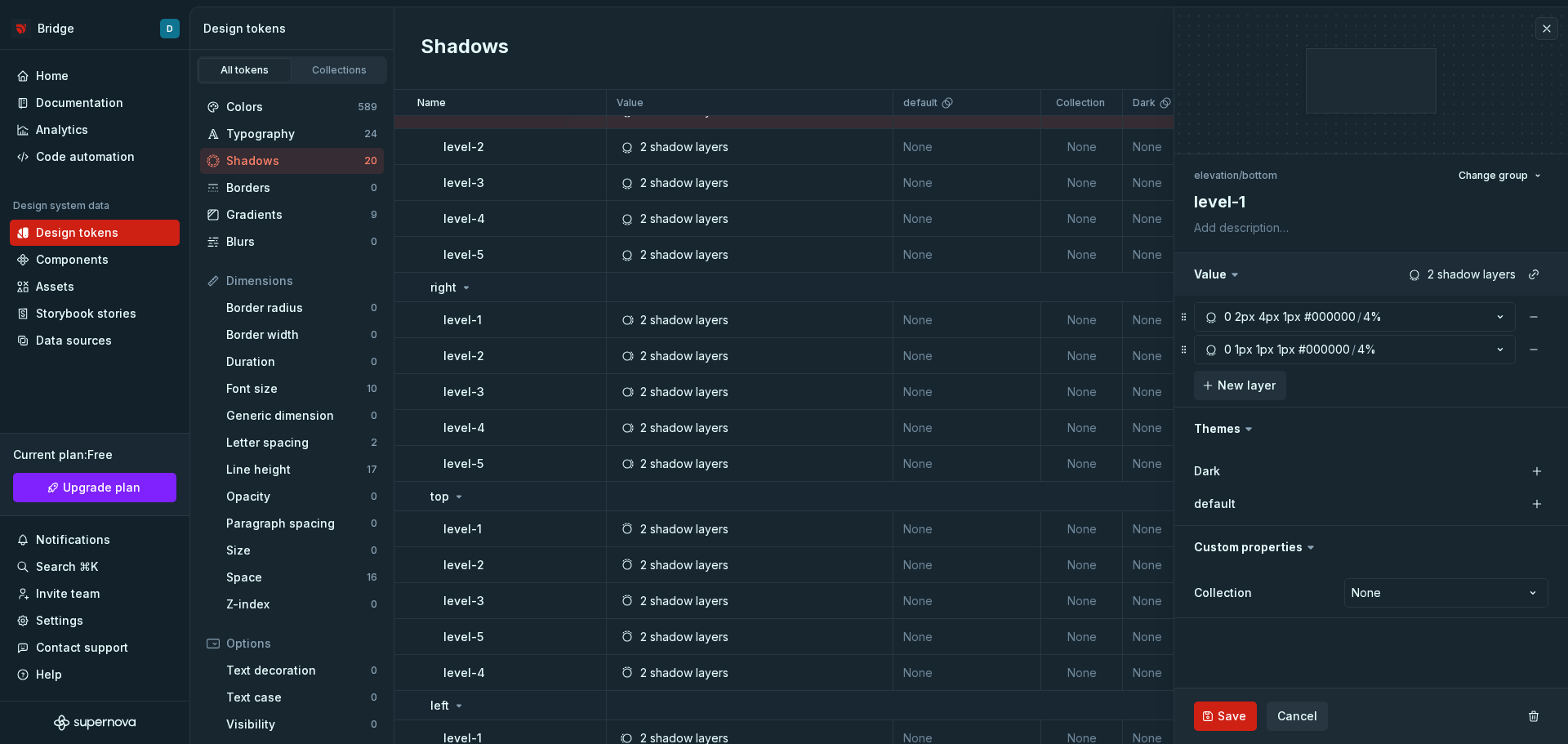
click at [1344, 274] on button "button" at bounding box center [1371, 274] width 394 height 42
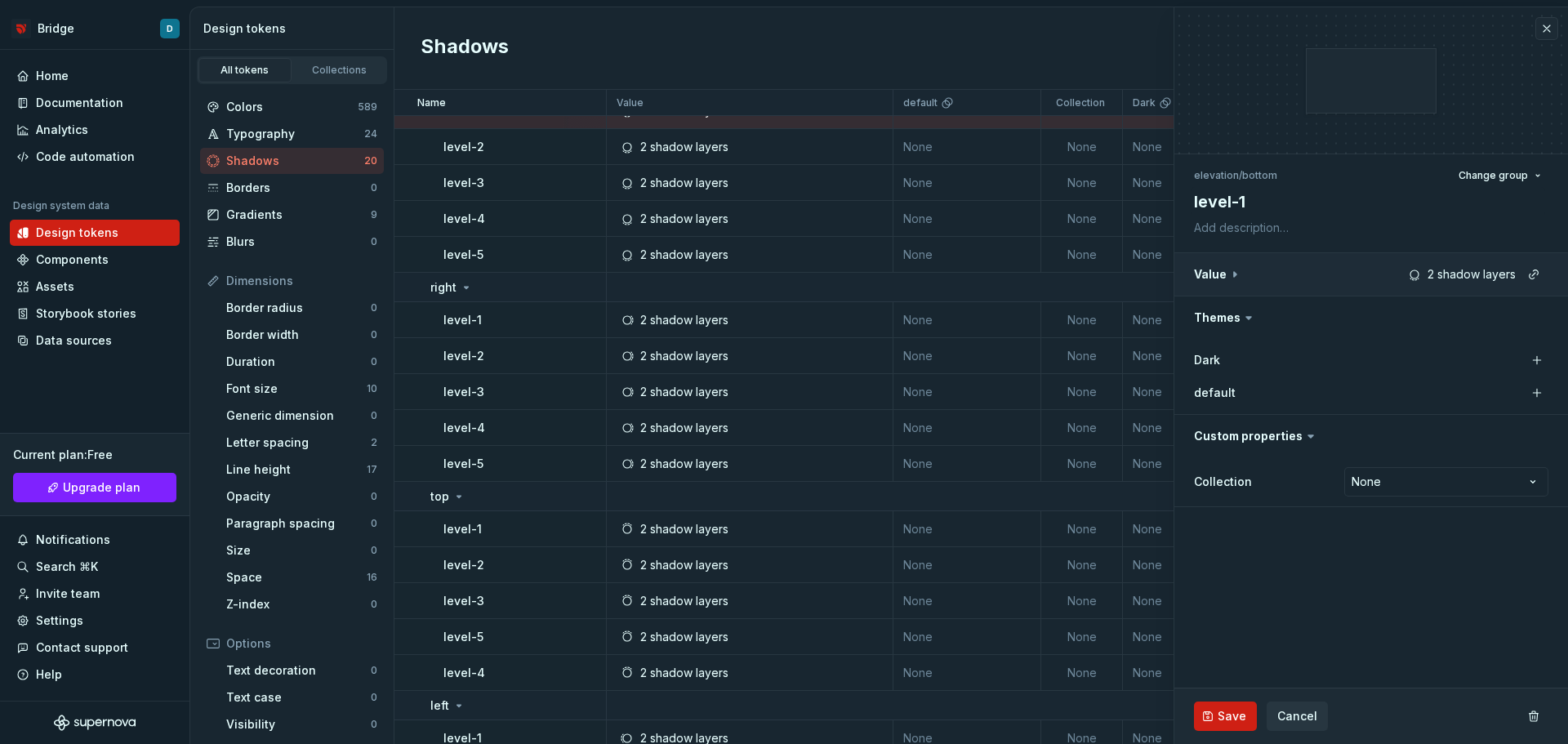
click at [1326, 284] on button "button" at bounding box center [1371, 274] width 394 height 42
type textarea "*"
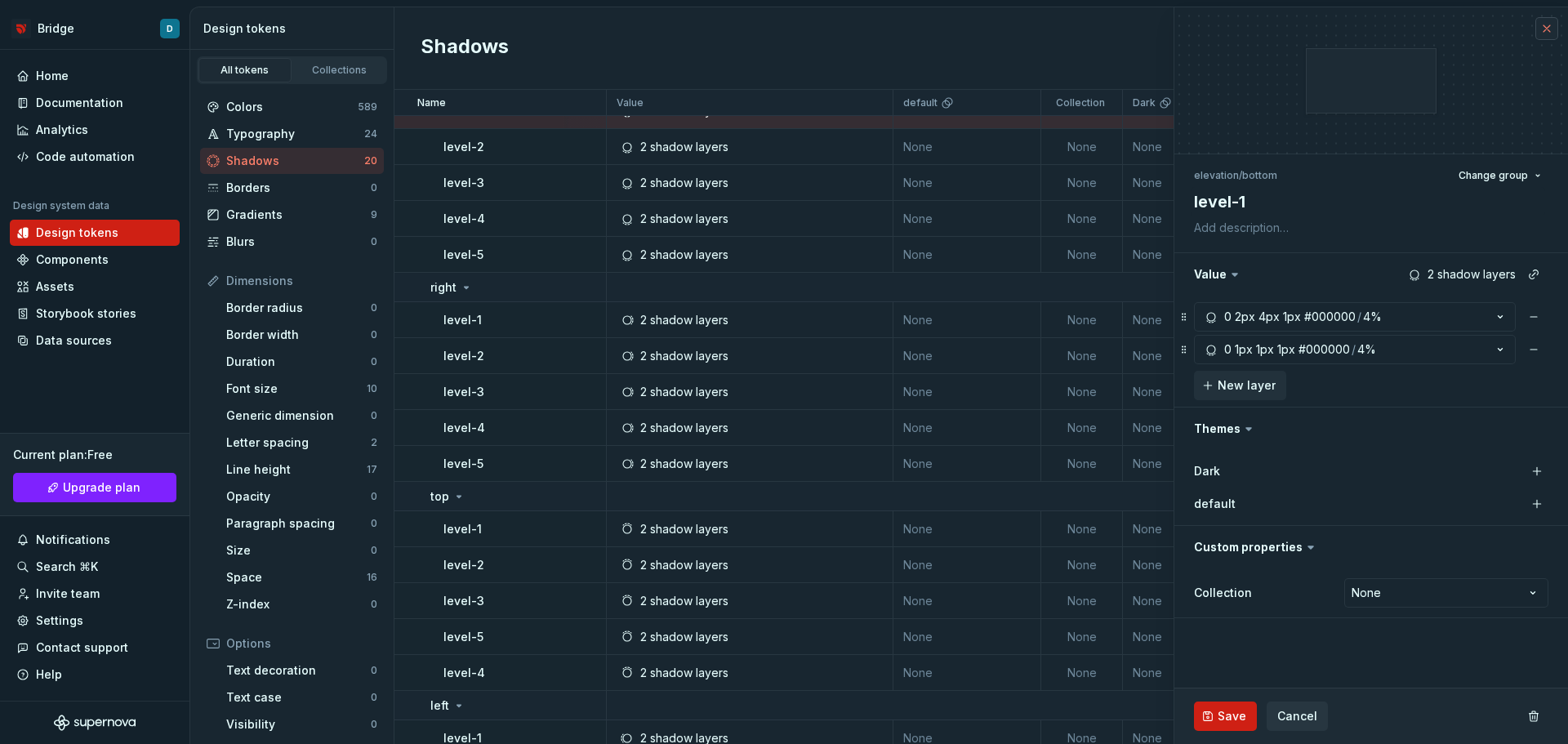
click at [1548, 20] on button "button" at bounding box center [1547, 29] width 23 height 23
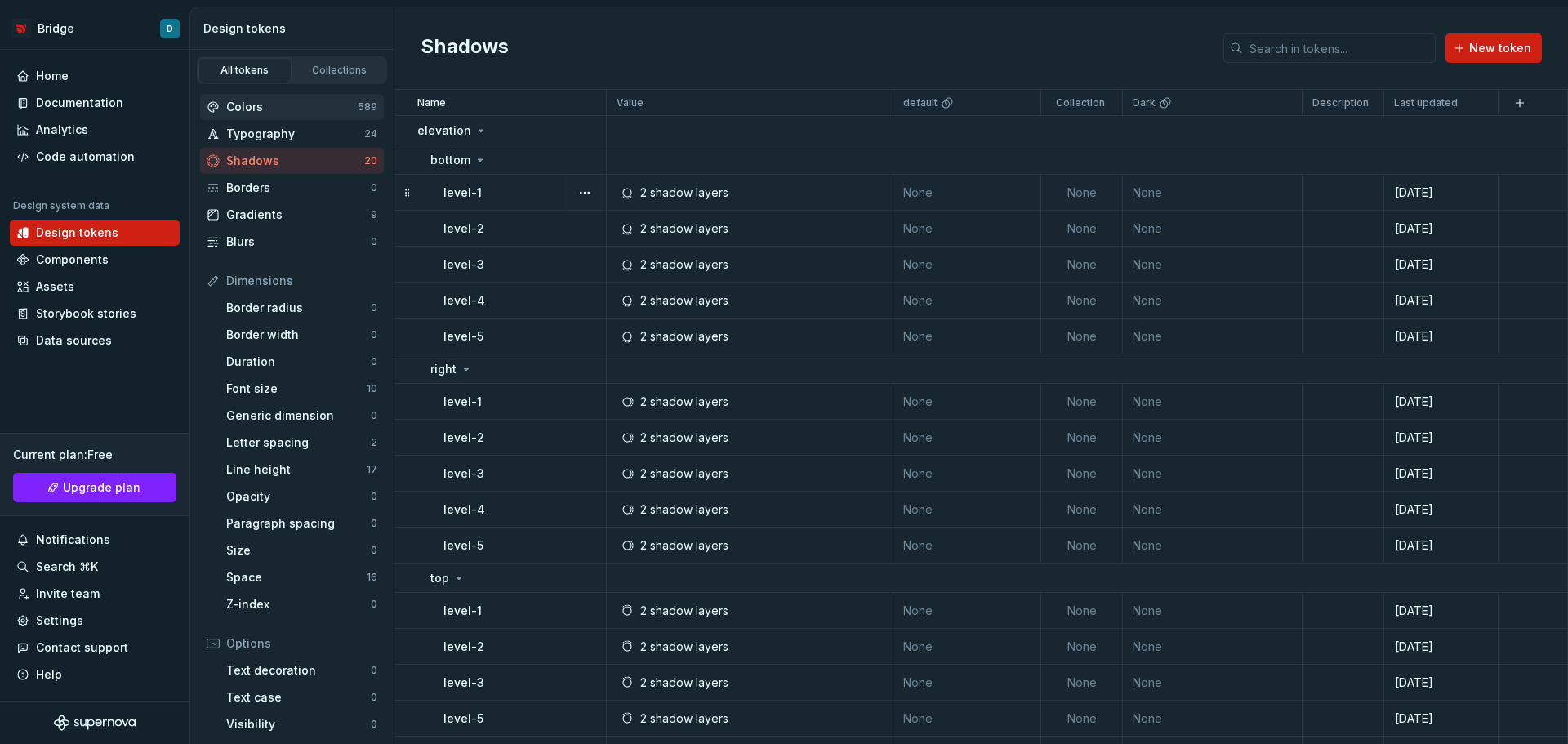
click at [285, 118] on div "Colors 589" at bounding box center [292, 107] width 184 height 27
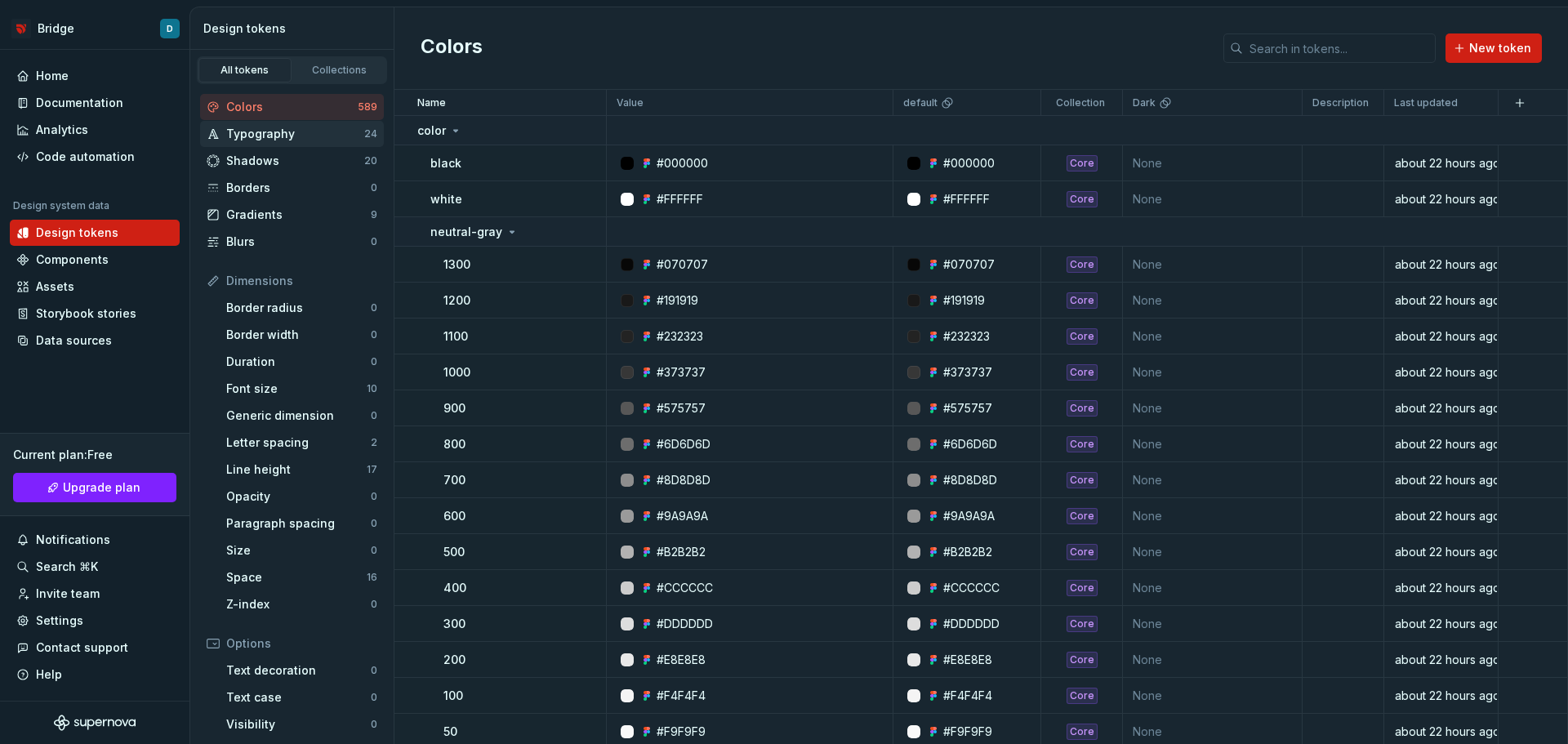
click at [279, 137] on div "Typography" at bounding box center [295, 134] width 138 height 17
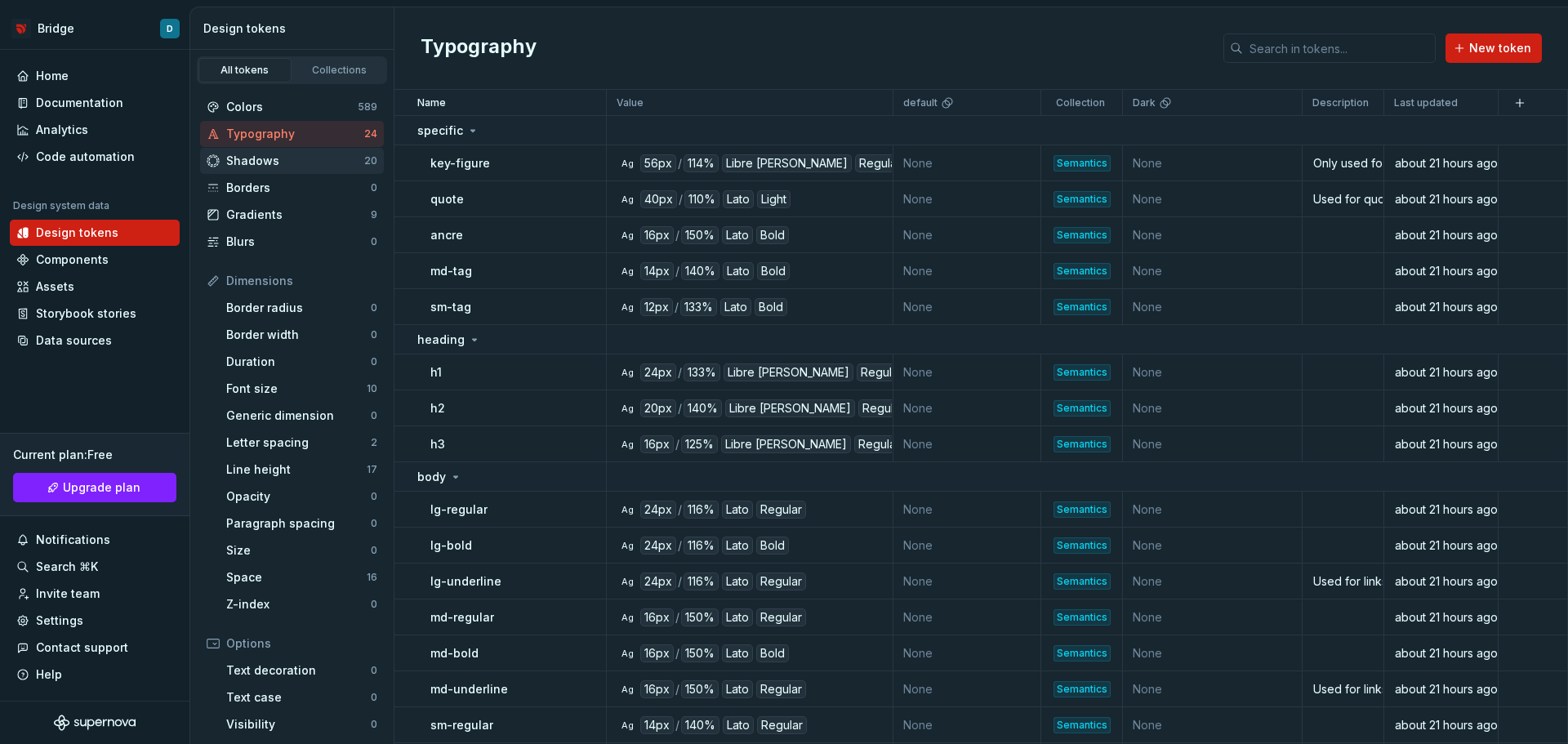
click at [299, 163] on div "Shadows" at bounding box center [295, 161] width 138 height 17
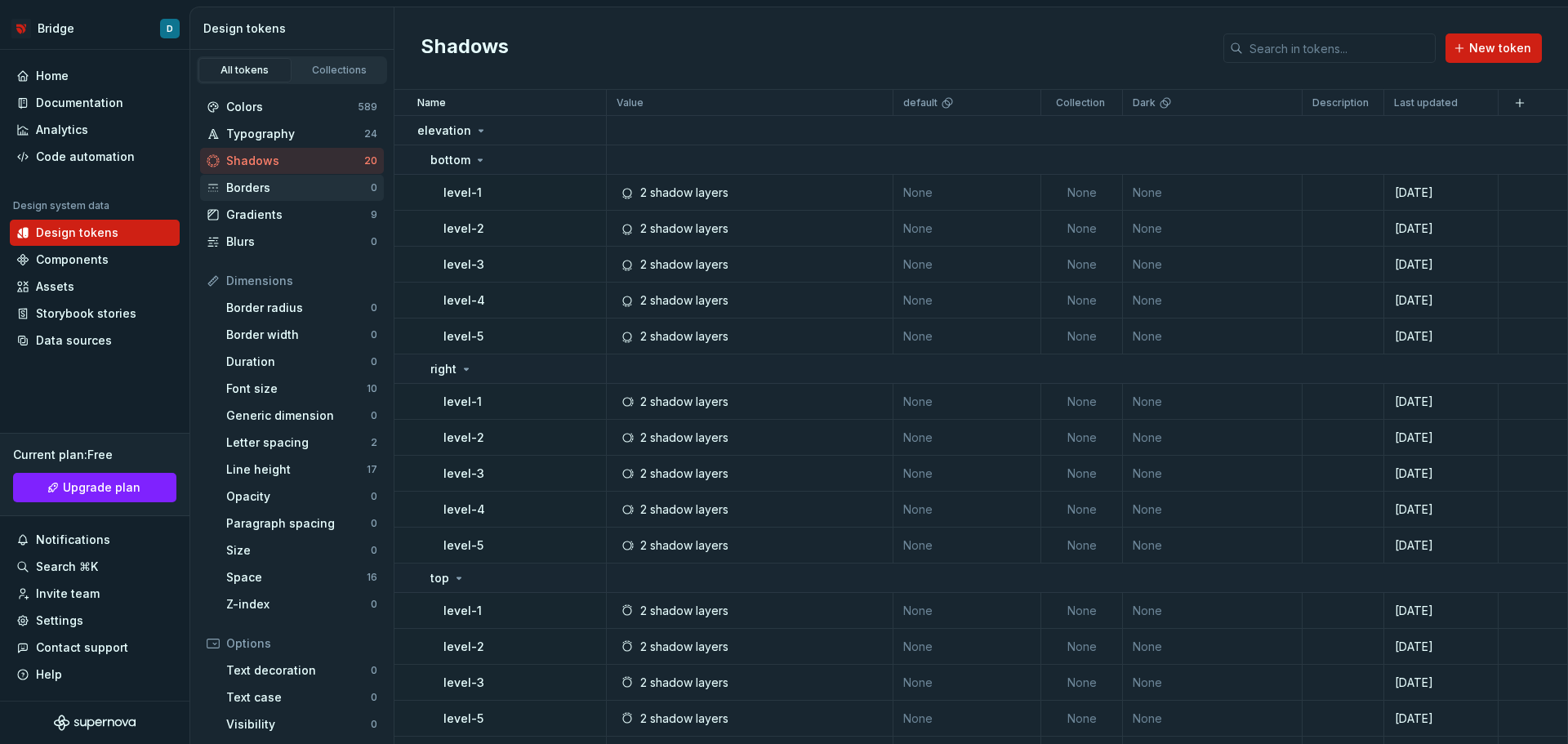
click at [294, 191] on div "Borders" at bounding box center [299, 188] width 144 height 17
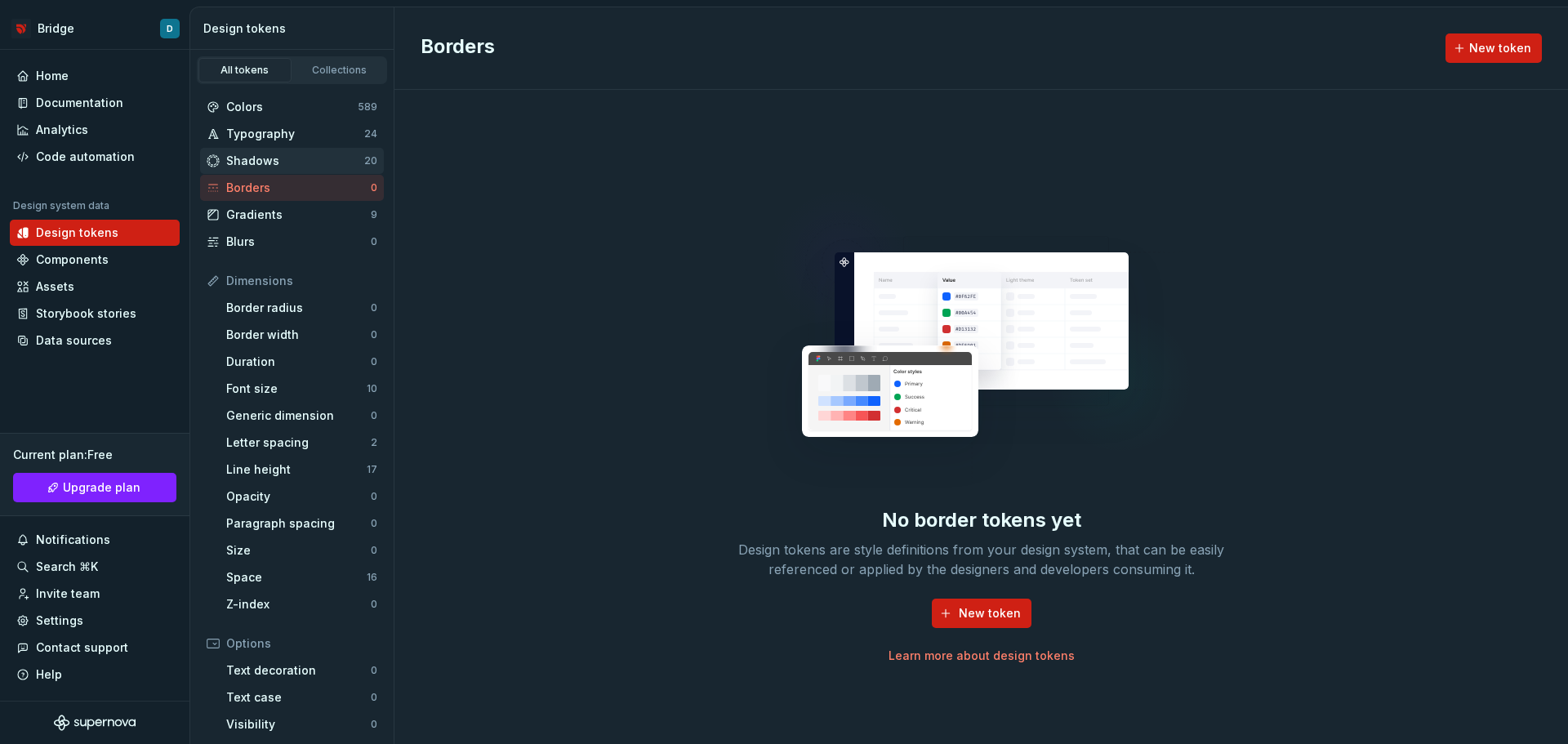
click at [294, 171] on div "Shadows 20" at bounding box center [292, 161] width 184 height 27
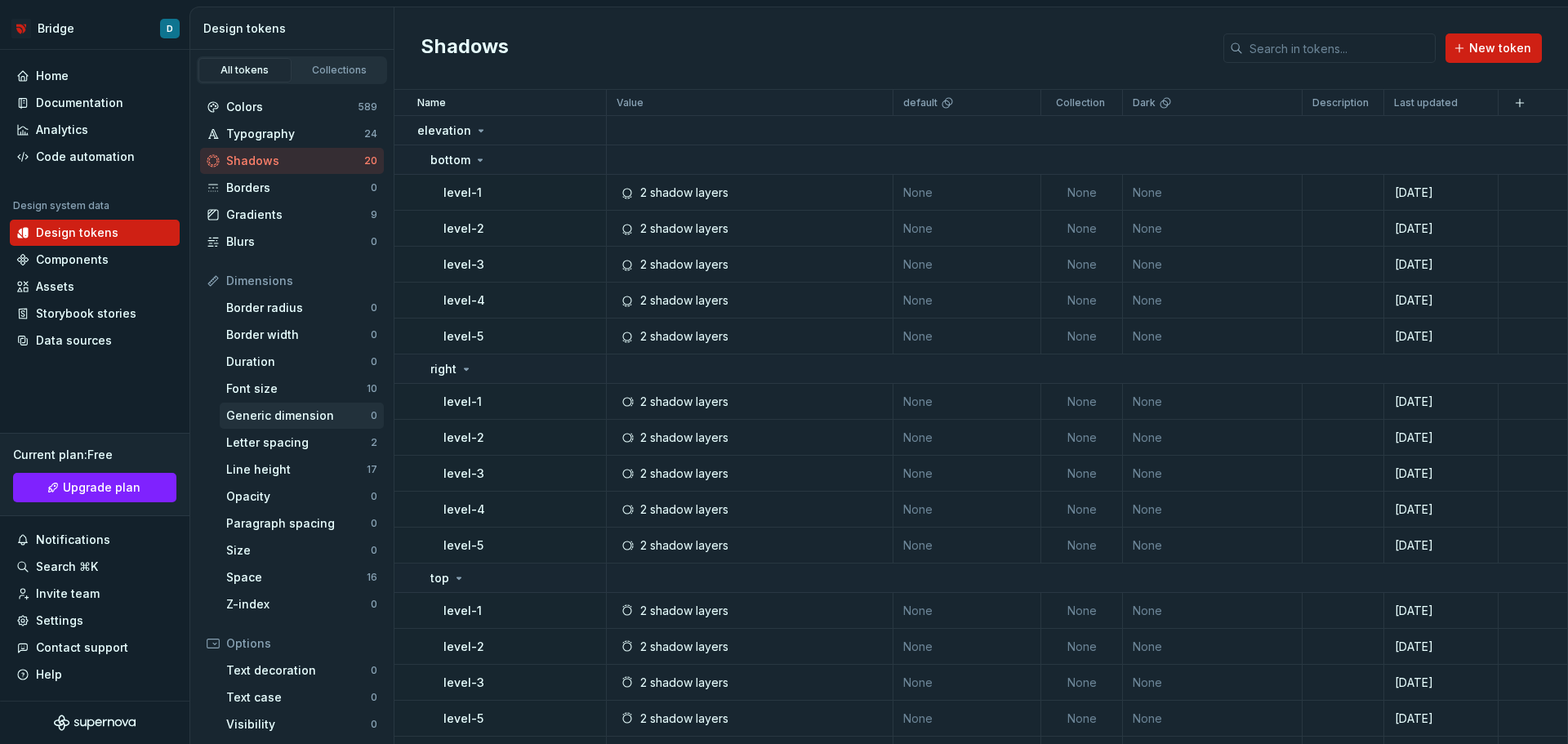
click at [296, 412] on div "Generic dimension" at bounding box center [299, 416] width 144 height 17
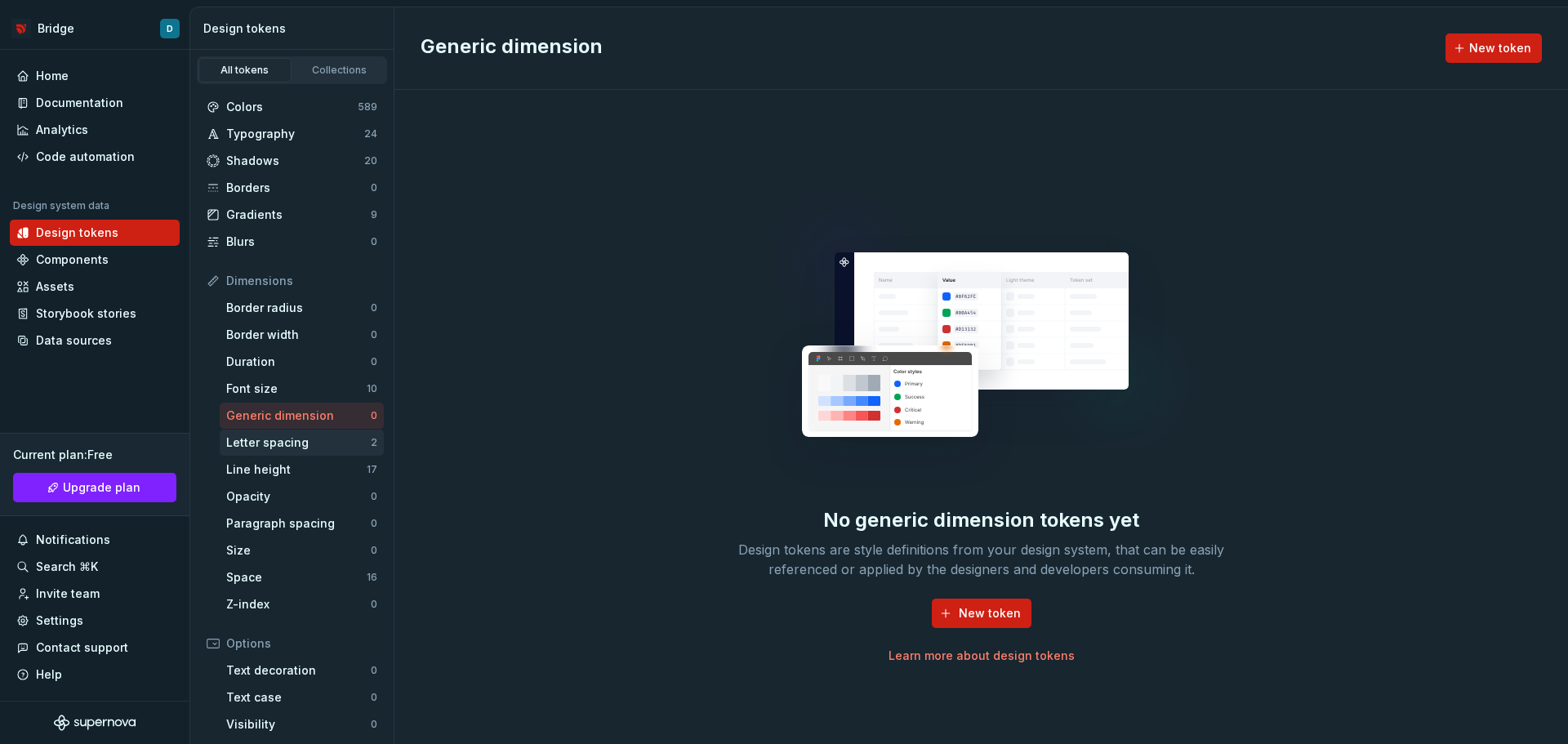
click at [304, 437] on div "Letter spacing" at bounding box center [299, 443] width 144 height 17
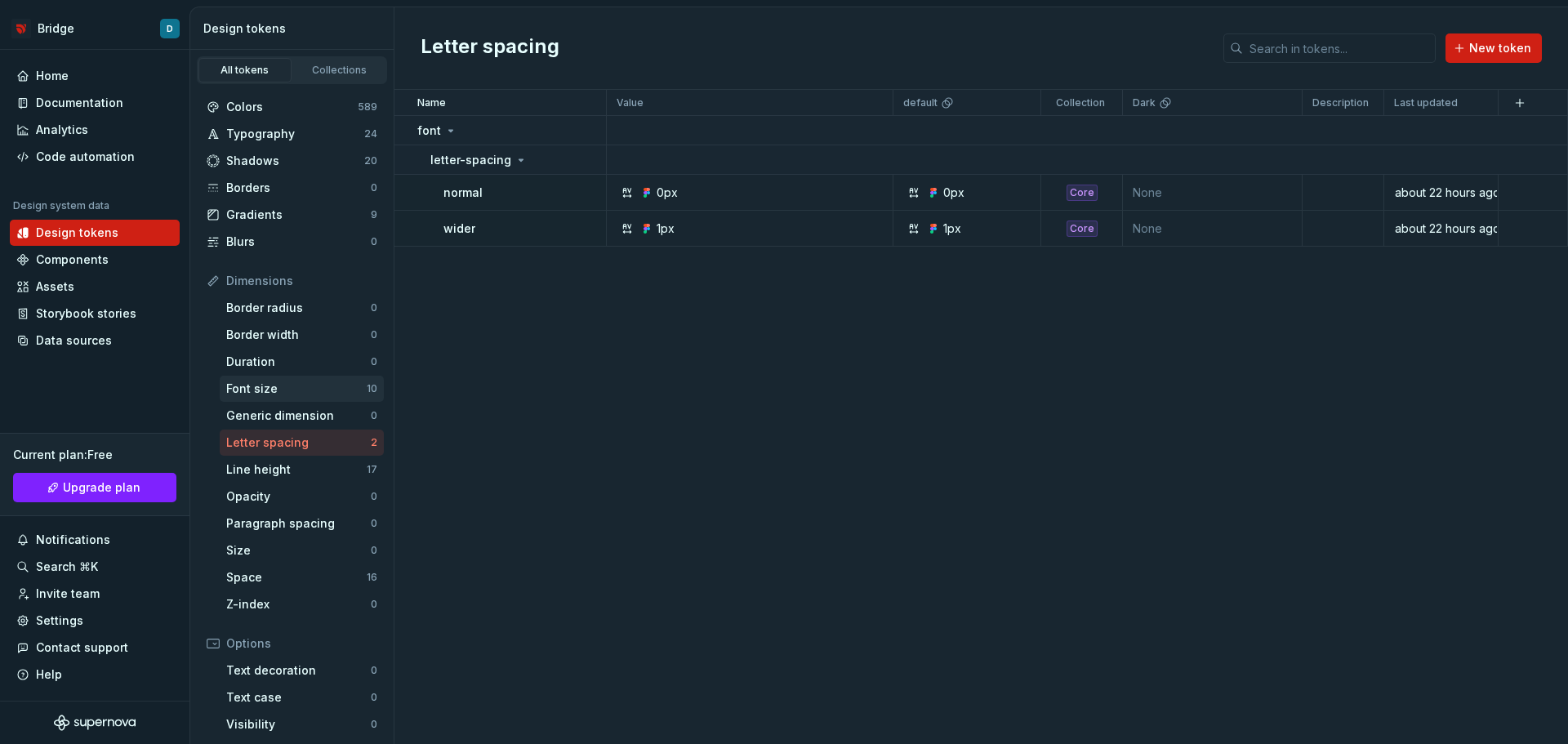
click at [289, 391] on div "Font size" at bounding box center [296, 389] width 140 height 17
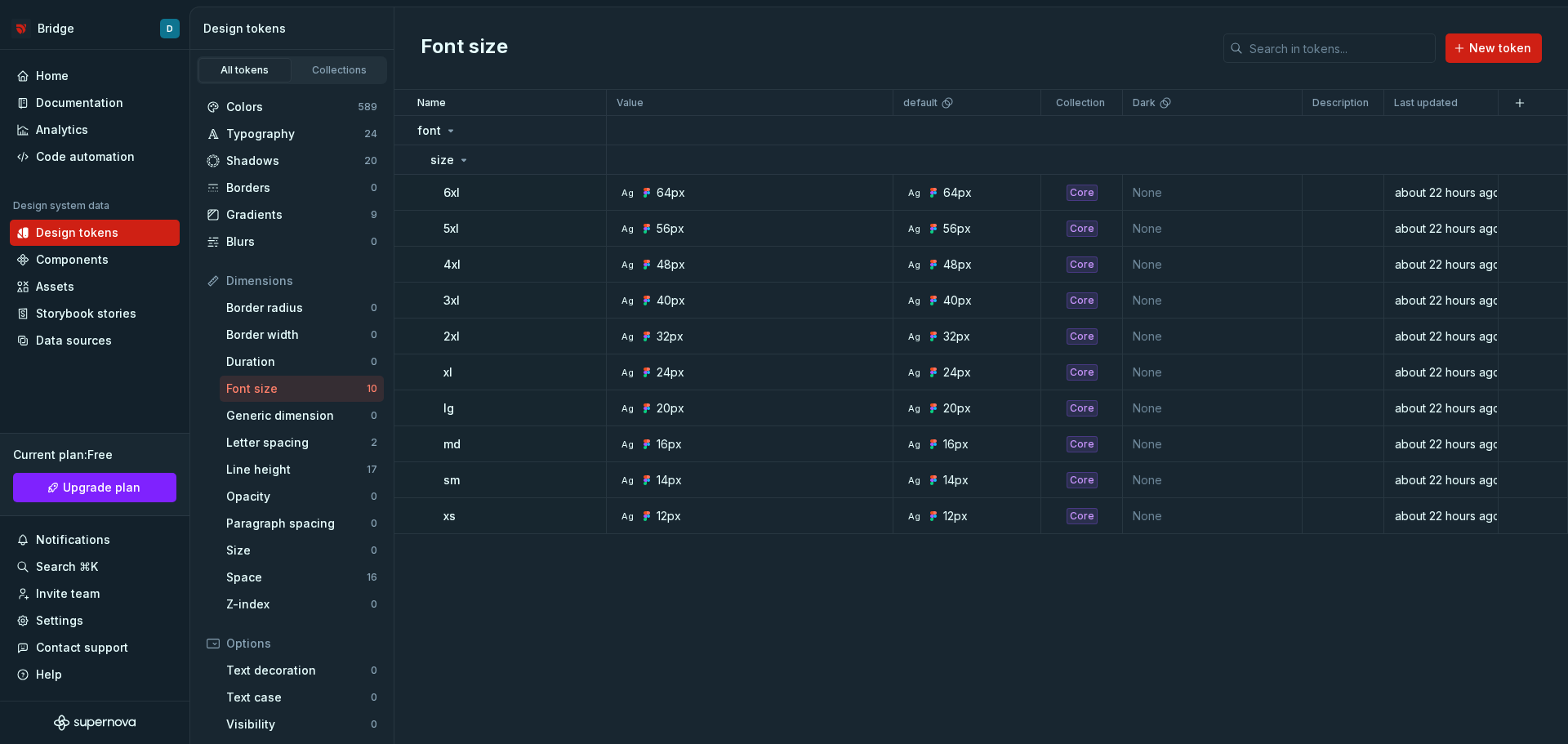
click at [288, 375] on div "Dimensions Border radius 0 Border width 0 Duration 0 Font size 10 Generic dimen…" at bounding box center [292, 443] width 184 height 350
click at [288, 361] on div "Duration" at bounding box center [299, 362] width 144 height 17
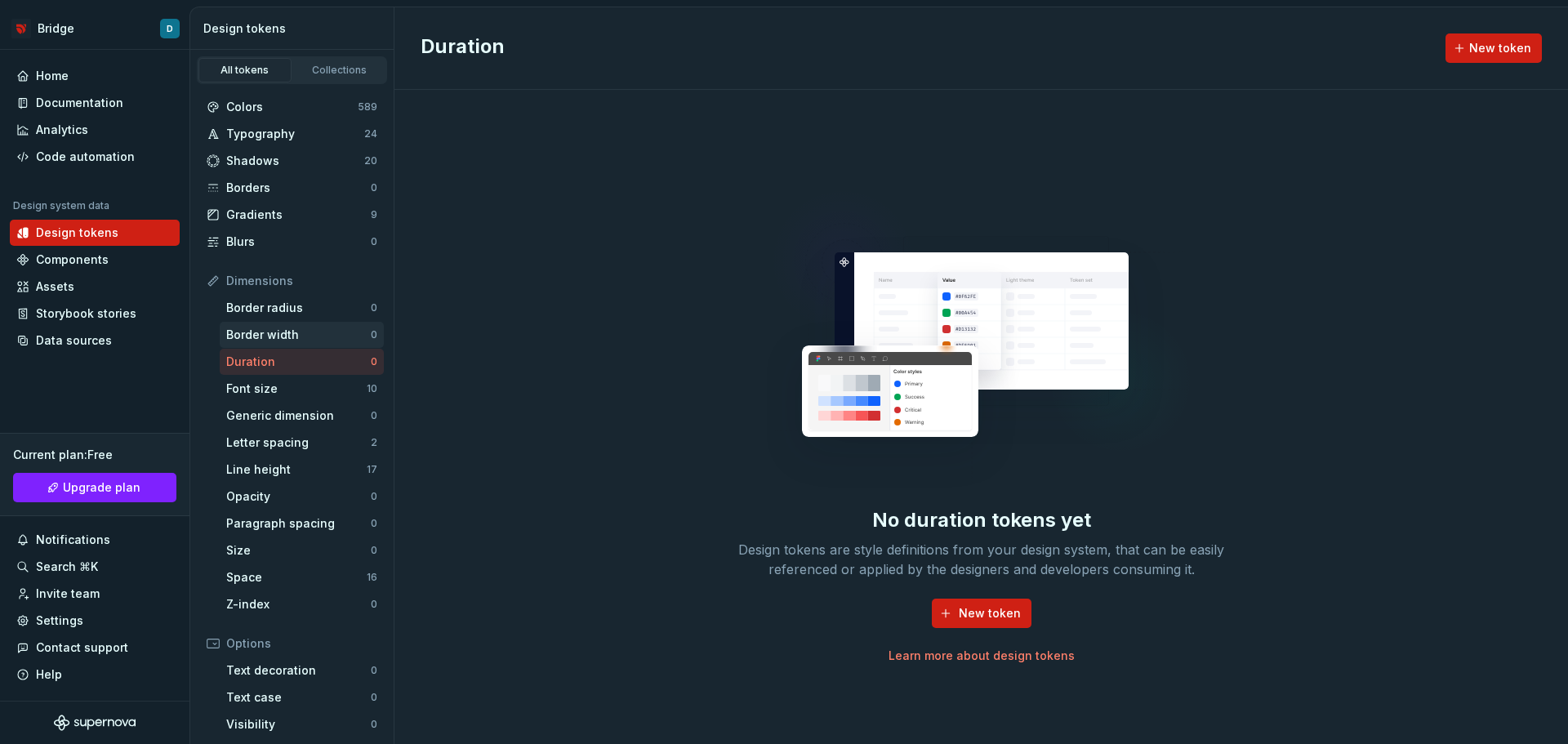
click at [306, 338] on div "Border width" at bounding box center [299, 335] width 144 height 17
click at [256, 553] on div "Size" at bounding box center [299, 551] width 144 height 17
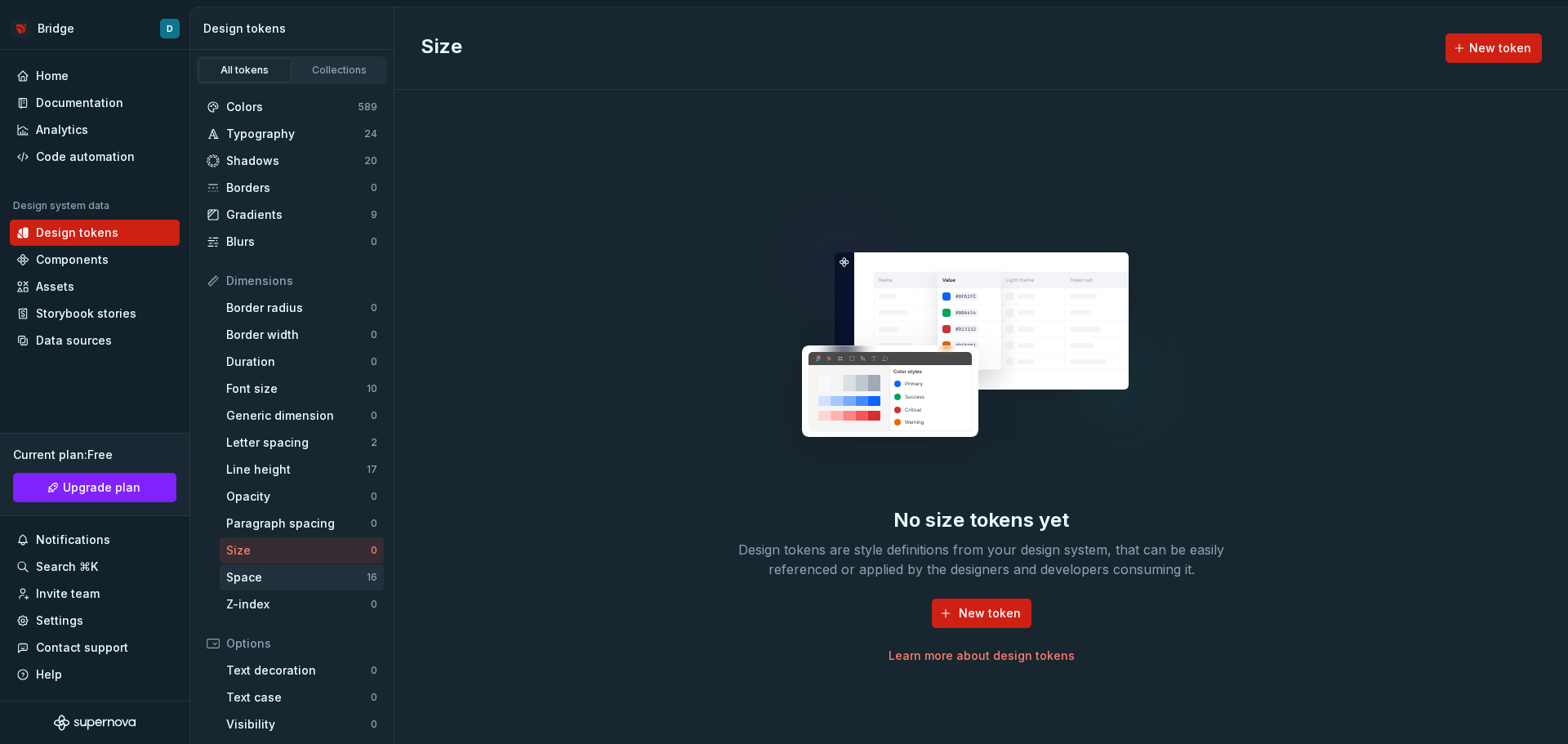
click at [256, 569] on div "Space 16" at bounding box center [302, 578] width 164 height 27
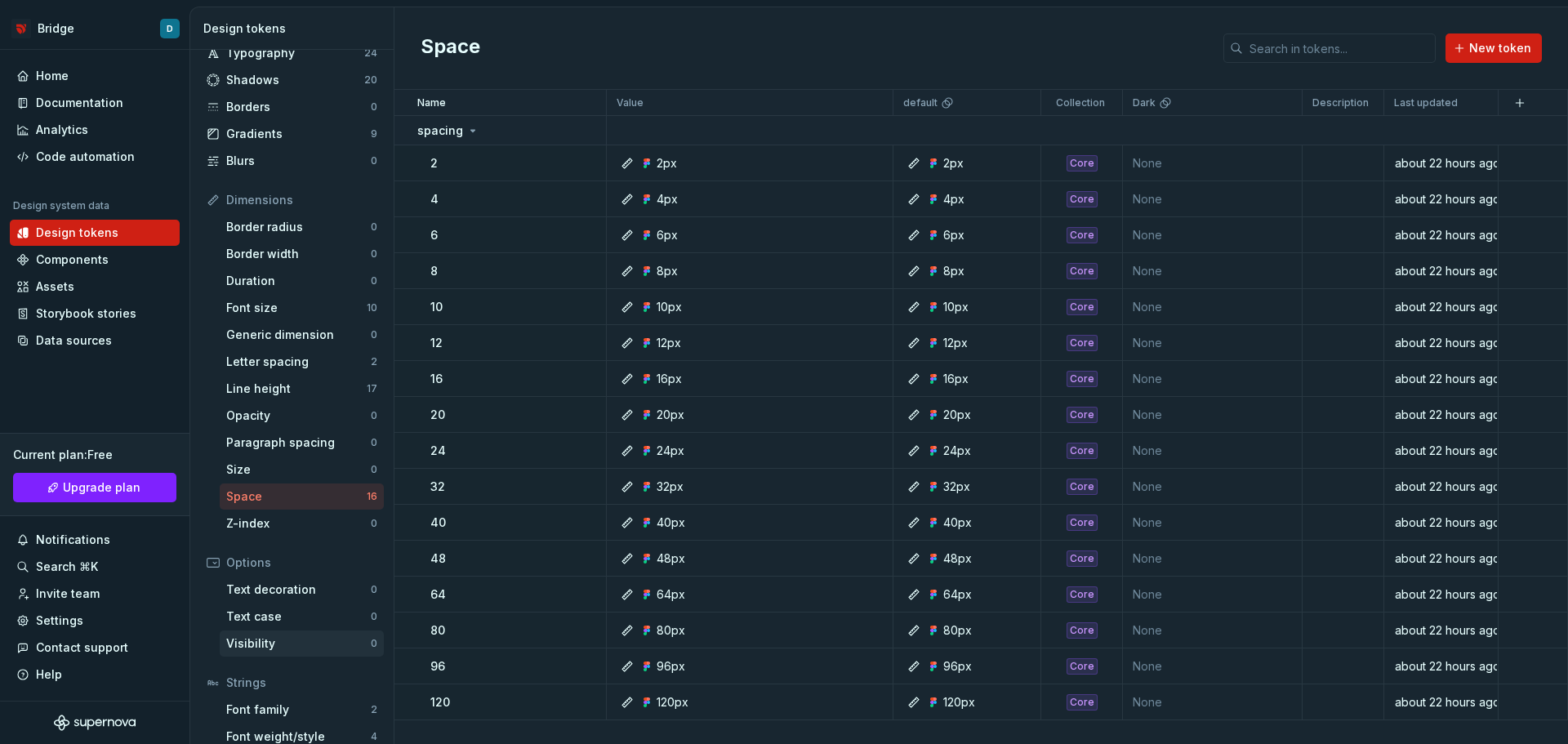
scroll to position [150, 0]
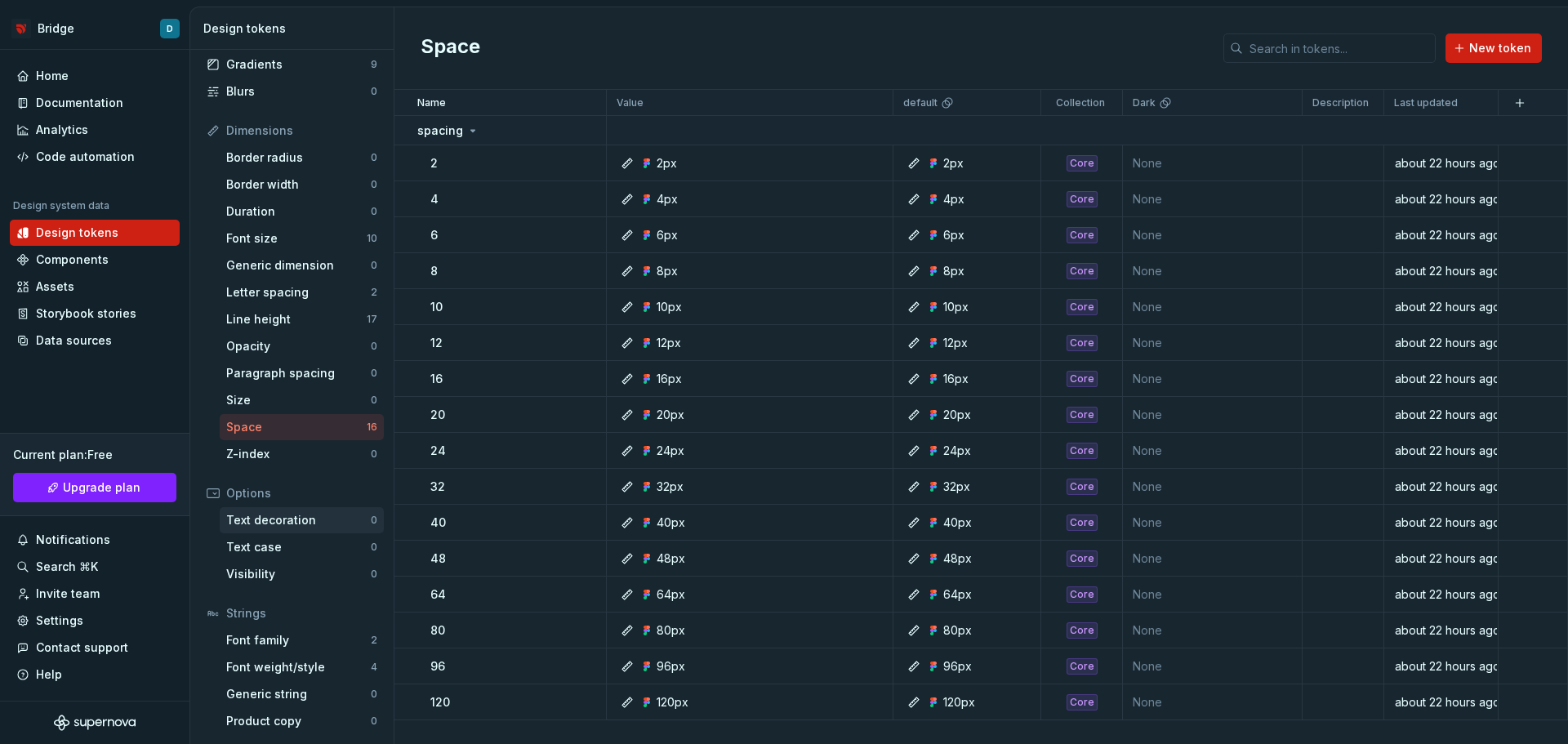
click at [279, 512] on div "Text decoration 0" at bounding box center [302, 521] width 164 height 27
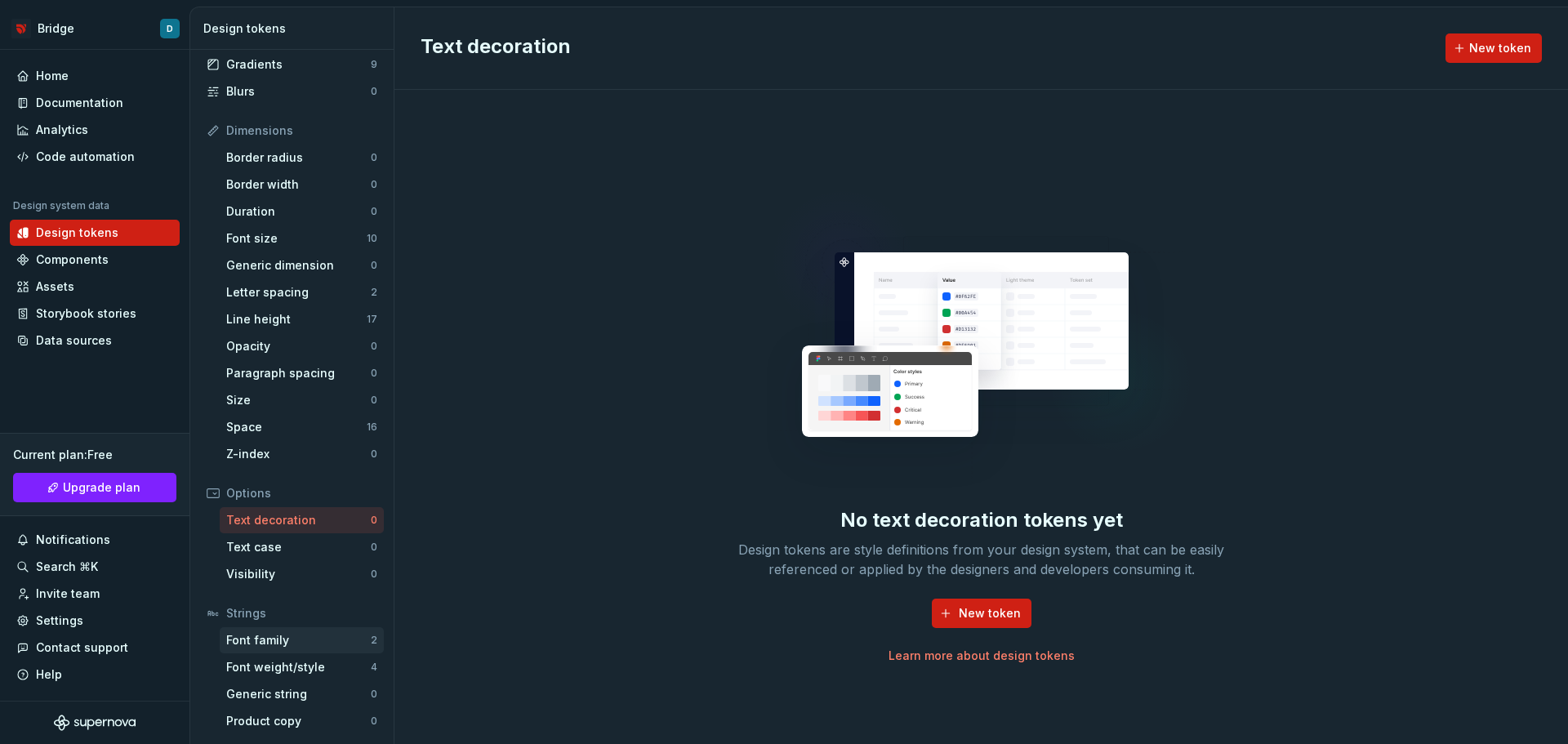
click at [265, 650] on div "Font family 2" at bounding box center [302, 640] width 164 height 27
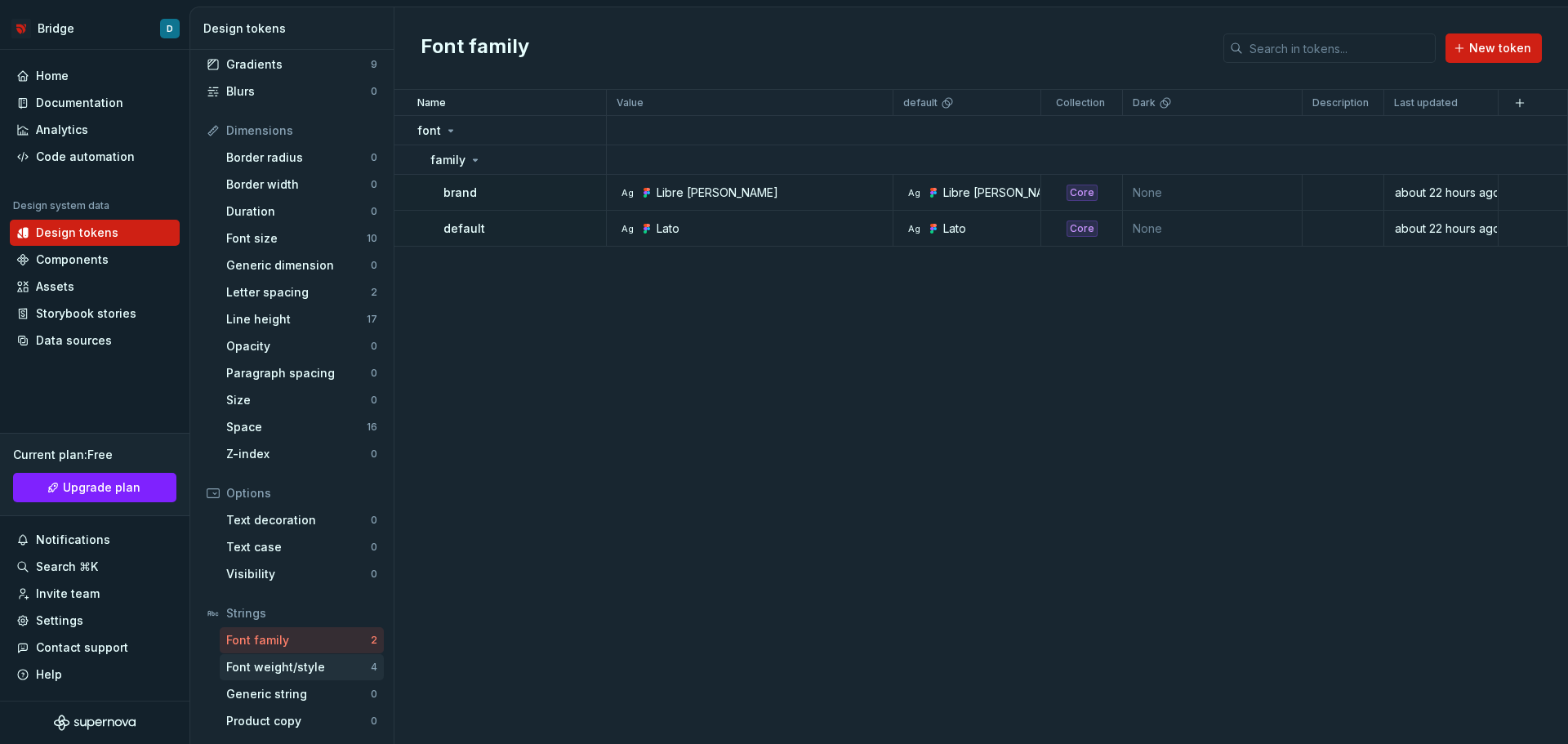
click at [265, 662] on div "Font weight/style" at bounding box center [299, 668] width 144 height 17
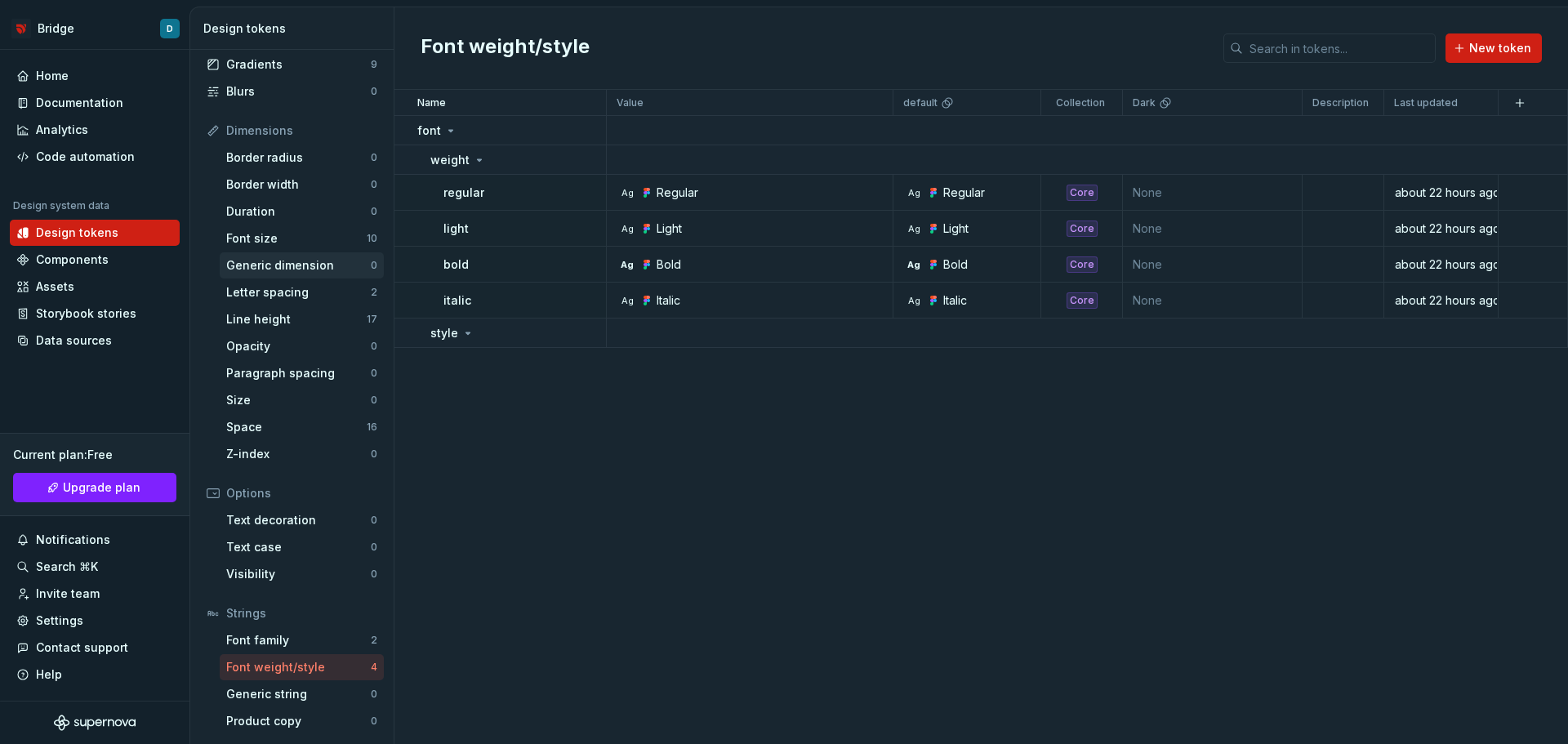
click at [275, 278] on div "Generic dimension 0" at bounding box center [302, 265] width 164 height 27
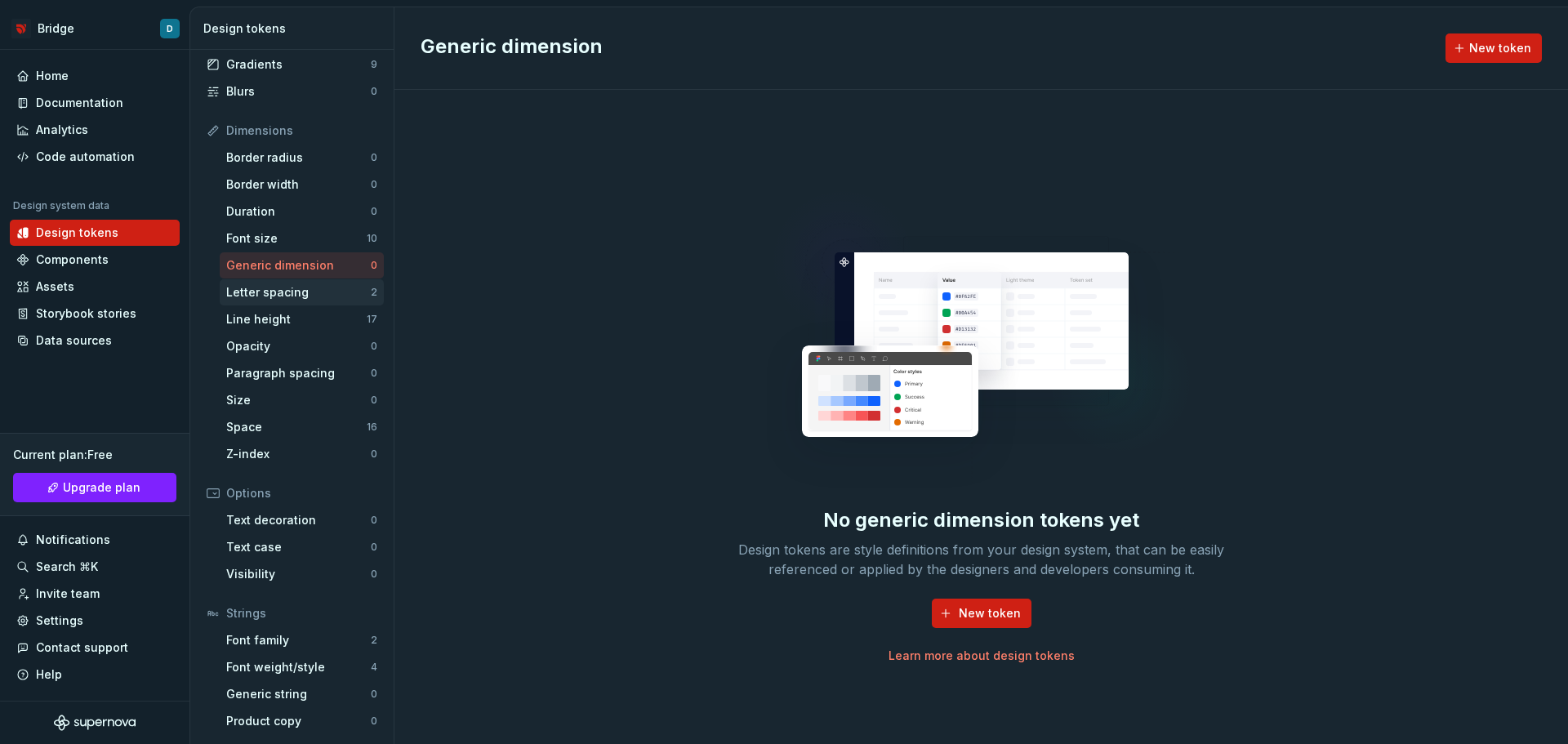
click at [274, 286] on div "Letter spacing" at bounding box center [299, 293] width 144 height 17
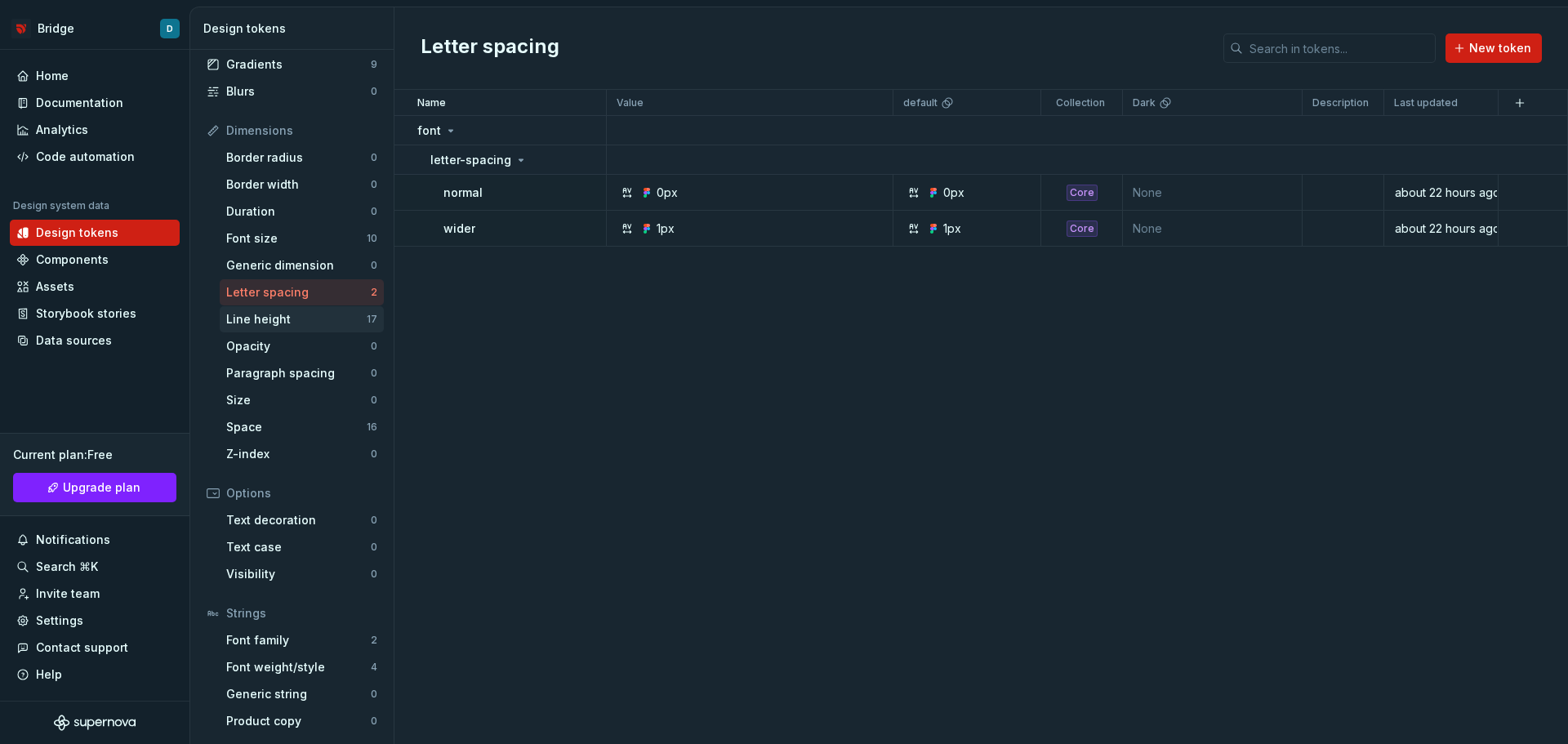
click at [273, 319] on div "Line height" at bounding box center [296, 319] width 140 height 17
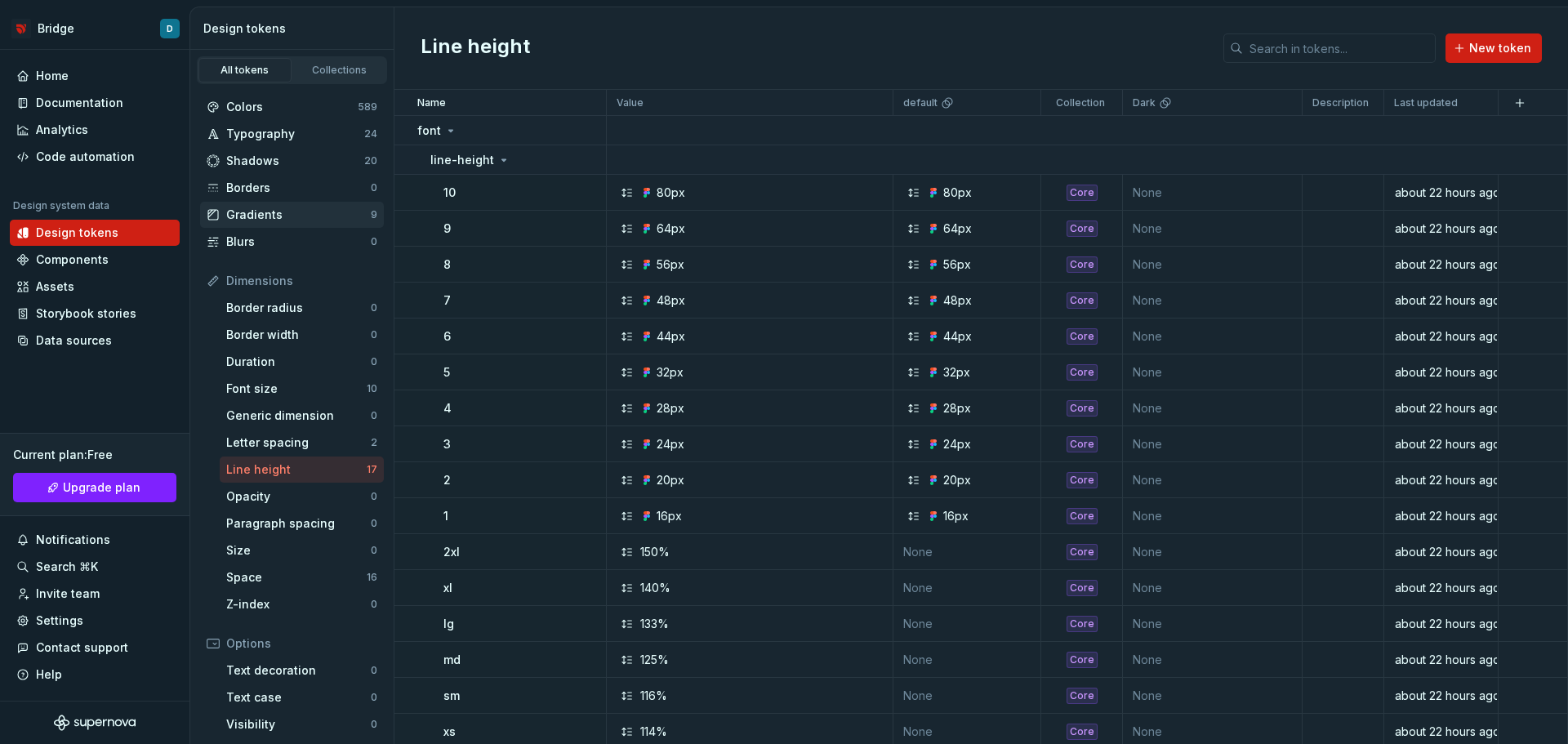
click at [297, 219] on div "Gradients" at bounding box center [299, 215] width 144 height 17
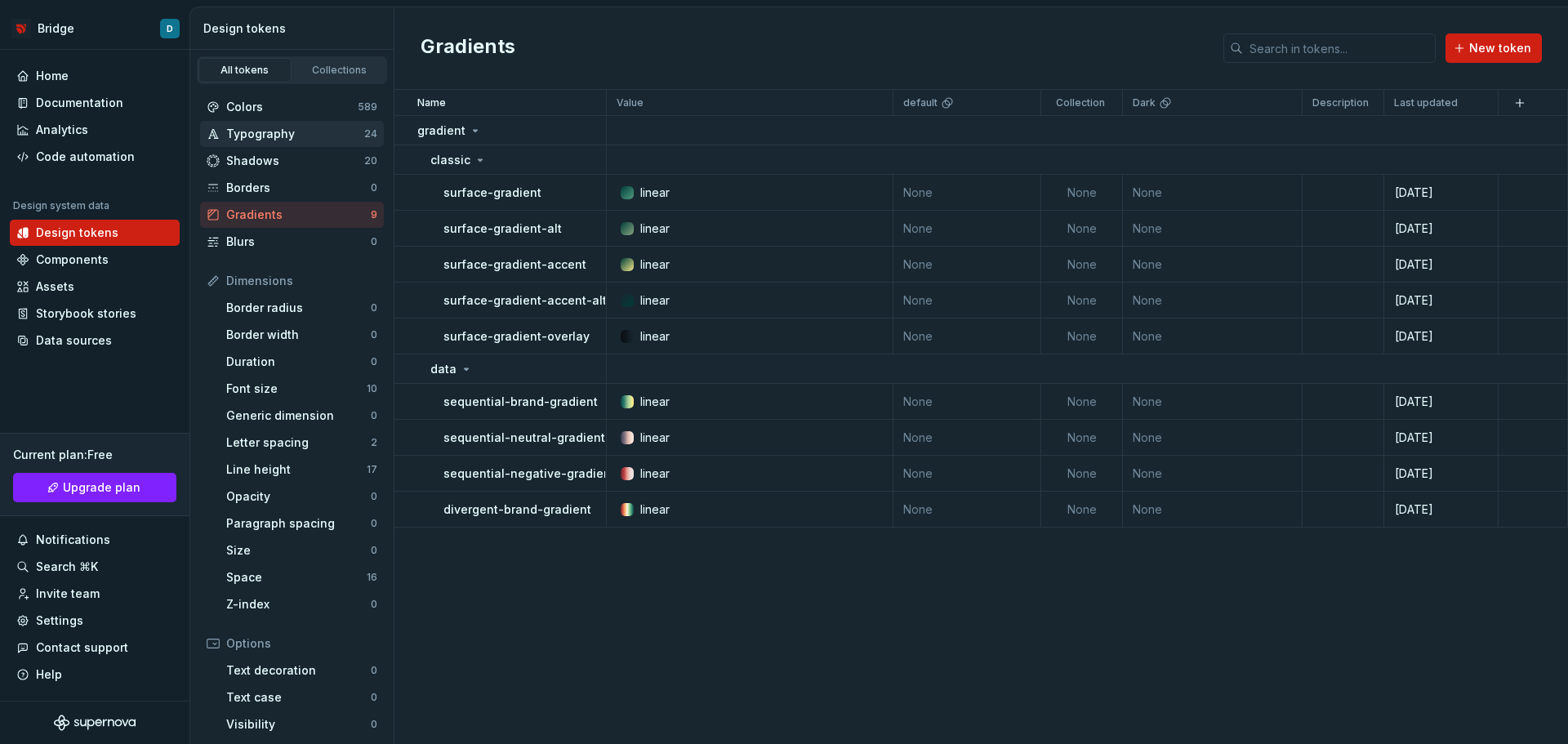
click at [318, 129] on div "Typography" at bounding box center [295, 134] width 138 height 17
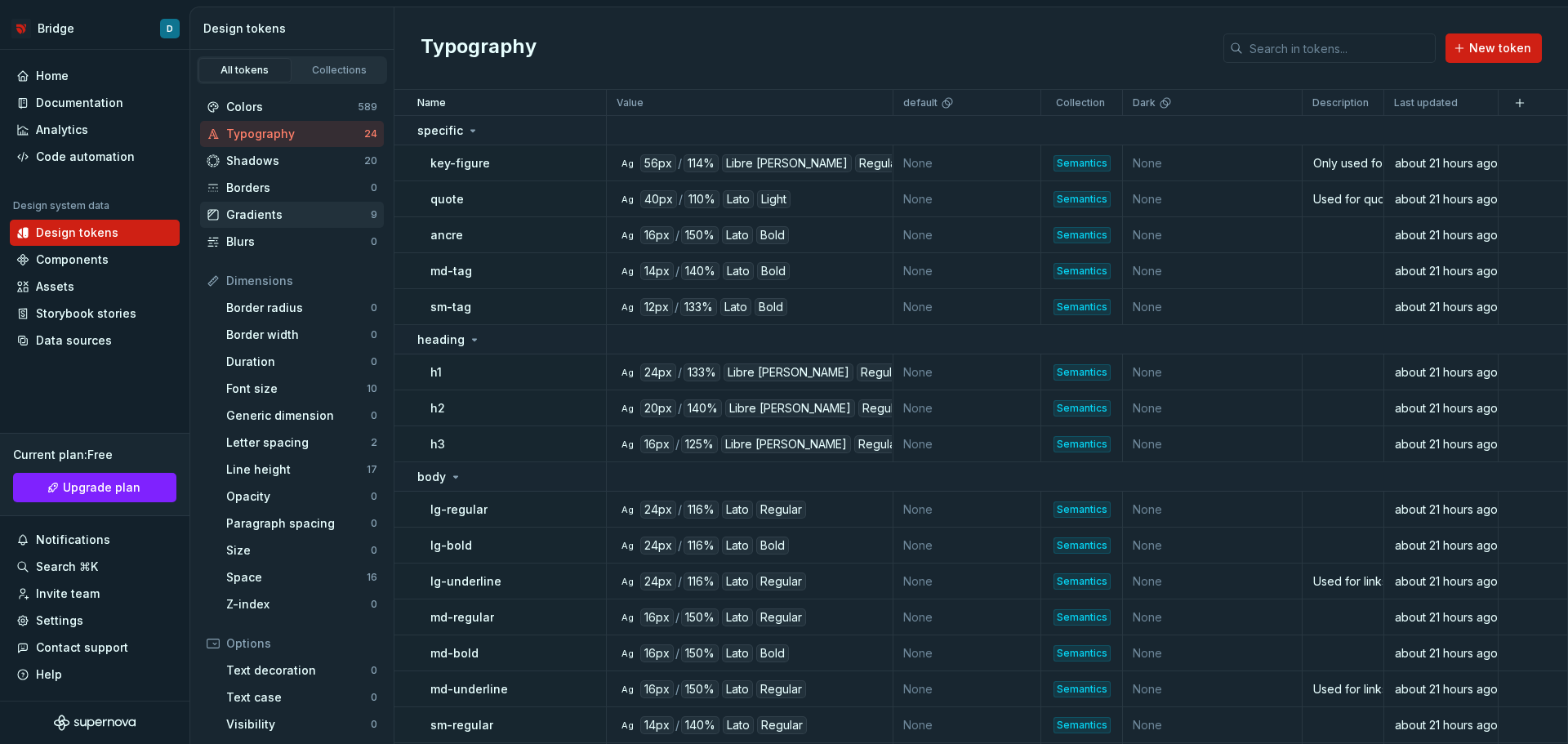
click at [274, 213] on div "Gradients" at bounding box center [299, 215] width 144 height 17
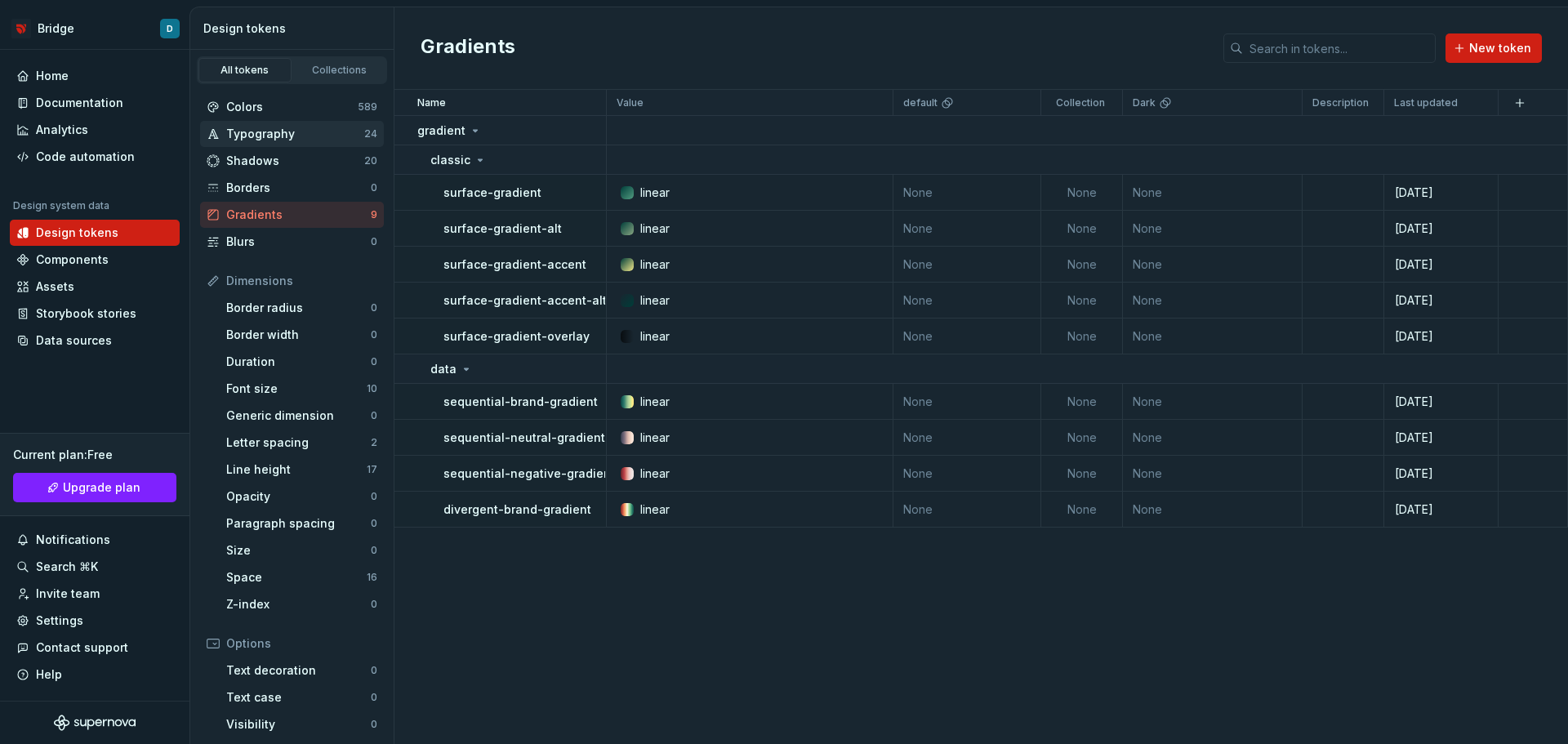
click at [312, 123] on div "Typography 24" at bounding box center [292, 134] width 184 height 27
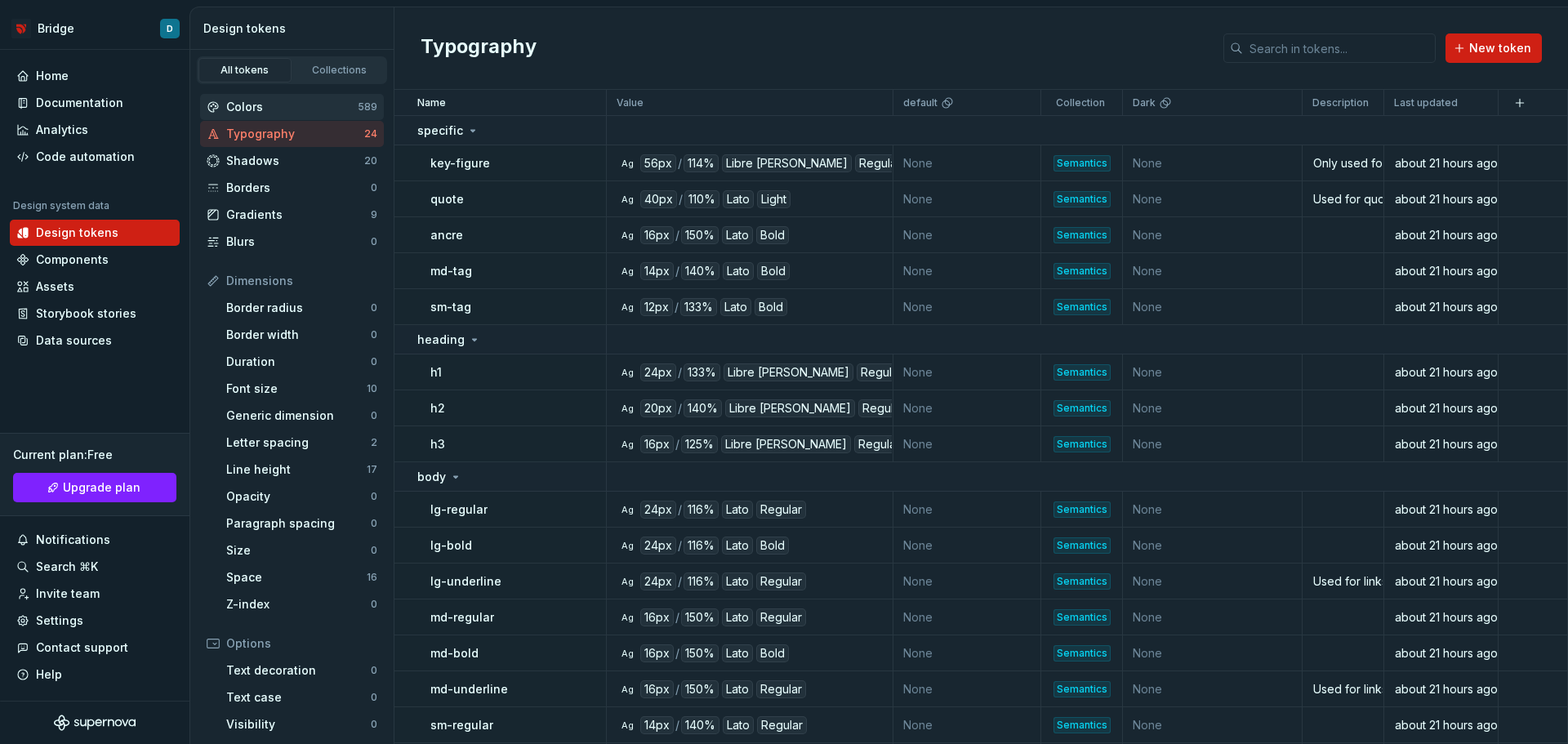
click at [318, 115] on div "Colors 589" at bounding box center [292, 107] width 184 height 27
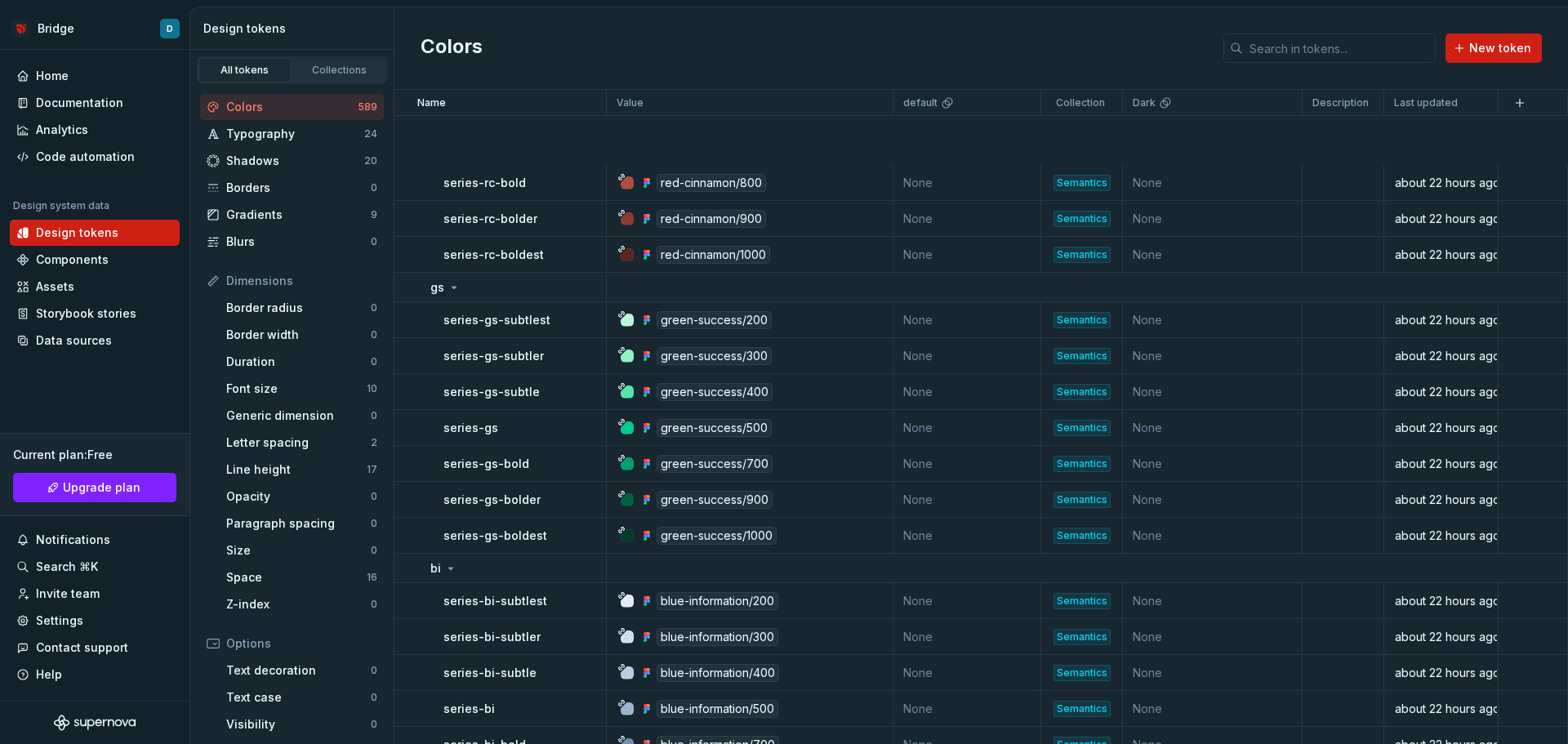
scroll to position [20669, 0]
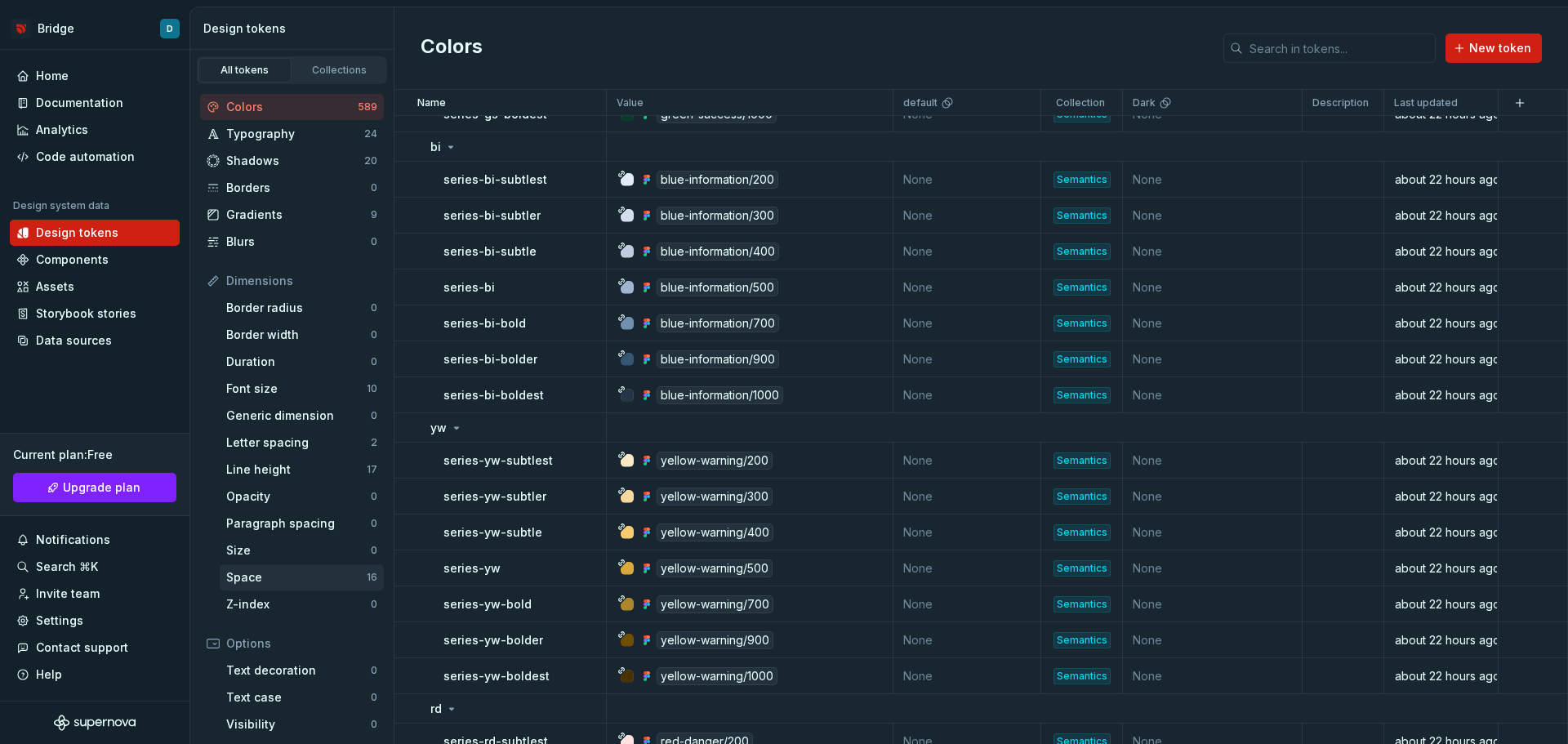
click at [246, 579] on div "Space" at bounding box center [296, 578] width 140 height 17
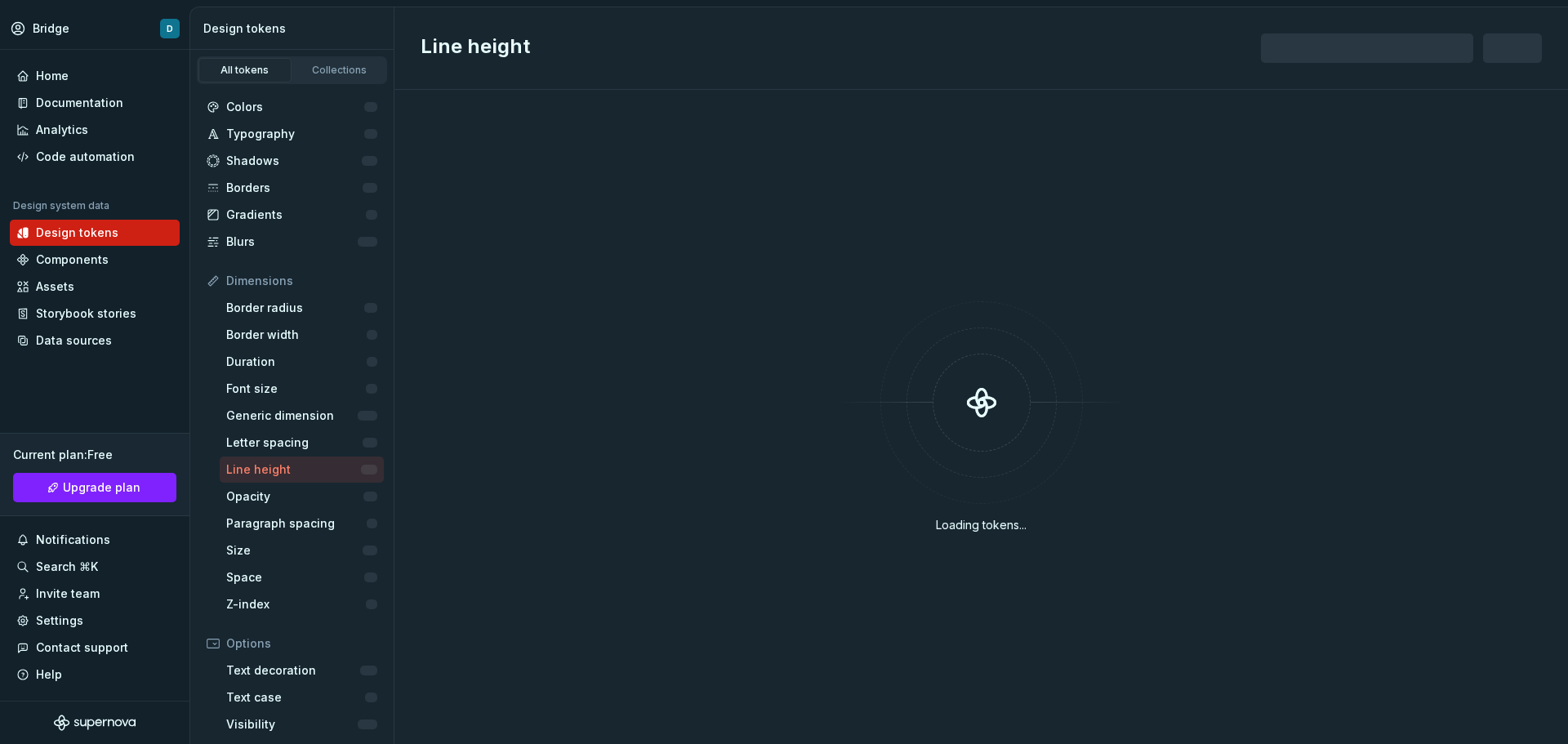
click at [621, 192] on div "Loading tokens..." at bounding box center [981, 416] width 1173 height 654
click at [55, 161] on div "Code automation" at bounding box center [85, 157] width 99 height 17
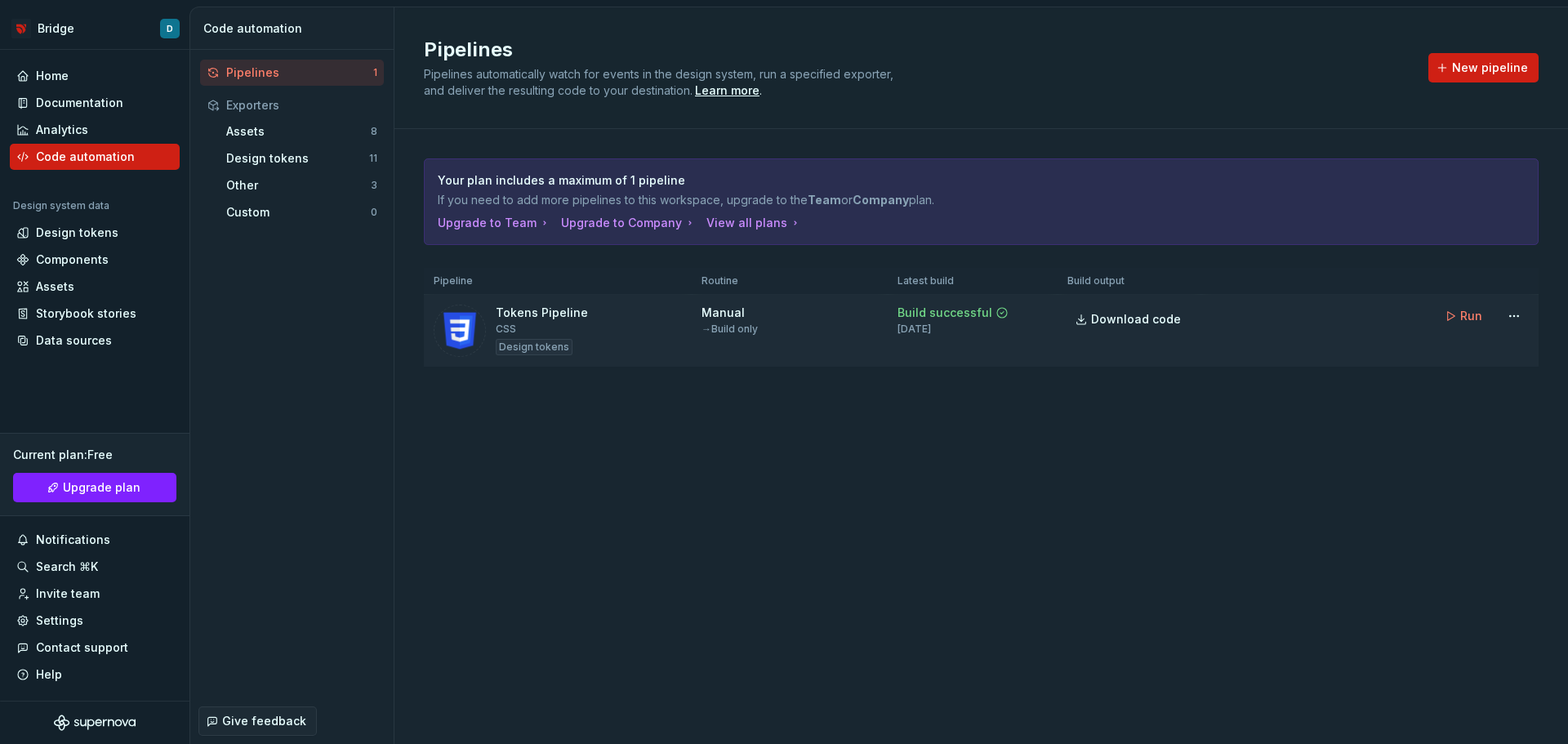
click at [712, 310] on div "Manual" at bounding box center [723, 313] width 43 height 17
click at [714, 329] on div "→ Build only" at bounding box center [730, 329] width 56 height 13
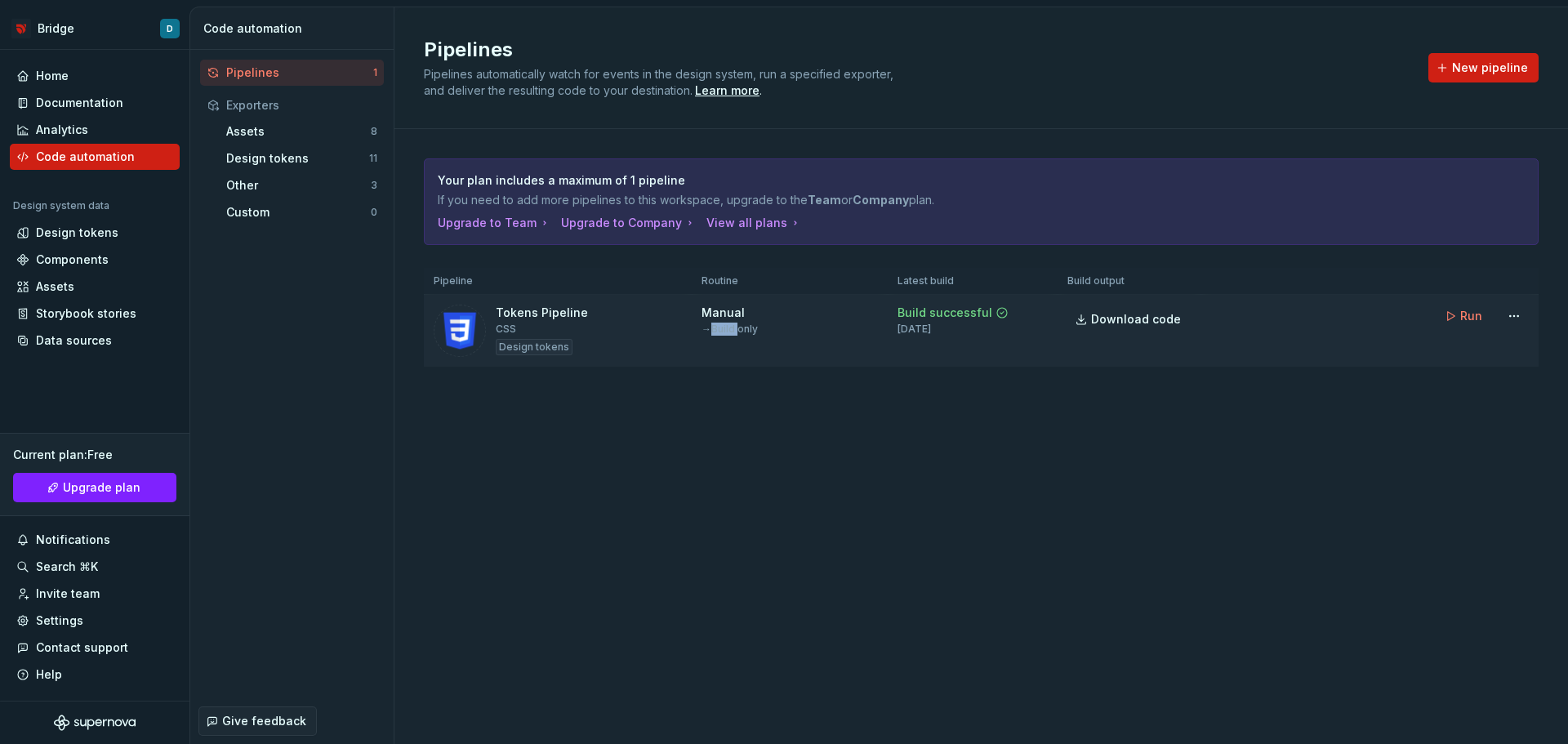
click at [716, 329] on div "→ Build only" at bounding box center [730, 329] width 56 height 13
click at [729, 329] on div "→ Build only" at bounding box center [730, 329] width 56 height 13
click at [737, 303] on td "Manual → Build only" at bounding box center [789, 332] width 196 height 73
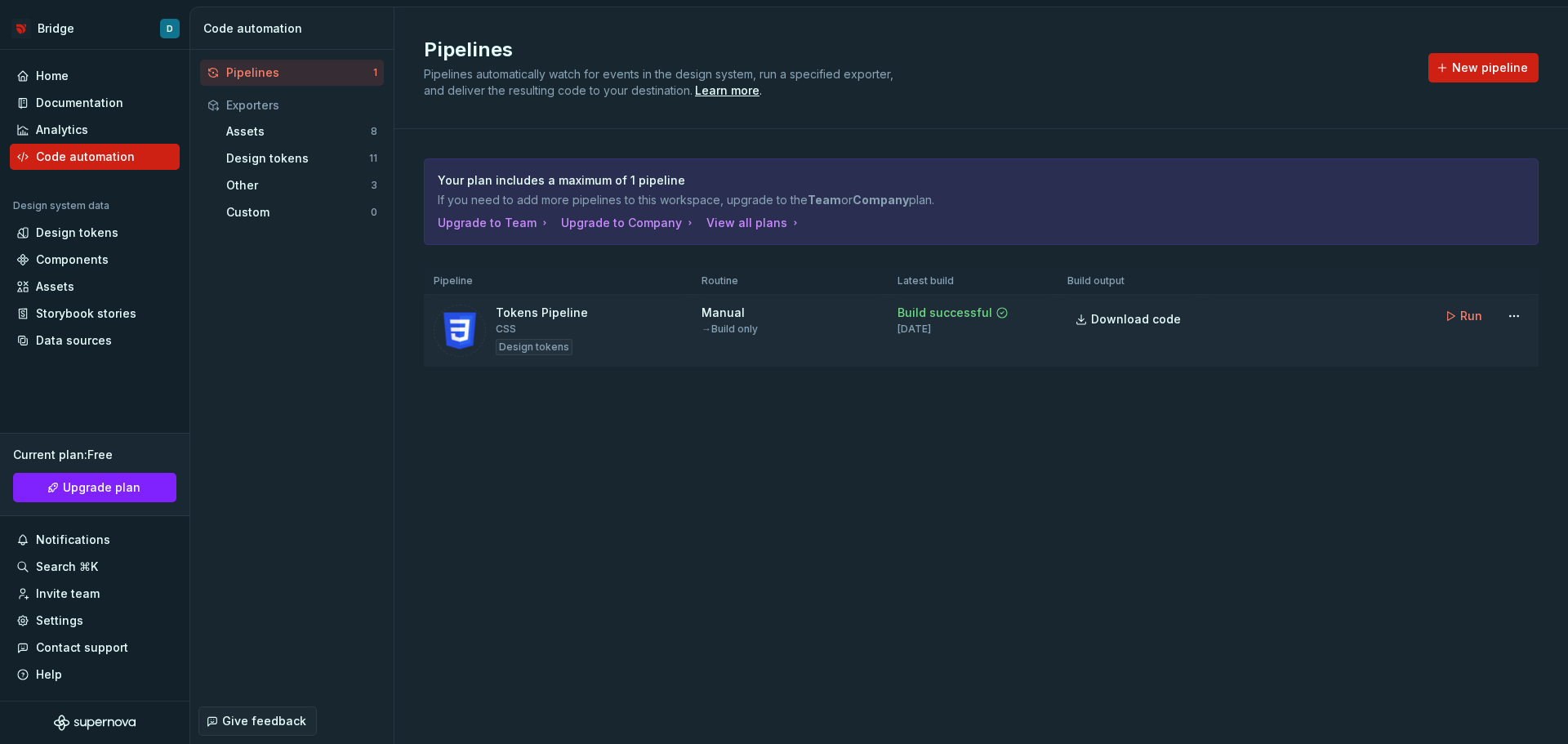
click at [517, 350] on div "Design tokens" at bounding box center [534, 348] width 77 height 17
click at [540, 348] on div "Design tokens" at bounding box center [534, 348] width 77 height 17
click at [236, 151] on div "Design tokens" at bounding box center [298, 158] width 143 height 17
